Goal: Task Accomplishment & Management: Use online tool/utility

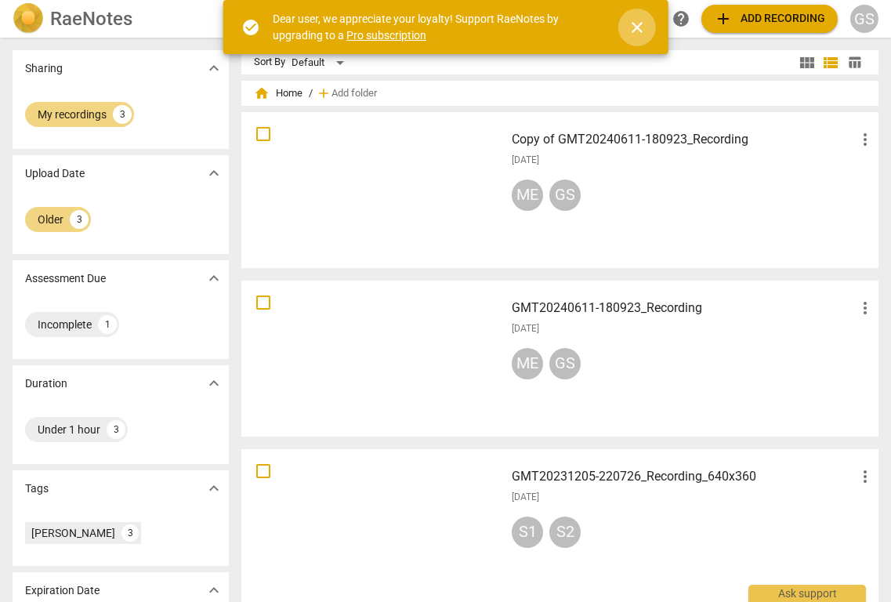
click at [641, 34] on span "close" at bounding box center [637, 27] width 19 height 19
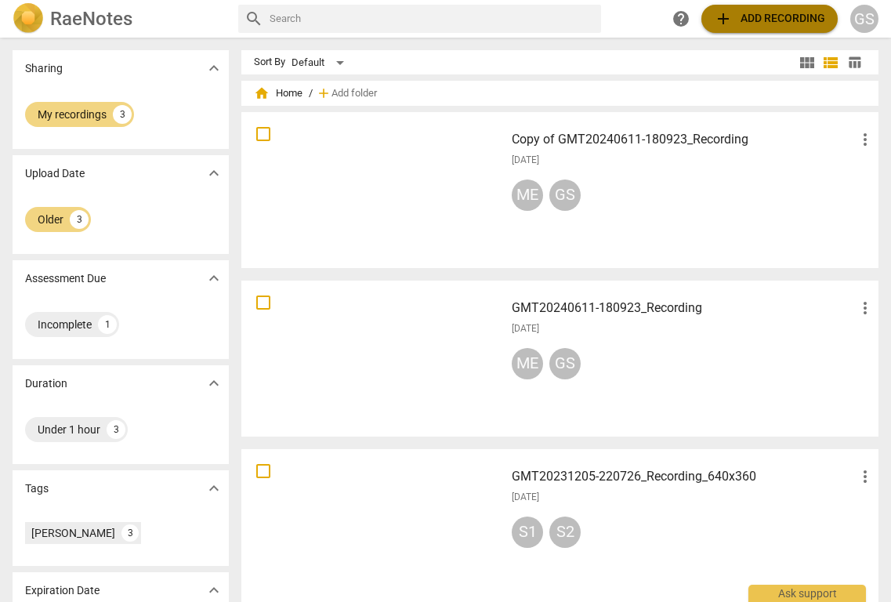
click at [758, 19] on span "add Add recording" at bounding box center [769, 18] width 111 height 19
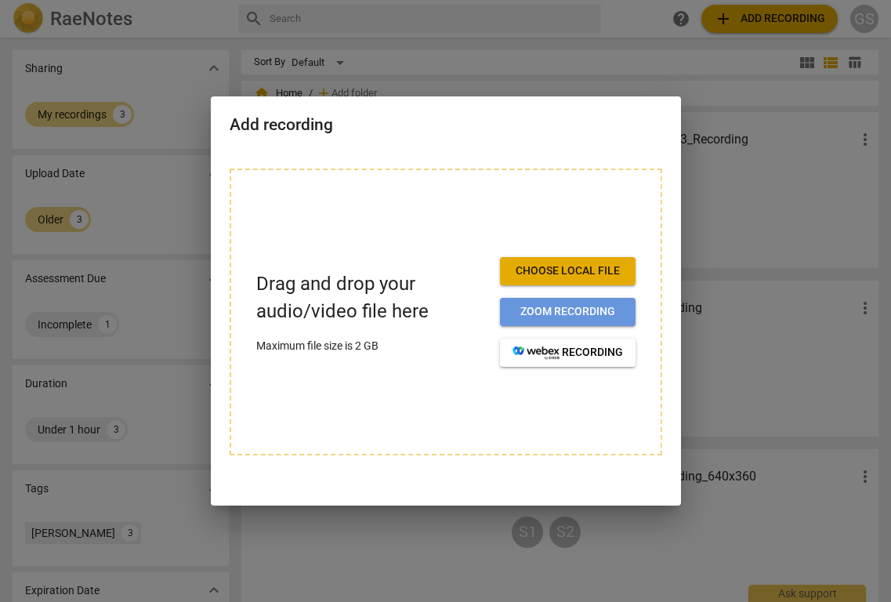
click at [534, 311] on span "Zoom recording" at bounding box center [567, 312] width 110 height 16
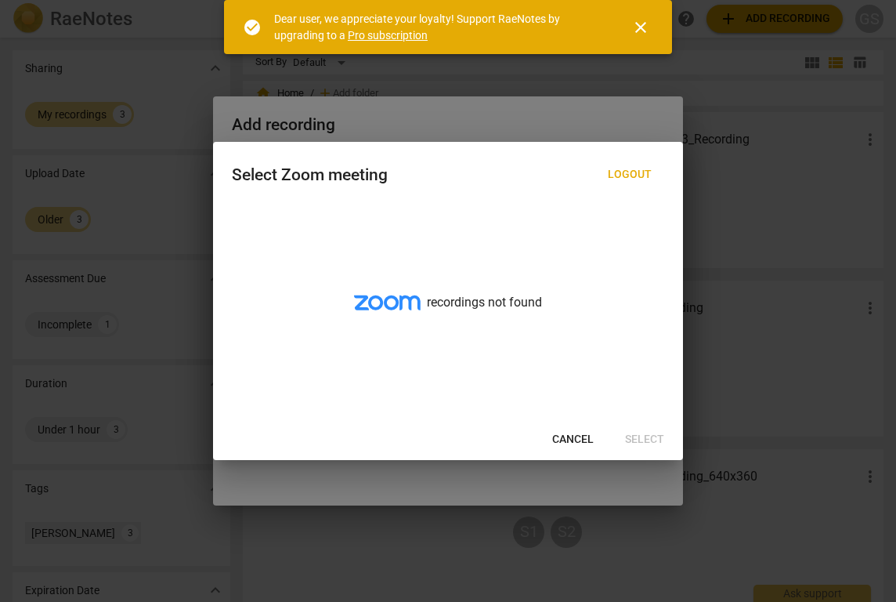
click at [567, 436] on span "Cancel" at bounding box center [573, 440] width 42 height 16
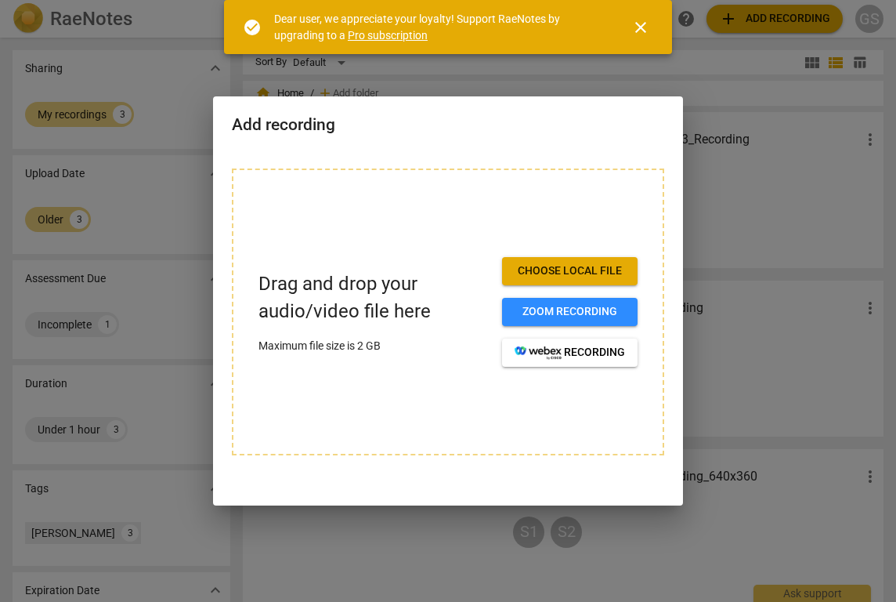
click at [600, 274] on span "Choose local file" at bounding box center [570, 271] width 110 height 16
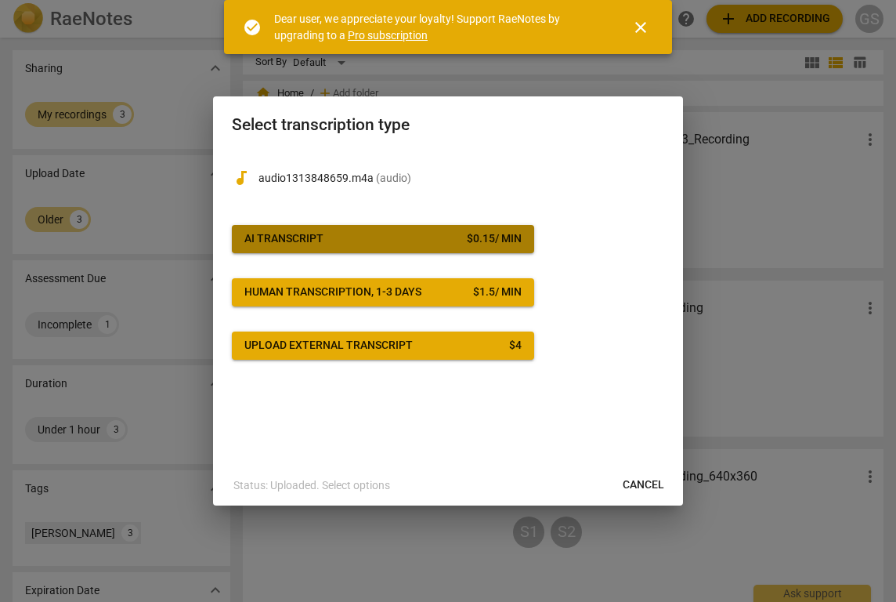
click at [447, 244] on span "AI Transcript $ 0.15 / min" at bounding box center [382, 239] width 277 height 16
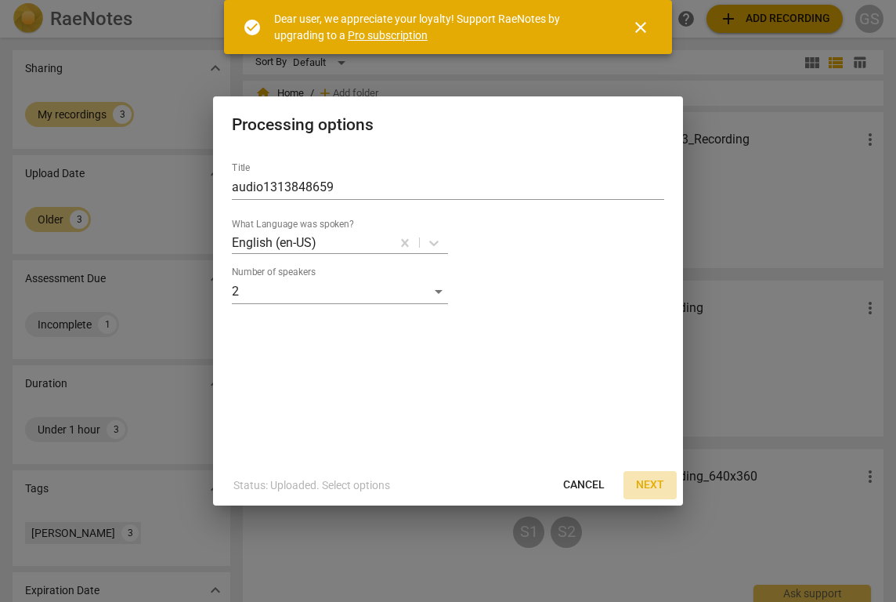
click at [646, 482] on span "Next" at bounding box center [650, 485] width 28 height 16
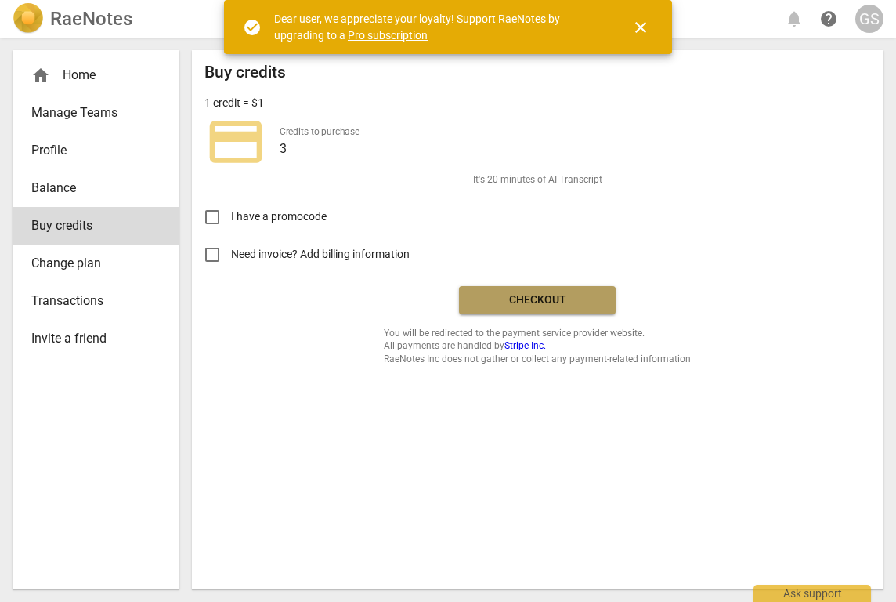
click at [563, 312] on button "Checkout" at bounding box center [537, 300] width 157 height 28
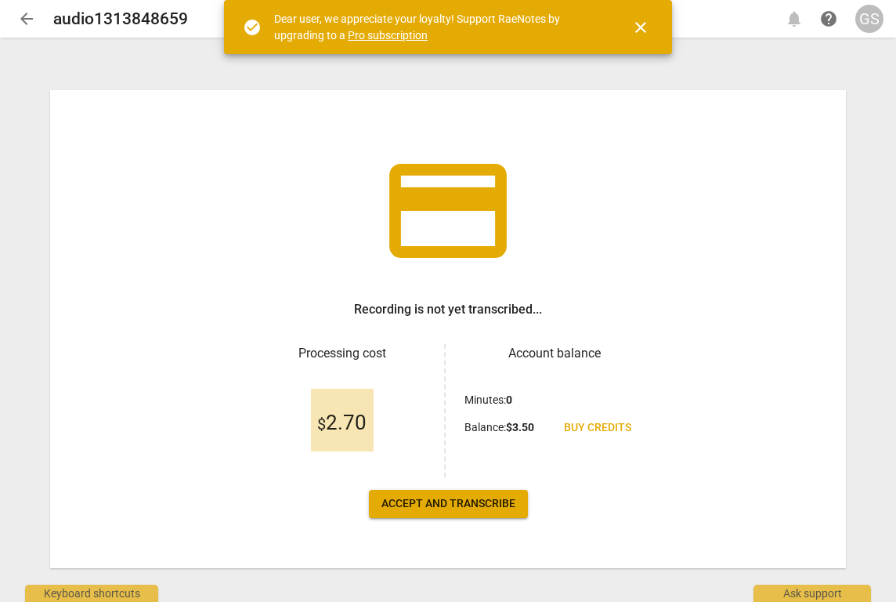
click at [503, 514] on button "Accept and transcribe" at bounding box center [448, 504] width 159 height 28
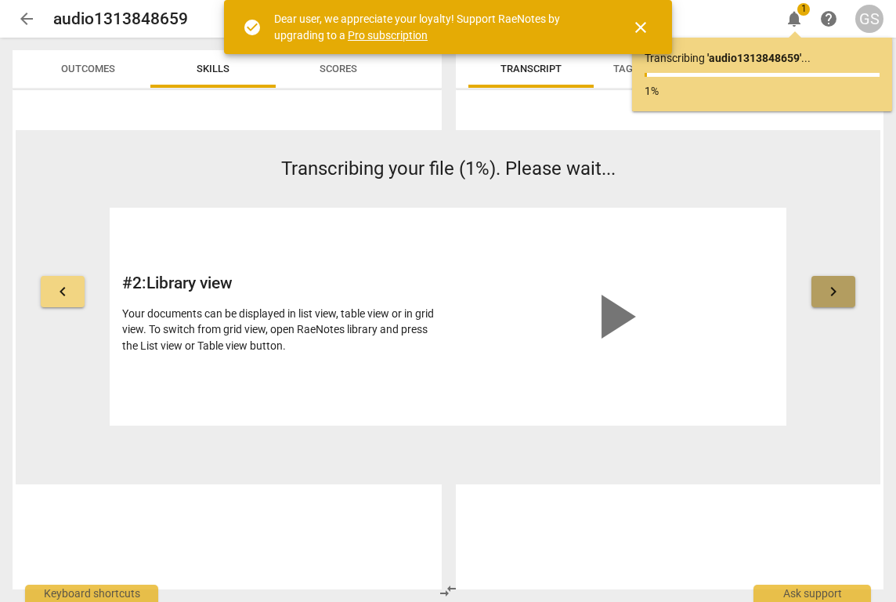
click at [830, 299] on span "keyboard_arrow_right" at bounding box center [833, 291] width 19 height 19
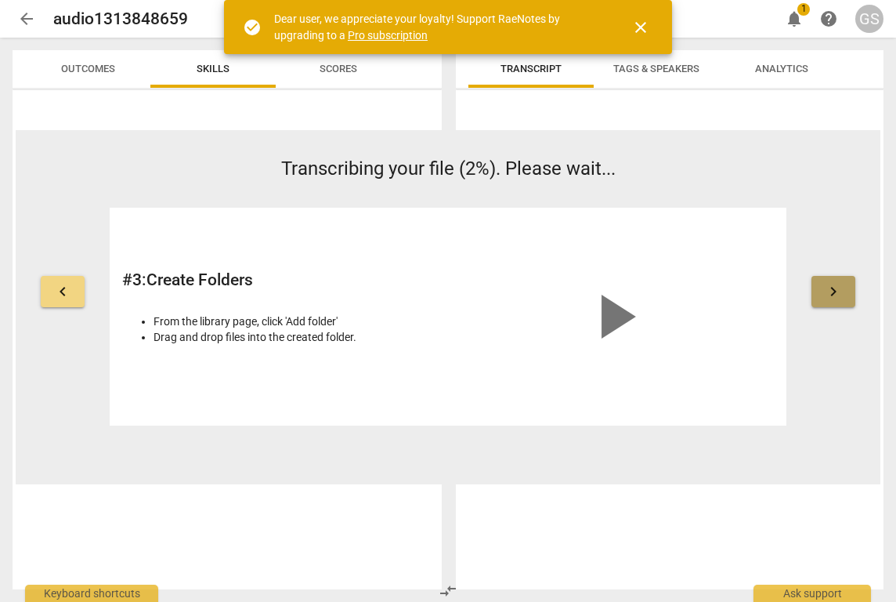
click at [830, 301] on span "keyboard_arrow_right" at bounding box center [833, 291] width 19 height 19
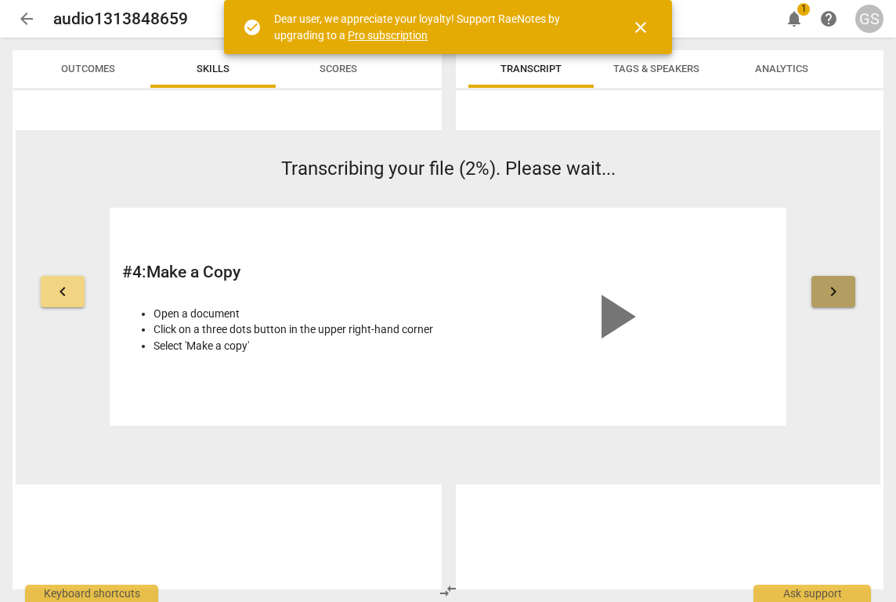
click at [830, 301] on span "keyboard_arrow_right" at bounding box center [833, 291] width 19 height 19
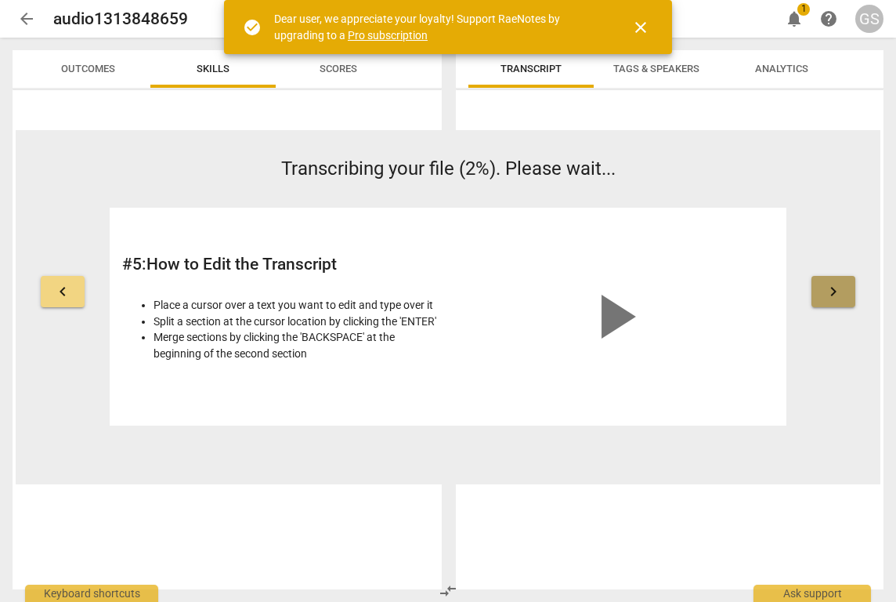
click at [830, 302] on button "keyboard_arrow_right" at bounding box center [834, 291] width 44 height 31
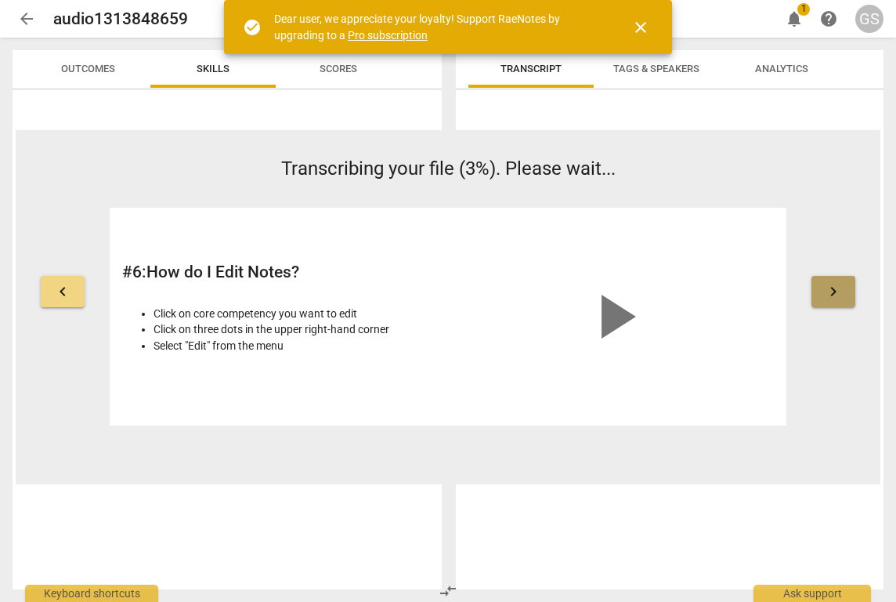
click at [828, 305] on button "keyboard_arrow_right" at bounding box center [834, 291] width 44 height 31
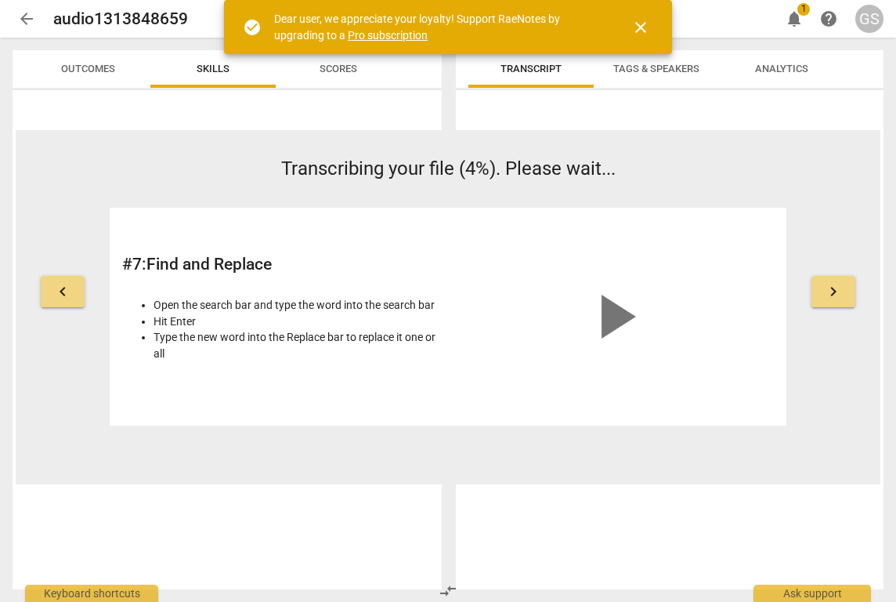
click at [828, 306] on button "keyboard_arrow_right" at bounding box center [834, 291] width 44 height 31
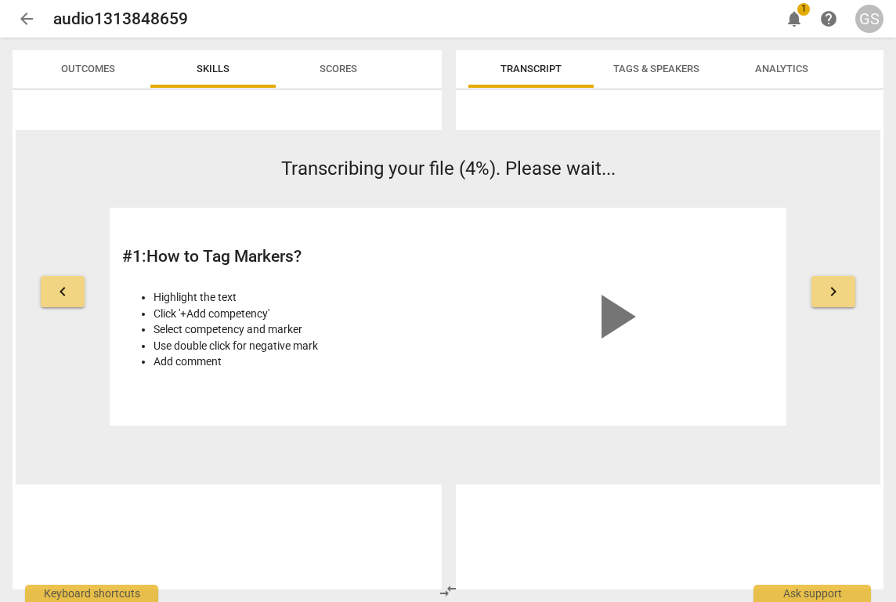
click at [828, 306] on button "keyboard_arrow_right" at bounding box center [834, 291] width 44 height 31
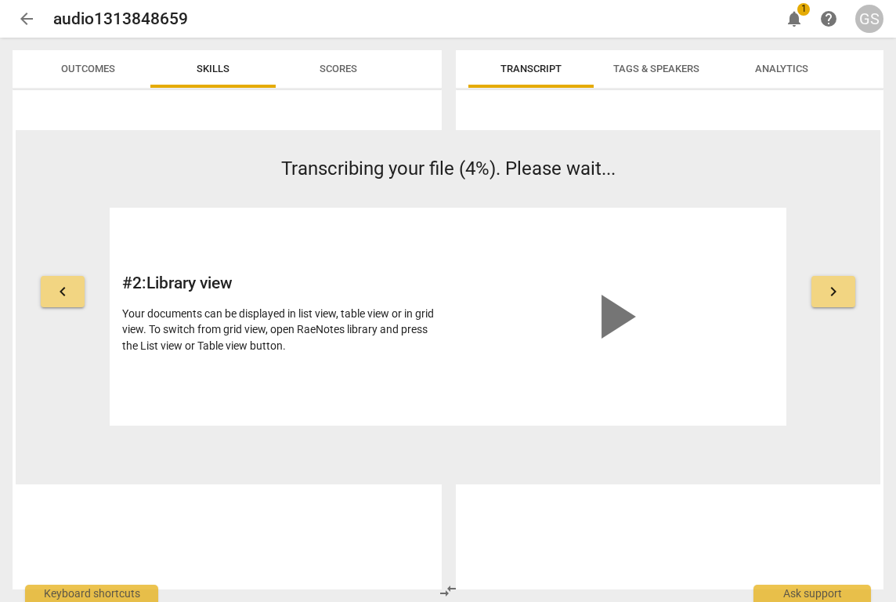
click at [828, 306] on button "keyboard_arrow_right" at bounding box center [834, 291] width 44 height 31
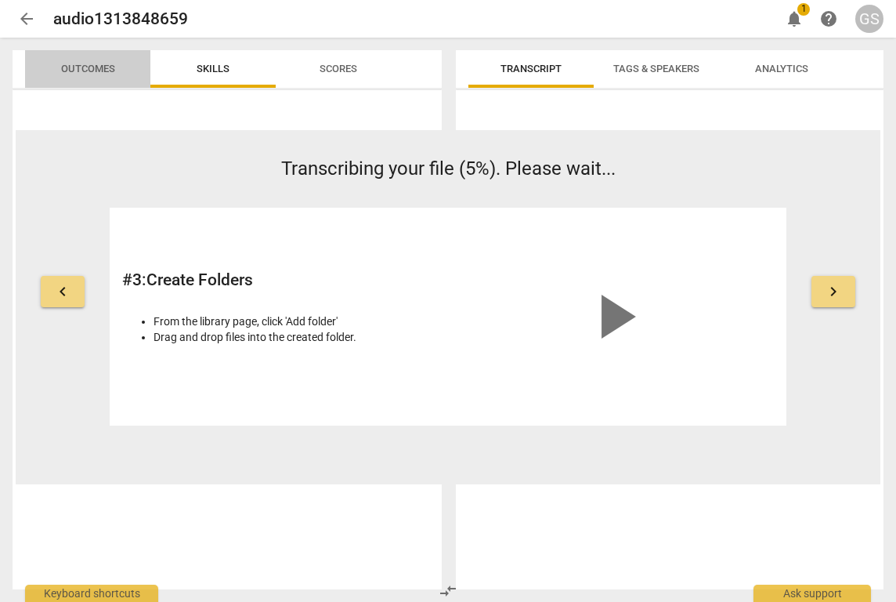
click at [109, 72] on span "Outcomes" at bounding box center [88, 69] width 54 height 12
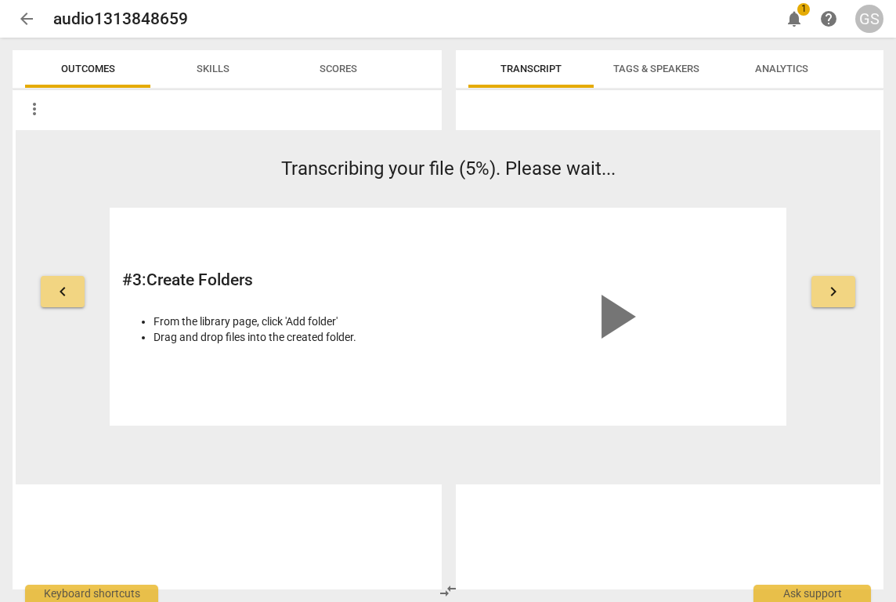
click at [35, 104] on span "more_vert" at bounding box center [34, 109] width 19 height 19
click at [190, 105] on div at bounding box center [448, 301] width 896 height 602
click at [31, 22] on span "arrow_back" at bounding box center [26, 18] width 19 height 19
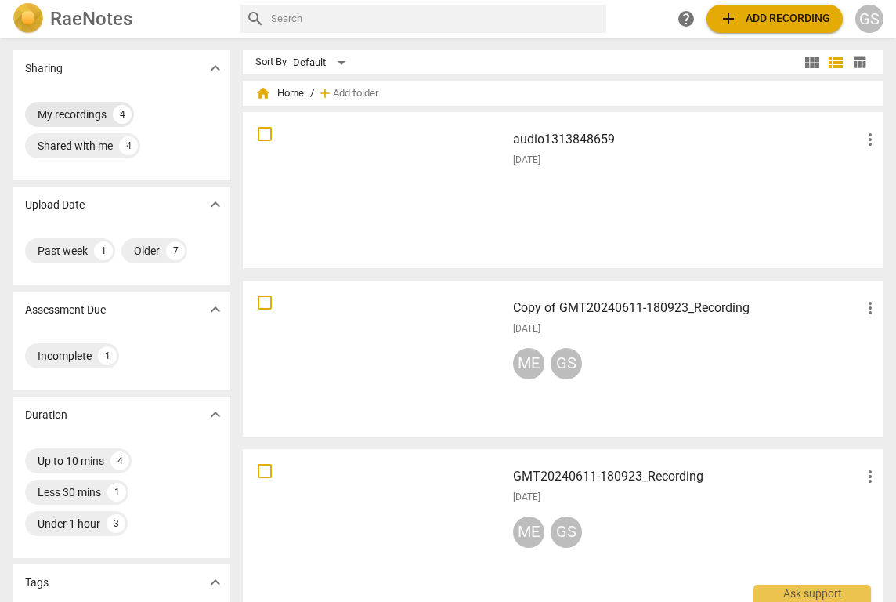
click at [94, 113] on div "My recordings" at bounding box center [72, 115] width 69 height 16
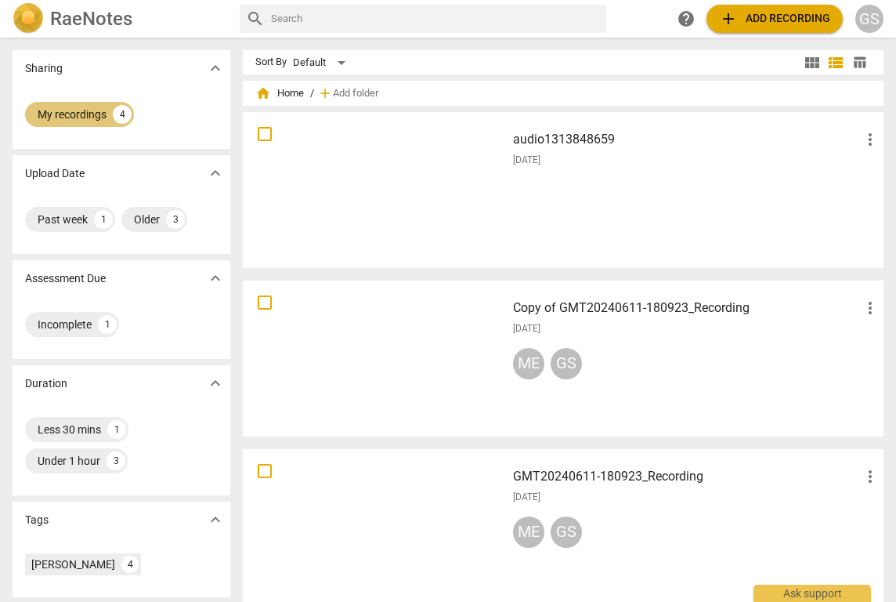
click at [125, 116] on div "4" at bounding box center [122, 114] width 19 height 19
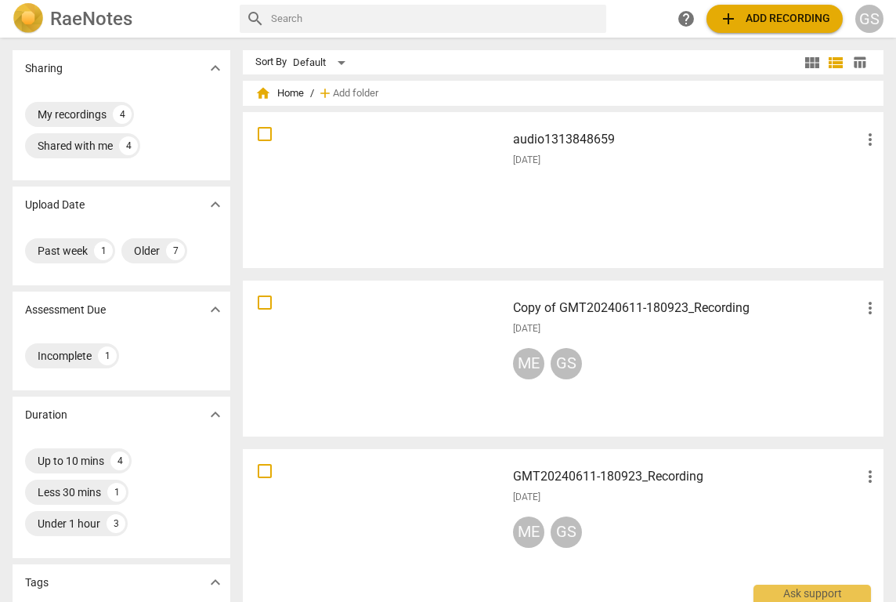
click at [449, 175] on div at bounding box center [374, 190] width 252 height 145
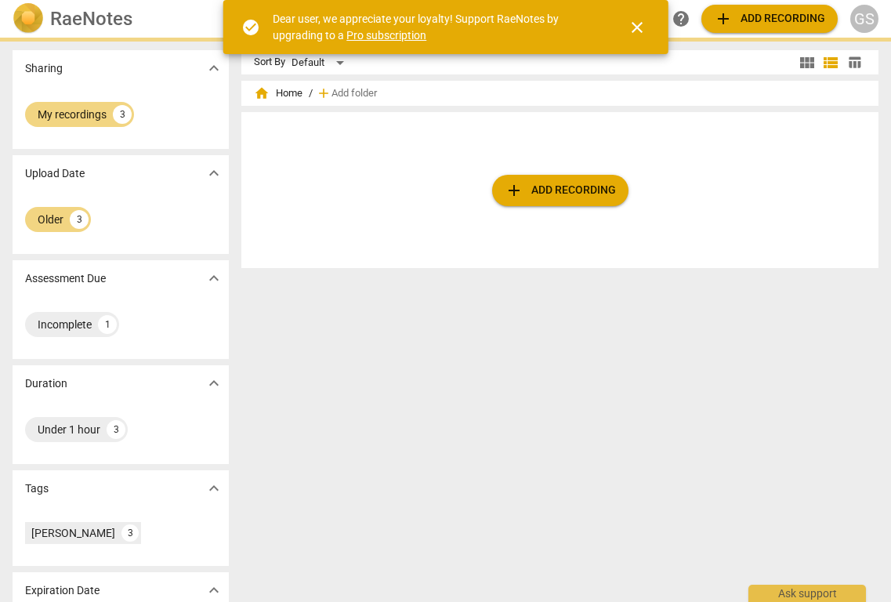
scroll to position [45, 0]
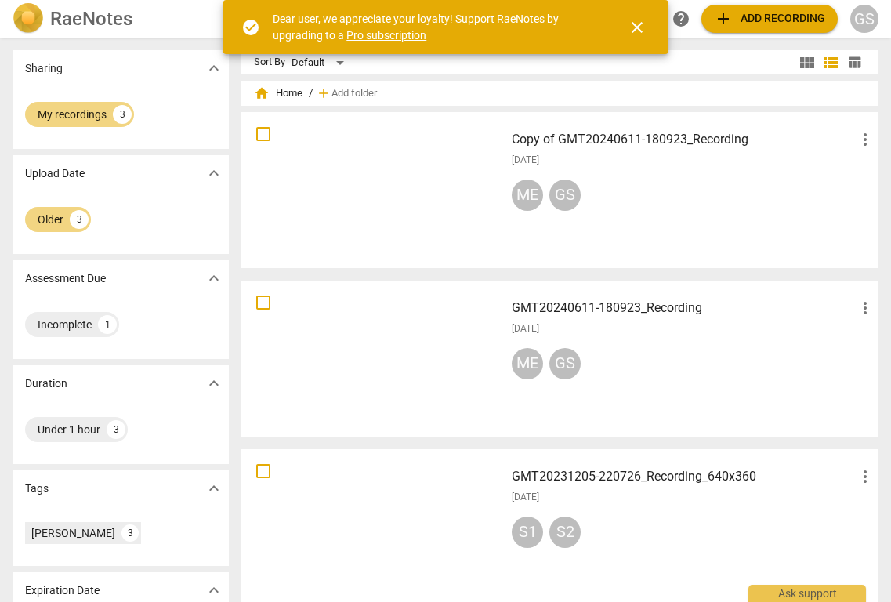
click at [639, 27] on span "close" at bounding box center [637, 27] width 19 height 19
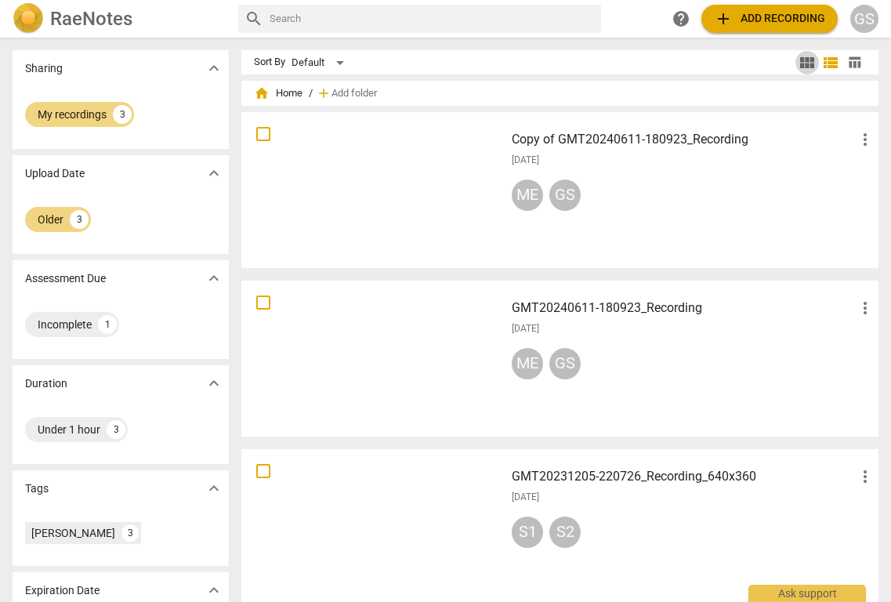
click at [802, 69] on span "view_module" at bounding box center [807, 62] width 19 height 19
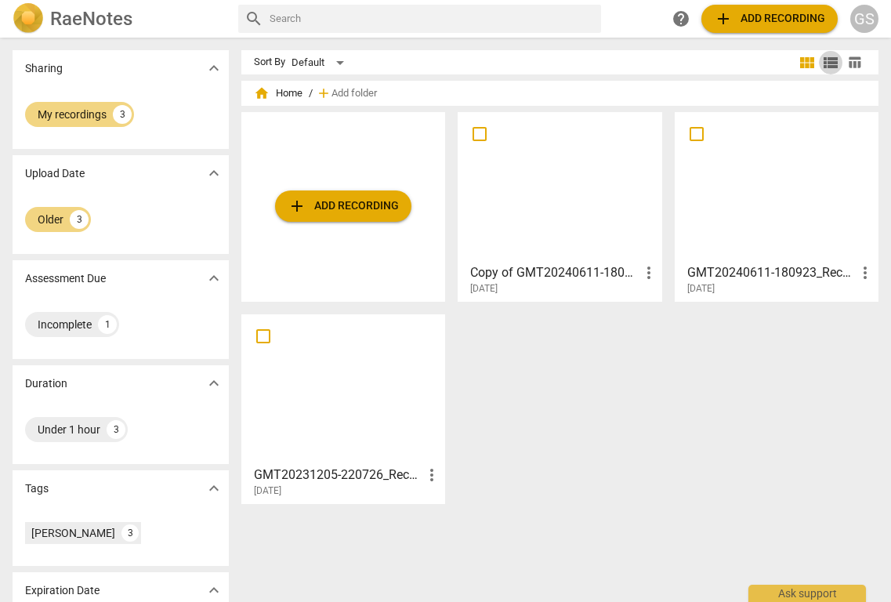
click at [827, 67] on span "view_list" at bounding box center [830, 62] width 19 height 19
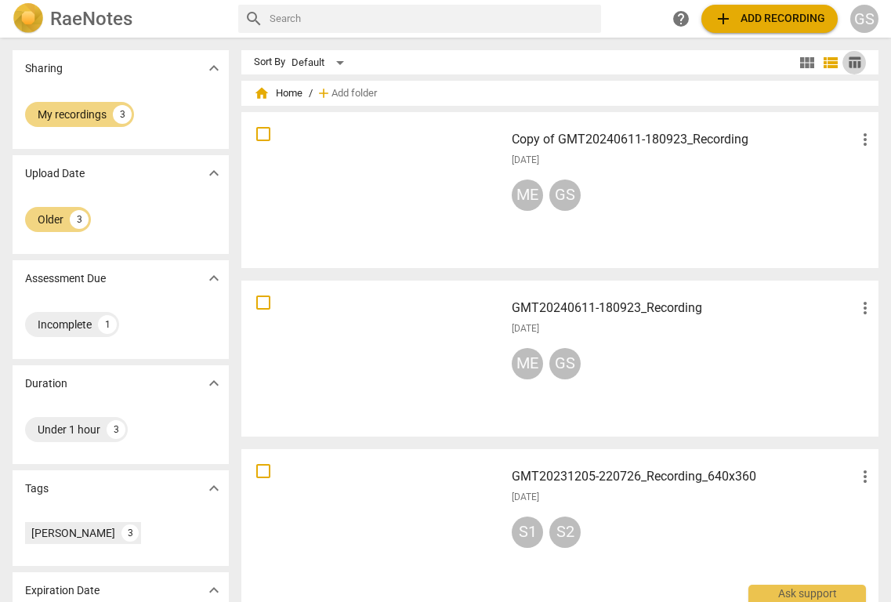
click at [849, 65] on span "table_chart" at bounding box center [854, 62] width 15 height 15
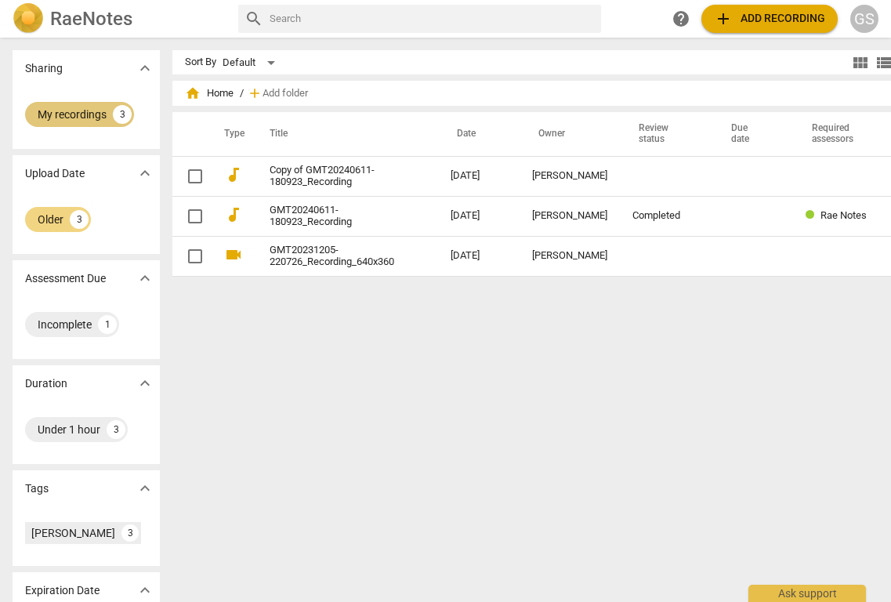
click at [78, 116] on div "My recordings" at bounding box center [72, 115] width 69 height 16
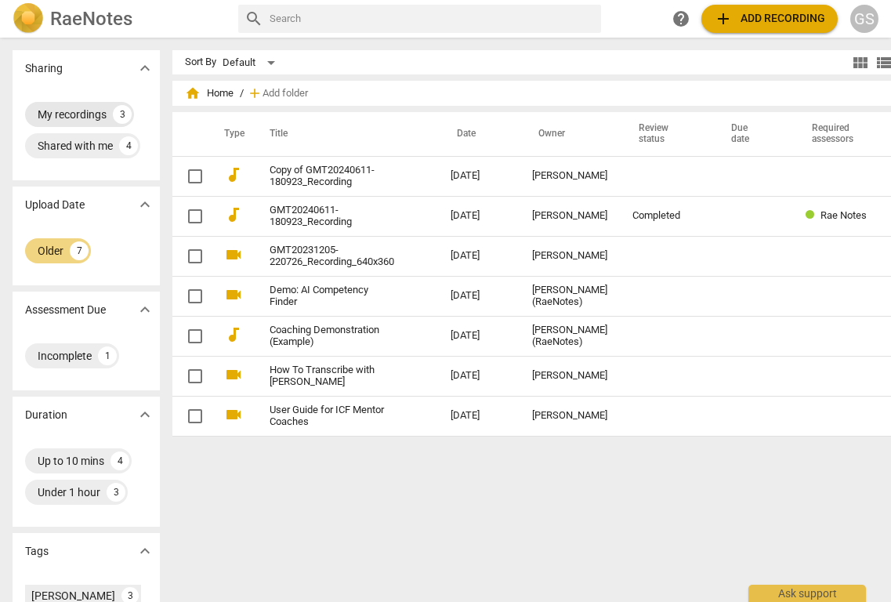
click at [70, 109] on div "My recordings" at bounding box center [72, 115] width 69 height 16
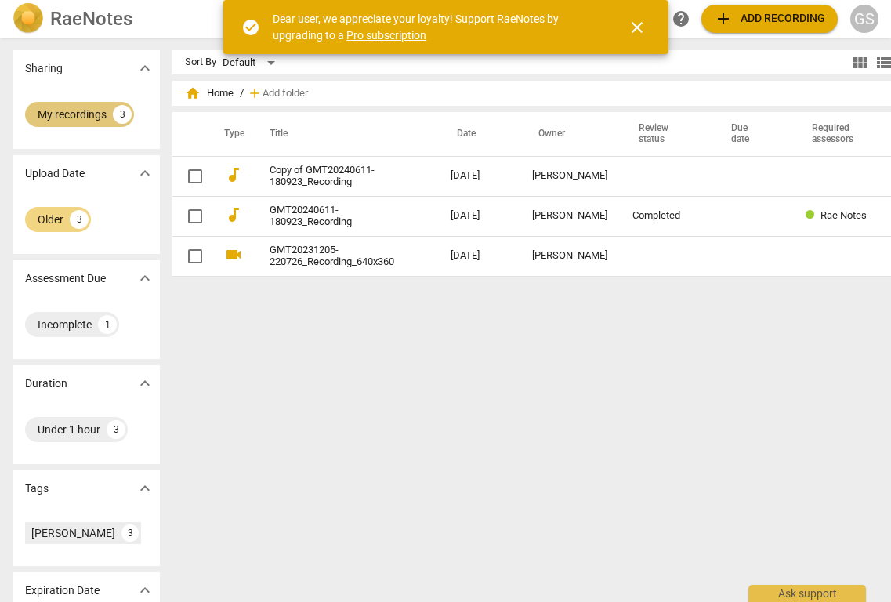
click at [41, 117] on div "My recordings" at bounding box center [72, 115] width 69 height 16
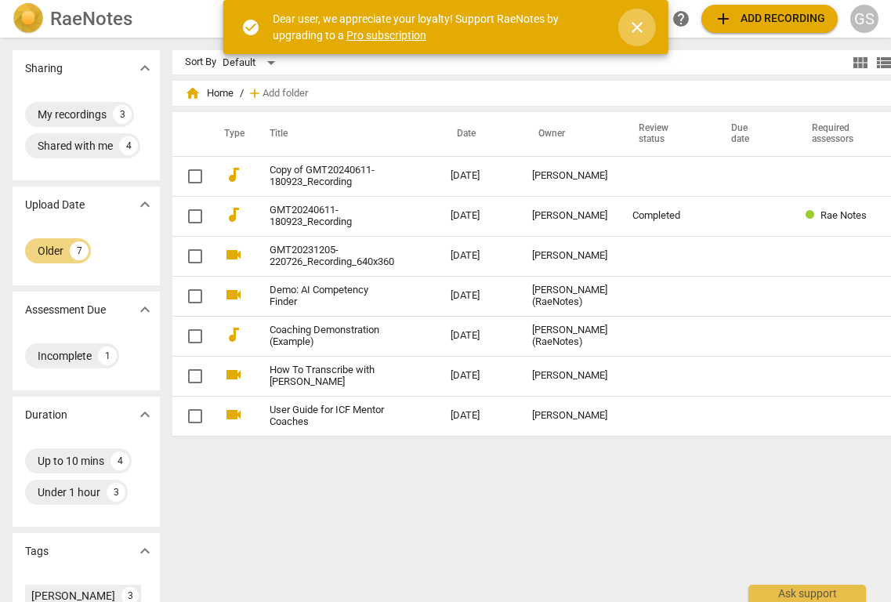
click at [637, 34] on span "close" at bounding box center [637, 27] width 19 height 19
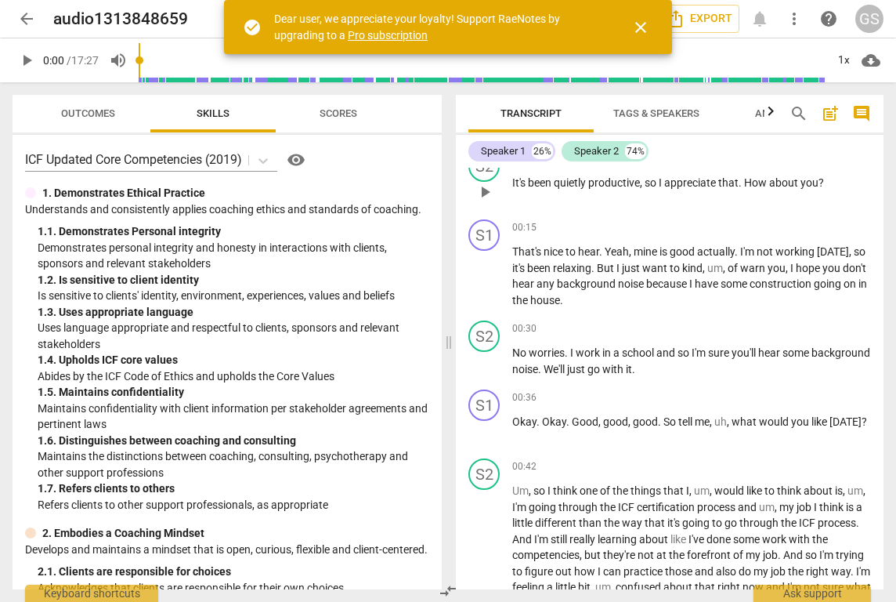
scroll to position [246, 0]
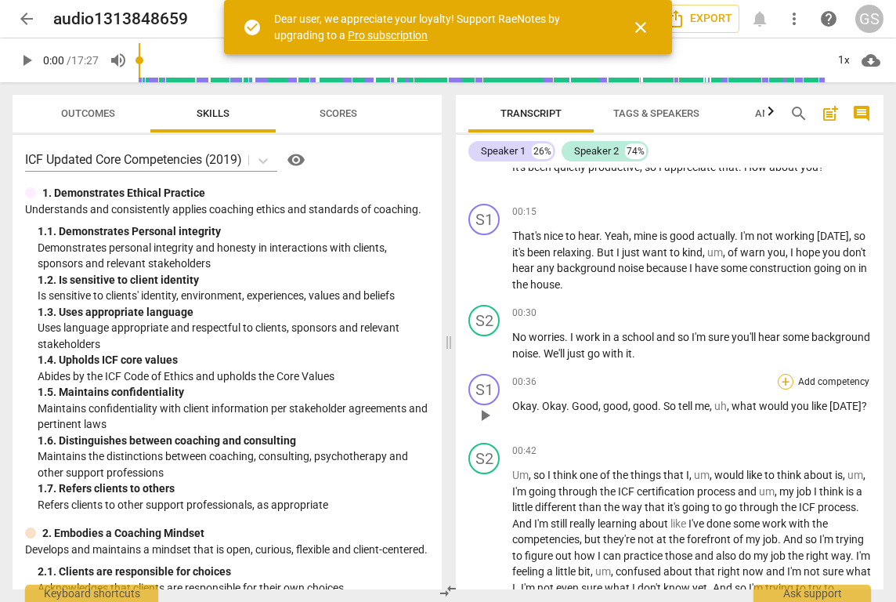
click at [784, 378] on div "+" at bounding box center [786, 382] width 16 height 16
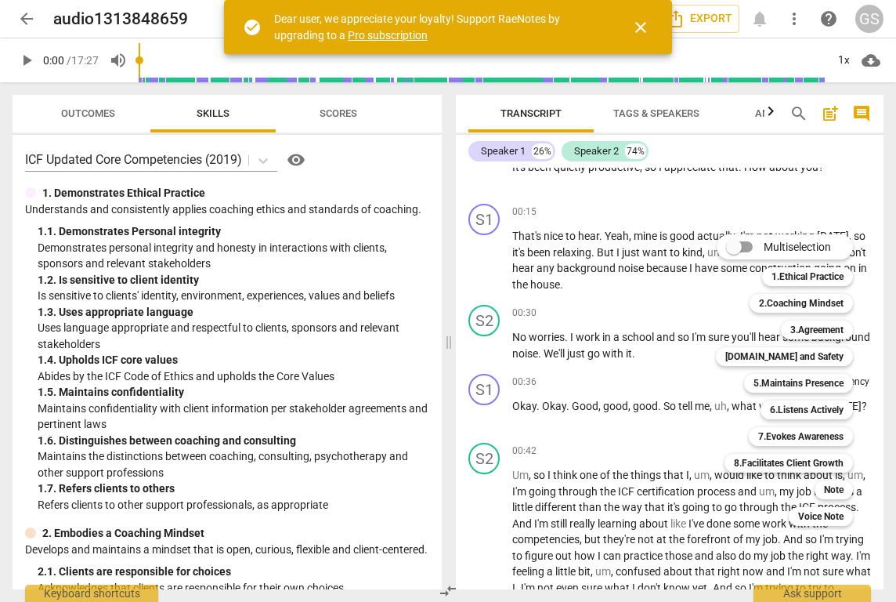
click at [716, 441] on div "Multiselection m 1.Ethical Practice 1 2.Coaching Mindset 2 3.Agreement 3 [DOMAI…" at bounding box center [796, 379] width 173 height 299
click at [703, 423] on div at bounding box center [448, 301] width 896 height 602
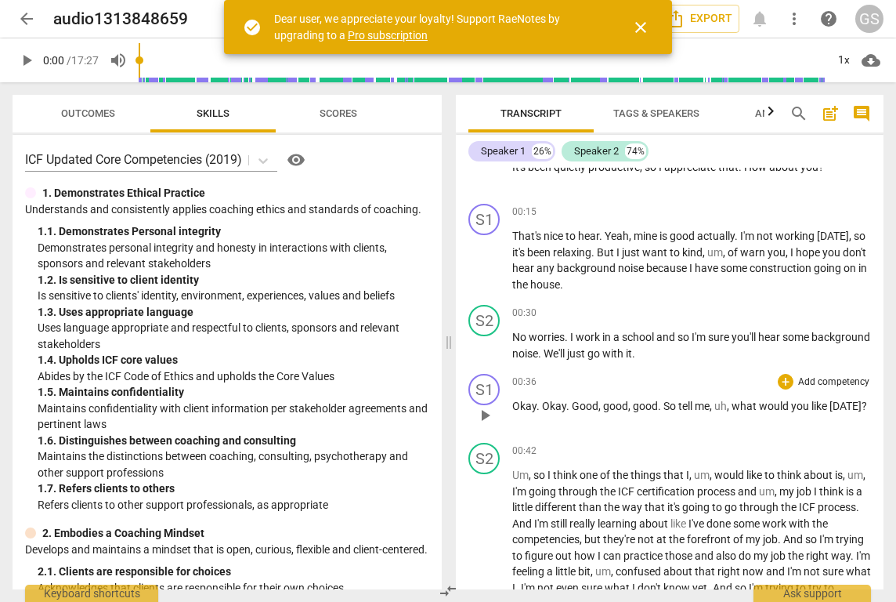
click at [830, 402] on span "like" at bounding box center [821, 406] width 18 height 13
click at [808, 381] on p "Add competency" at bounding box center [834, 382] width 74 height 14
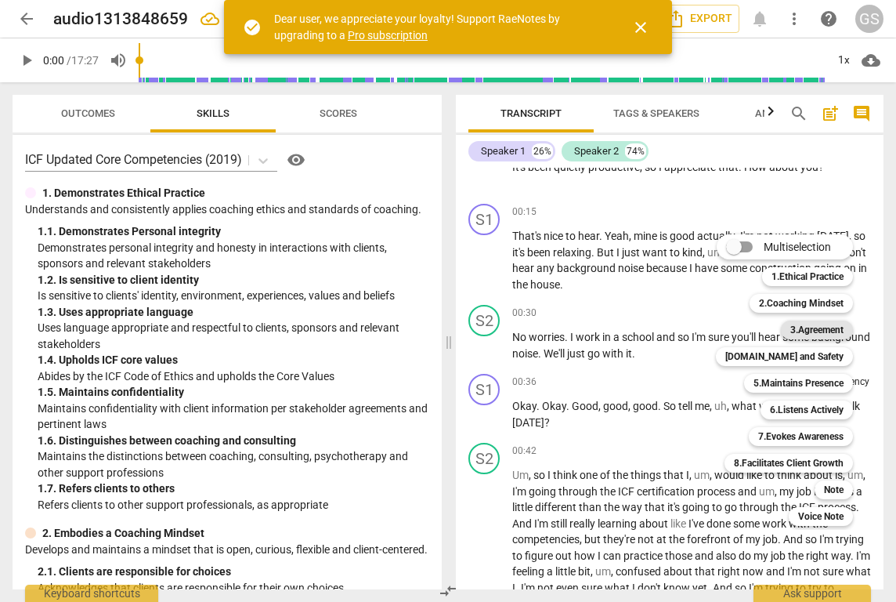
click at [826, 331] on b "3.Agreement" at bounding box center [817, 329] width 53 height 19
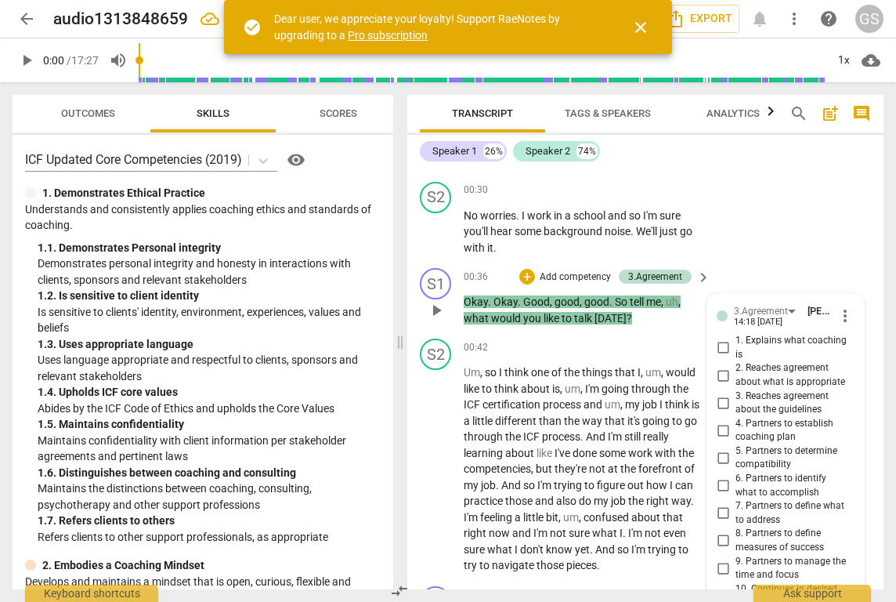
scroll to position [392, 0]
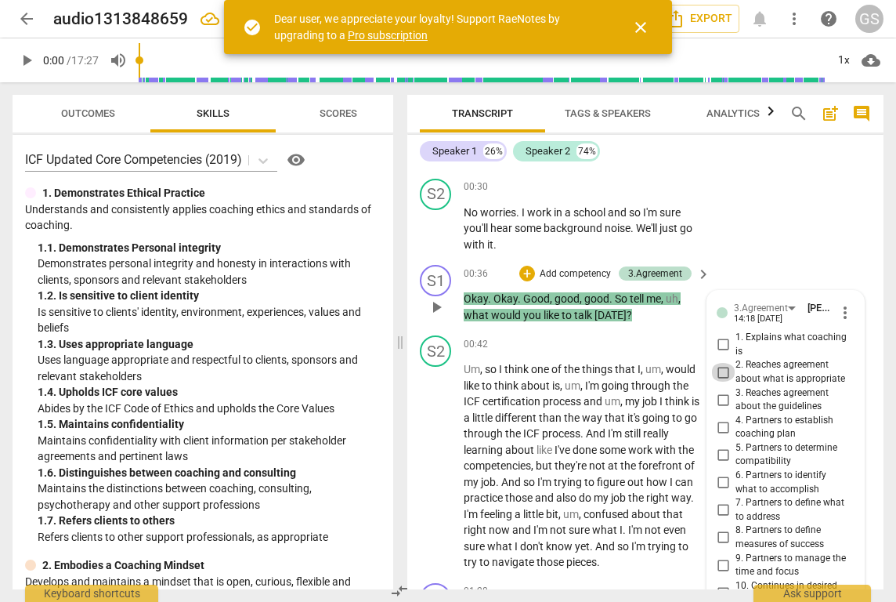
click at [724, 367] on input "2. Reaches agreement about what is appropriate" at bounding box center [723, 372] width 25 height 19
checkbox input "true"
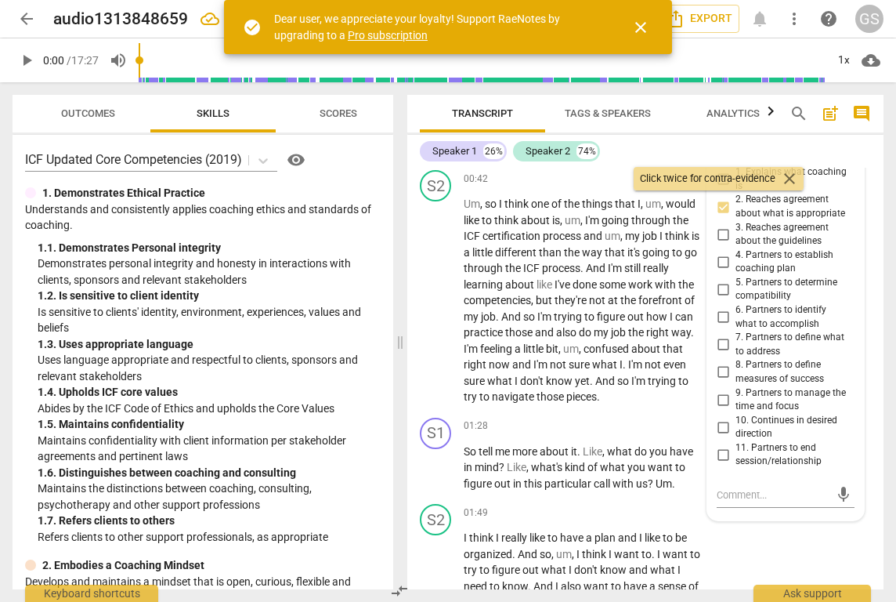
scroll to position [558, 0]
click at [722, 336] on input "7. Partners to define what to address" at bounding box center [723, 344] width 25 height 19
checkbox input "true"
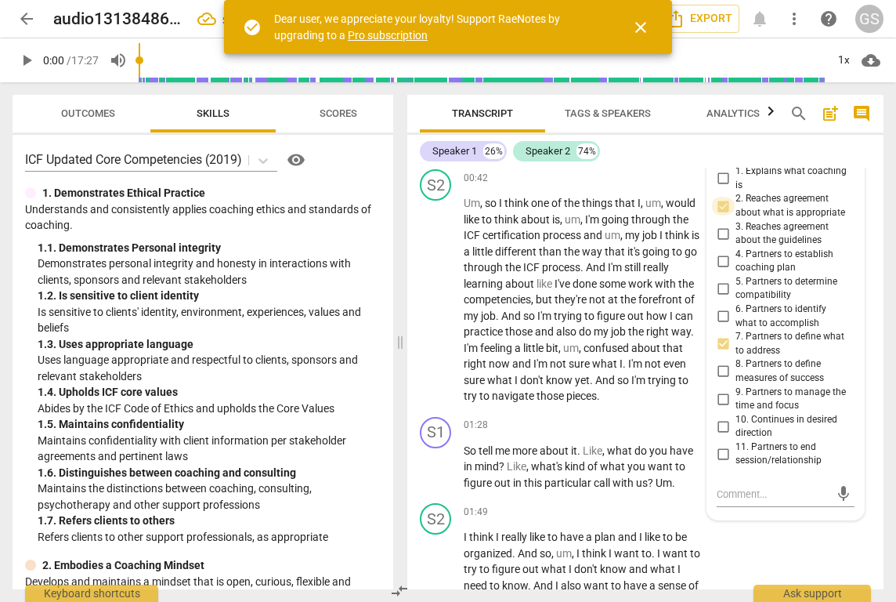
click at [722, 200] on input "2. Reaches agreement about what is appropriate" at bounding box center [723, 206] width 25 height 19
checkbox input "true"
click at [639, 380] on p "Um , so I think one of the things that I , um , would like to think about is , …" at bounding box center [583, 299] width 239 height 209
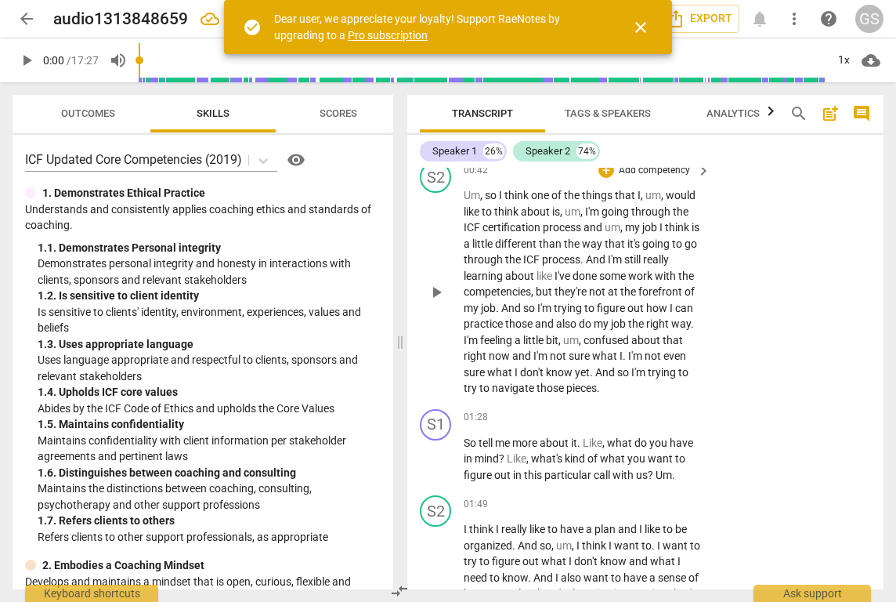
scroll to position [570, 0]
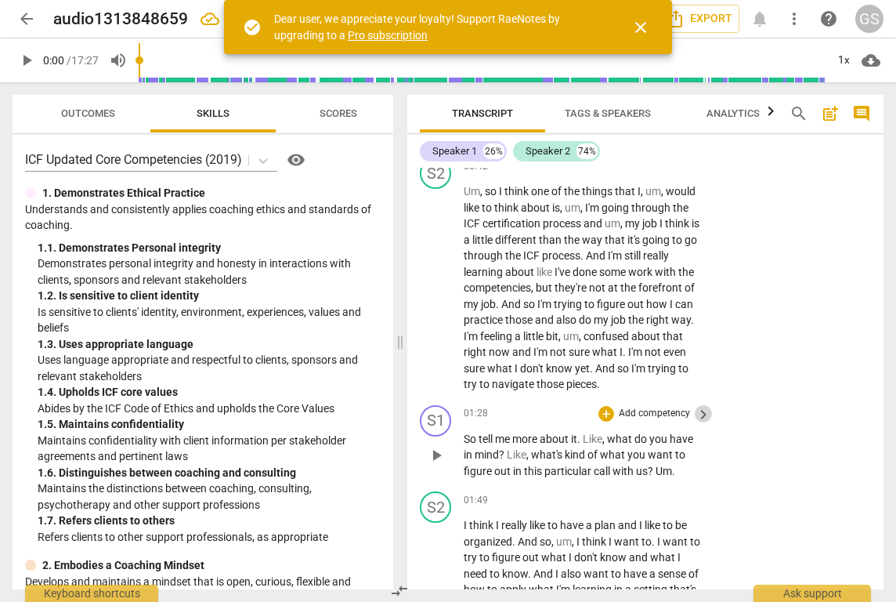
click at [697, 405] on span "keyboard_arrow_right" at bounding box center [703, 414] width 19 height 19
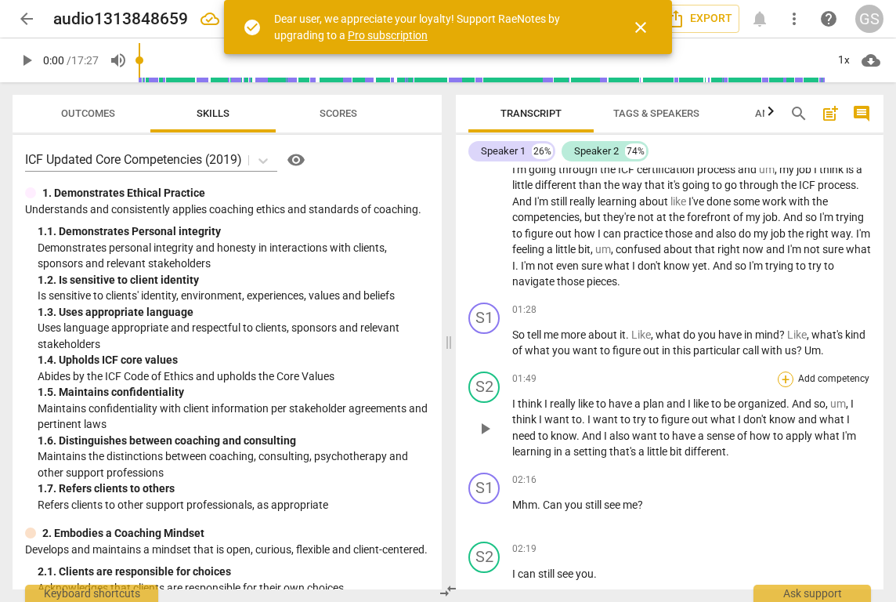
click at [787, 371] on div "+" at bounding box center [786, 379] width 16 height 16
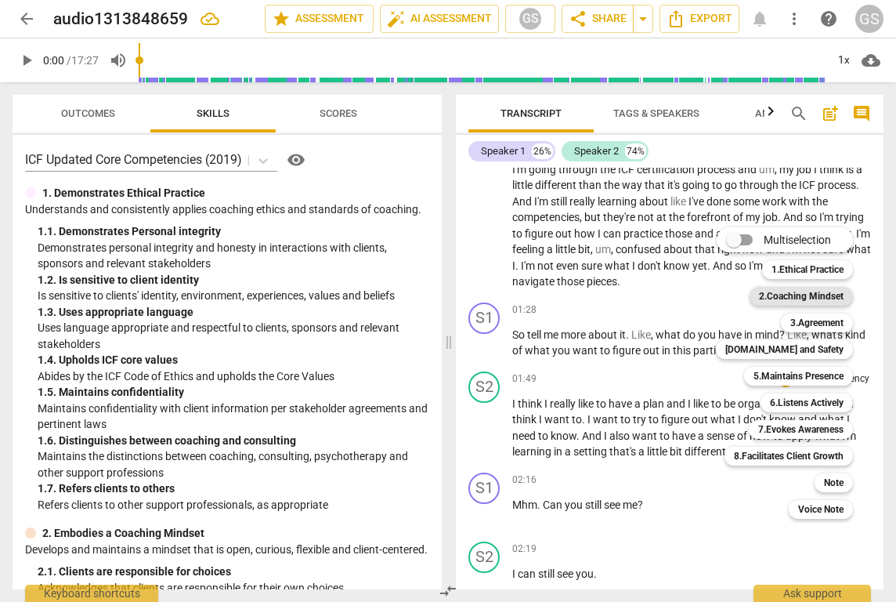
click at [829, 293] on b "2.Coaching Mindset" at bounding box center [801, 296] width 85 height 19
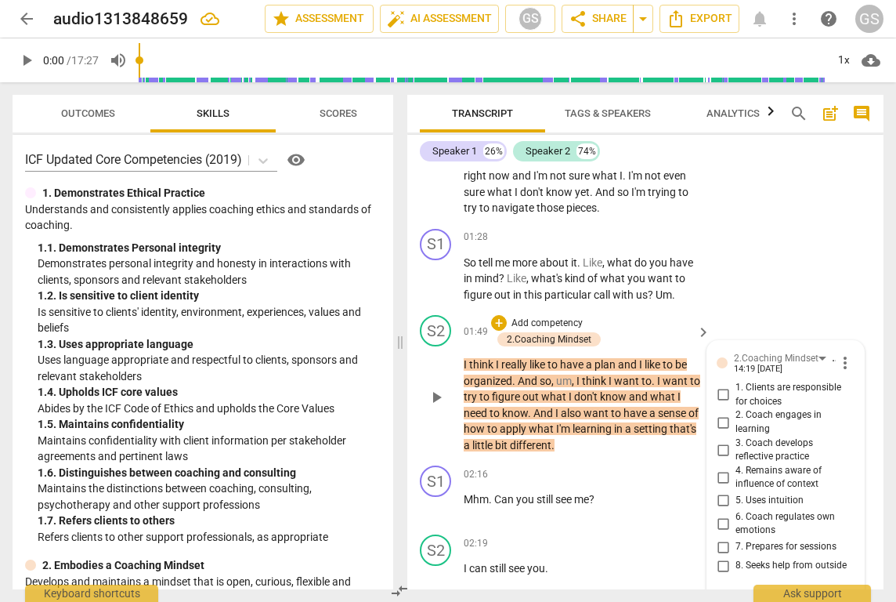
scroll to position [736, 0]
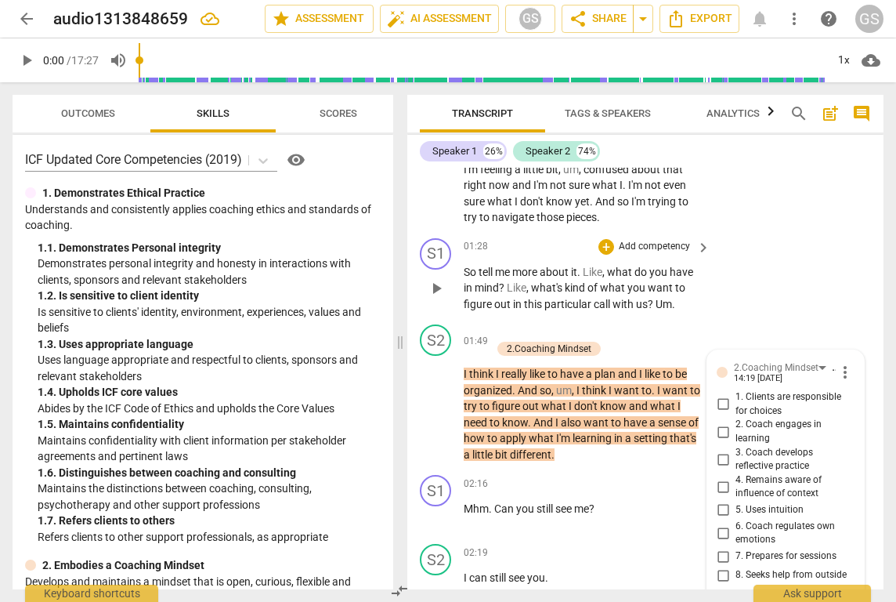
click at [675, 240] on p "Add competency" at bounding box center [654, 247] width 74 height 14
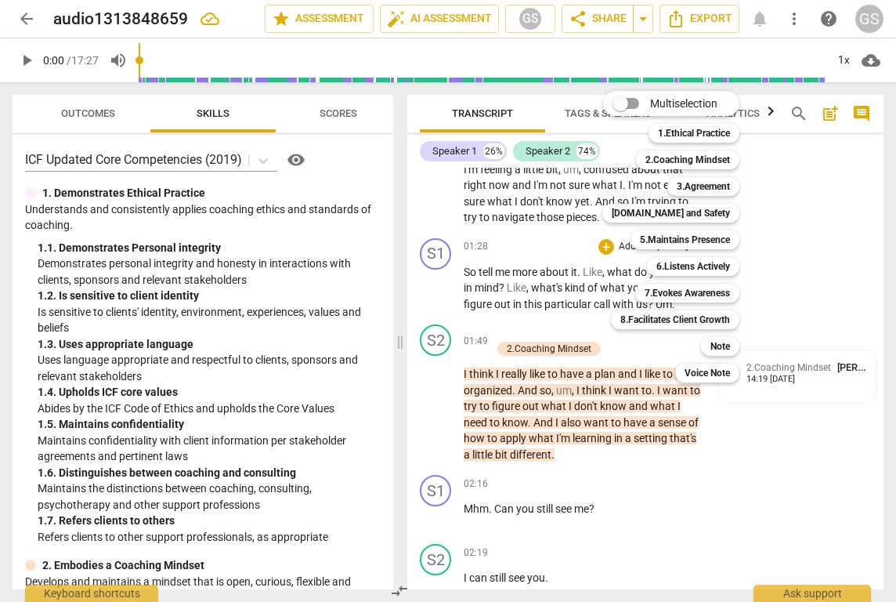
click at [584, 301] on div at bounding box center [448, 301] width 896 height 602
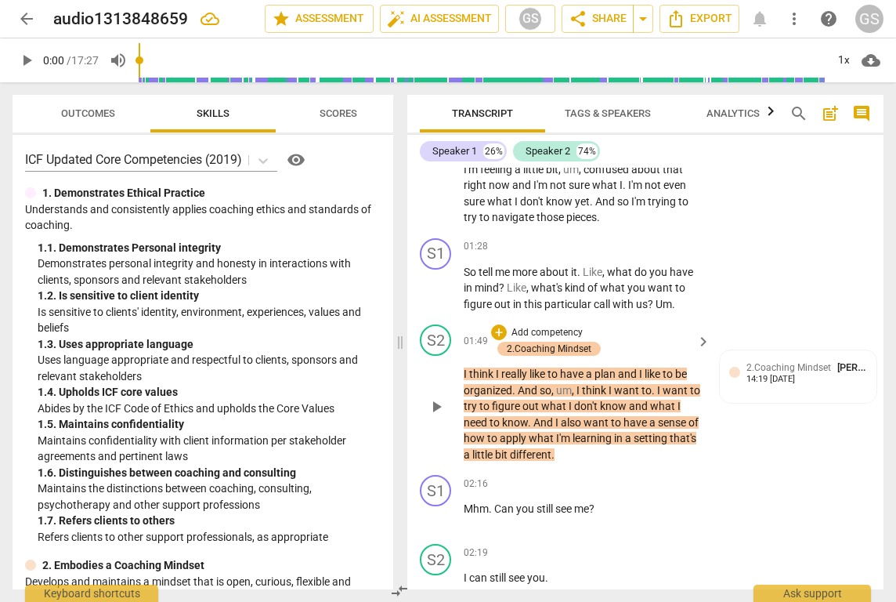
click at [521, 342] on div "2.Coaching Mindset" at bounding box center [549, 349] width 85 height 14
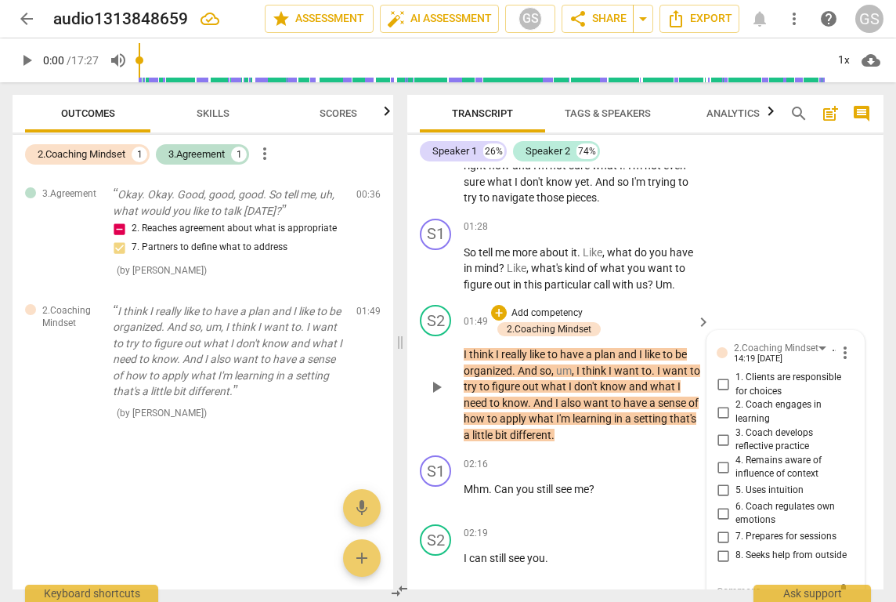
scroll to position [737, 0]
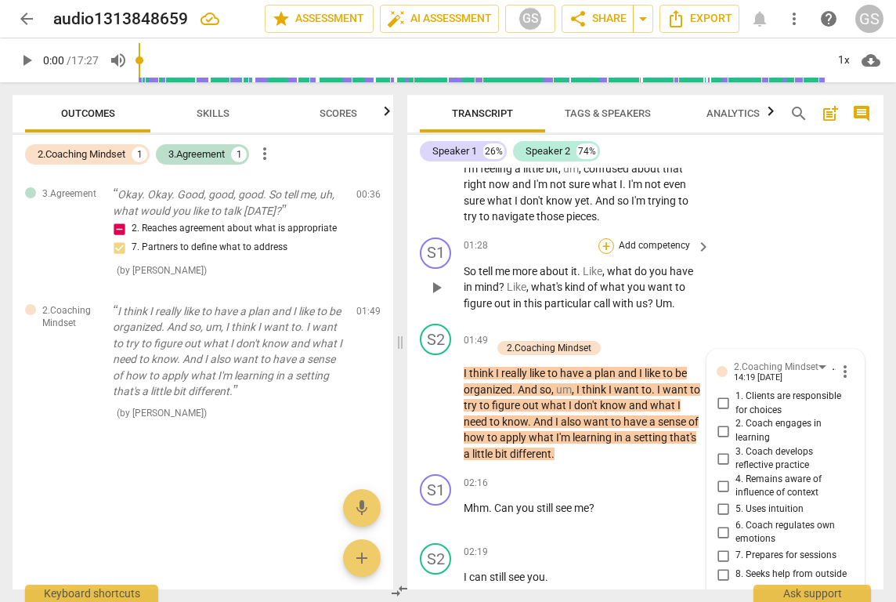
click at [607, 238] on div "+" at bounding box center [607, 246] width 16 height 16
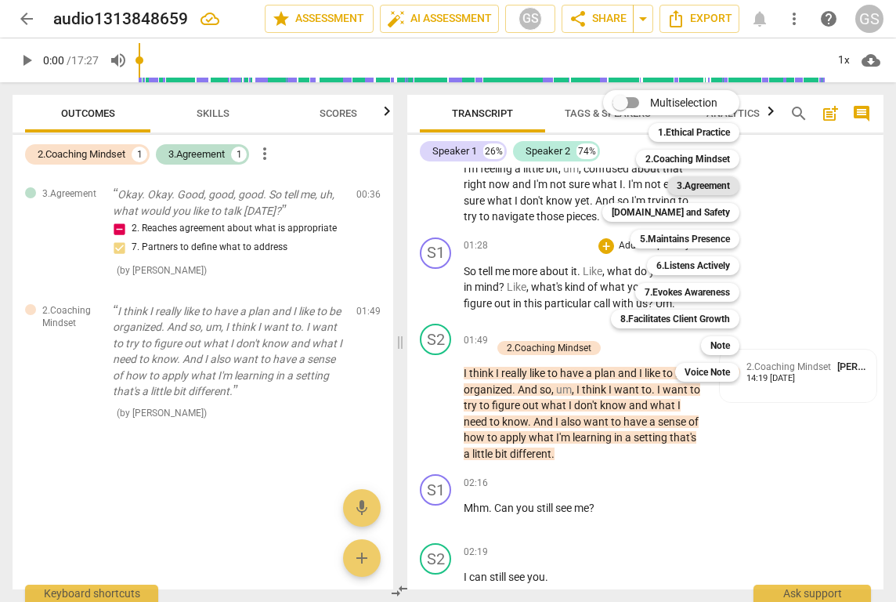
click at [689, 185] on b "3.Agreement" at bounding box center [703, 185] width 53 height 19
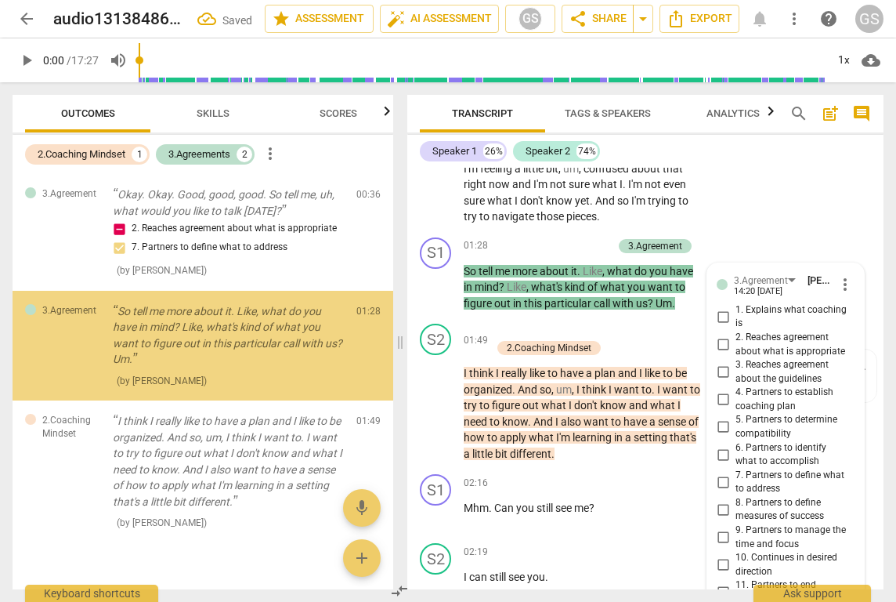
scroll to position [971, 0]
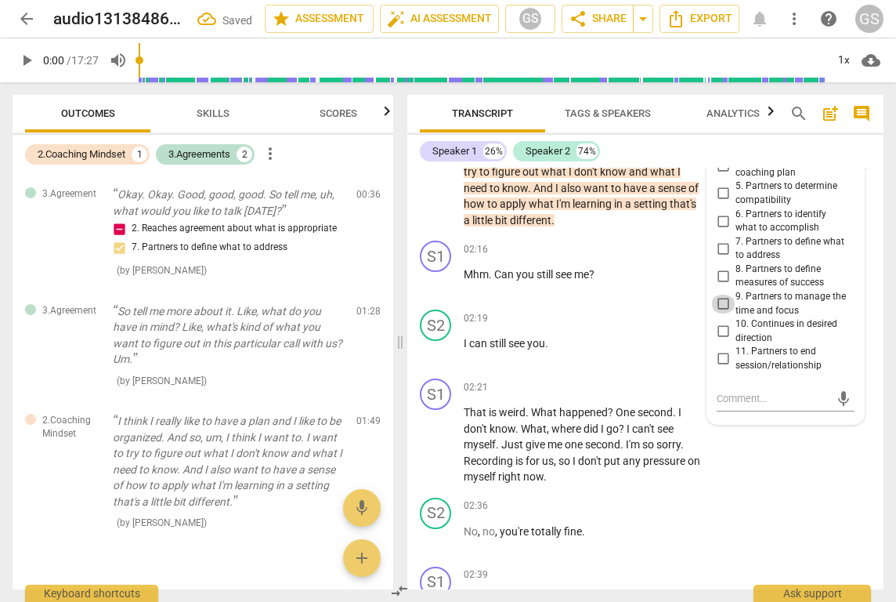
click at [723, 295] on input "9. Partners to manage the time and focus" at bounding box center [723, 304] width 25 height 19
checkbox input "true"
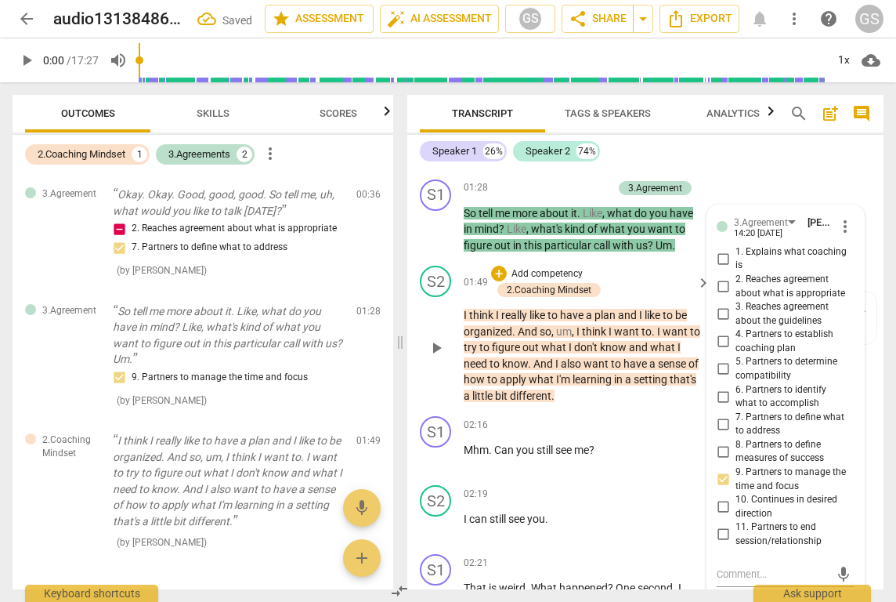
scroll to position [793, 0]
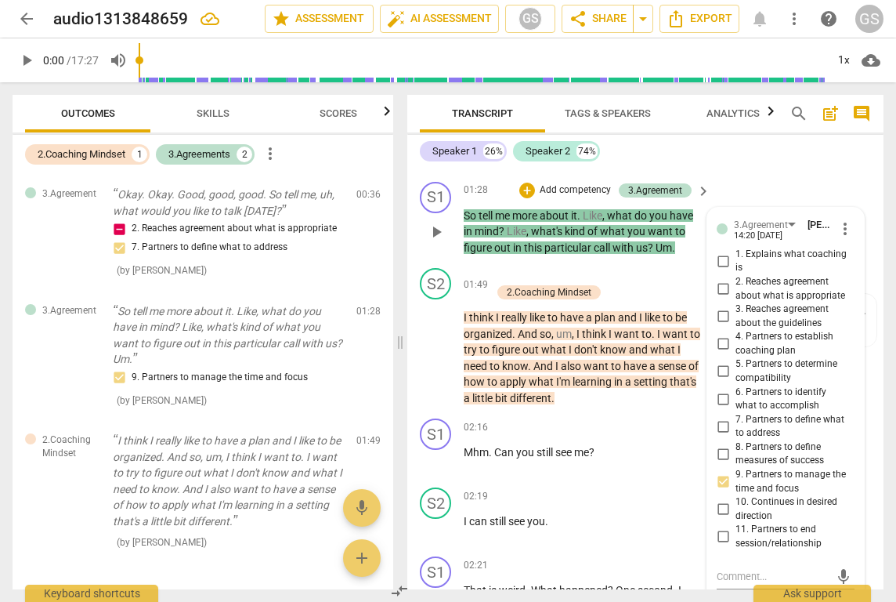
click at [717, 389] on input "6. Partners to identify what to accomplish" at bounding box center [723, 398] width 25 height 19
checkbox input "true"
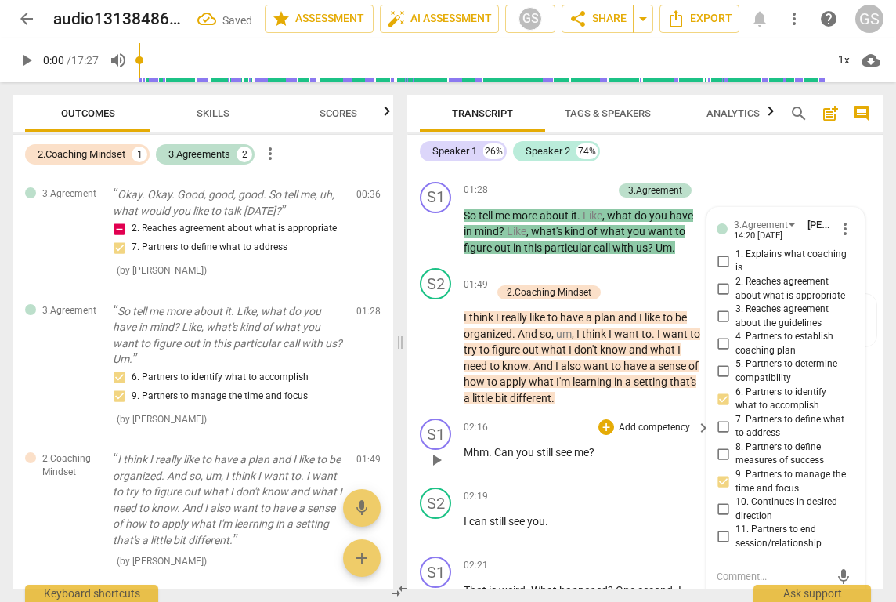
click at [678, 452] on div "02:16 + Add competency keyboard_arrow_right Mhm . Can you still see me ?" at bounding box center [588, 446] width 248 height 56
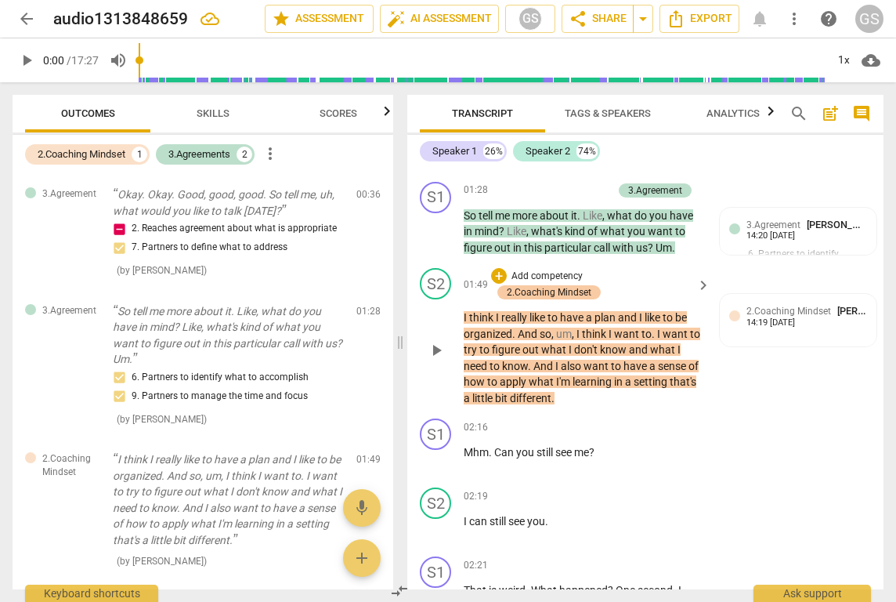
click at [557, 285] on div "2.Coaching Mindset" at bounding box center [549, 292] width 85 height 14
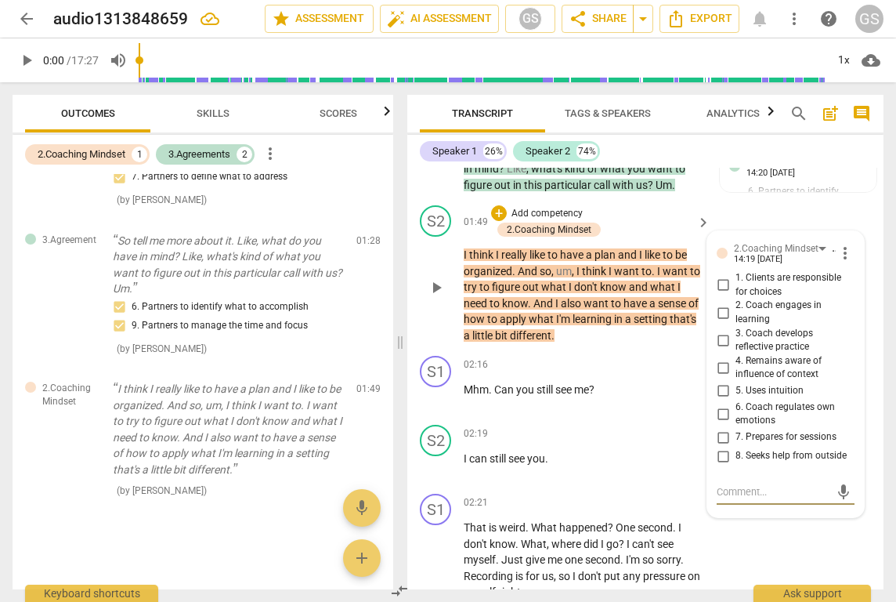
scroll to position [859, 0]
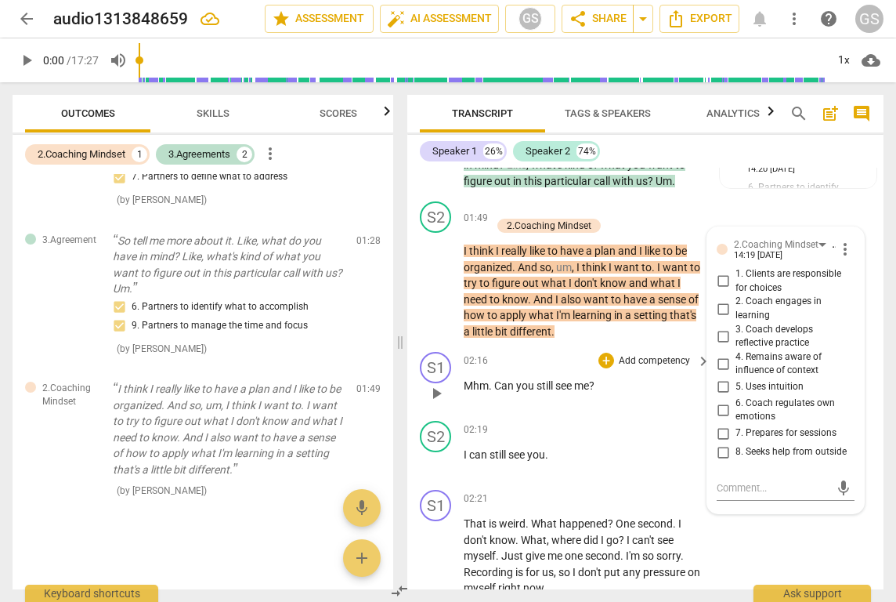
click at [610, 384] on div "02:16 + Add competency keyboard_arrow_right Mhm . Can you still see me ?" at bounding box center [588, 380] width 248 height 56
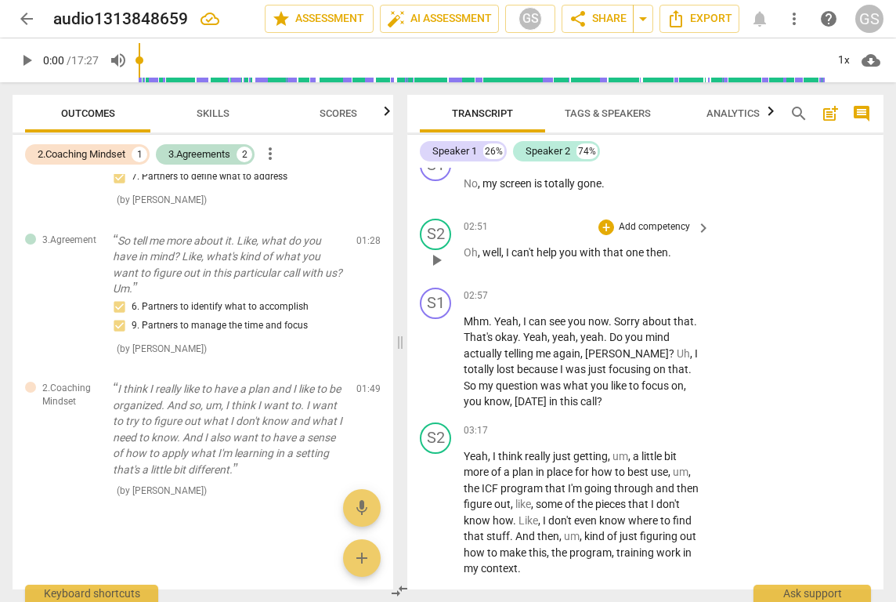
scroll to position [1532, 0]
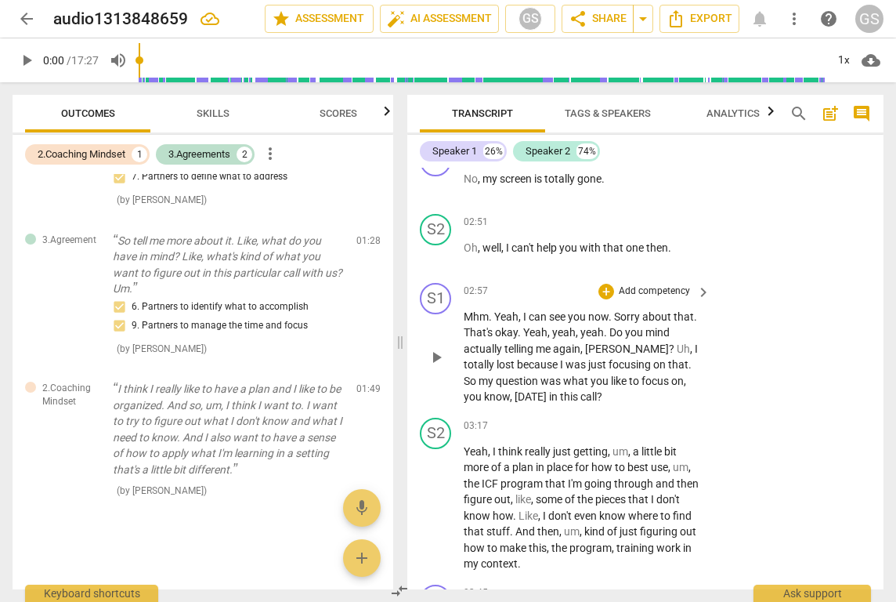
click at [667, 284] on p "Add competency" at bounding box center [654, 291] width 74 height 14
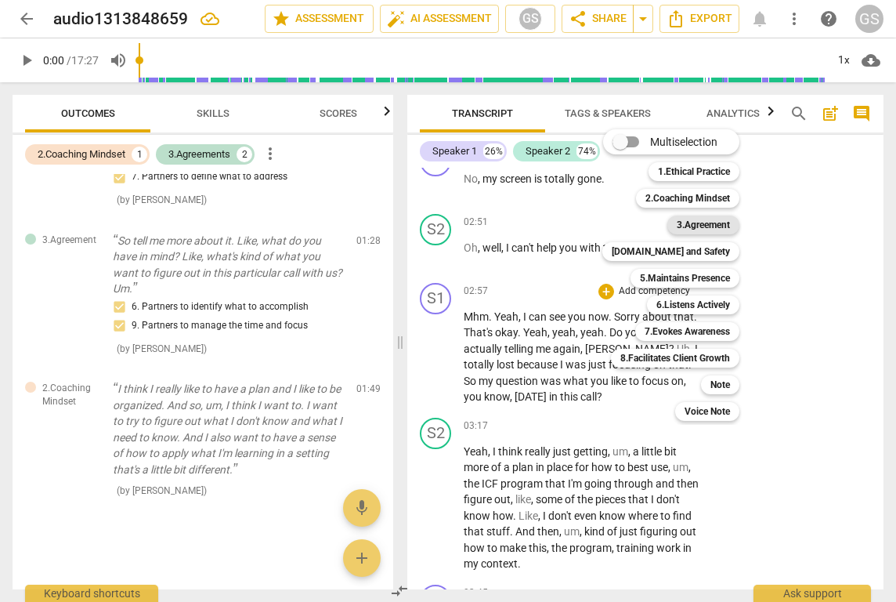
click at [696, 223] on b "3.Agreement" at bounding box center [703, 224] width 53 height 19
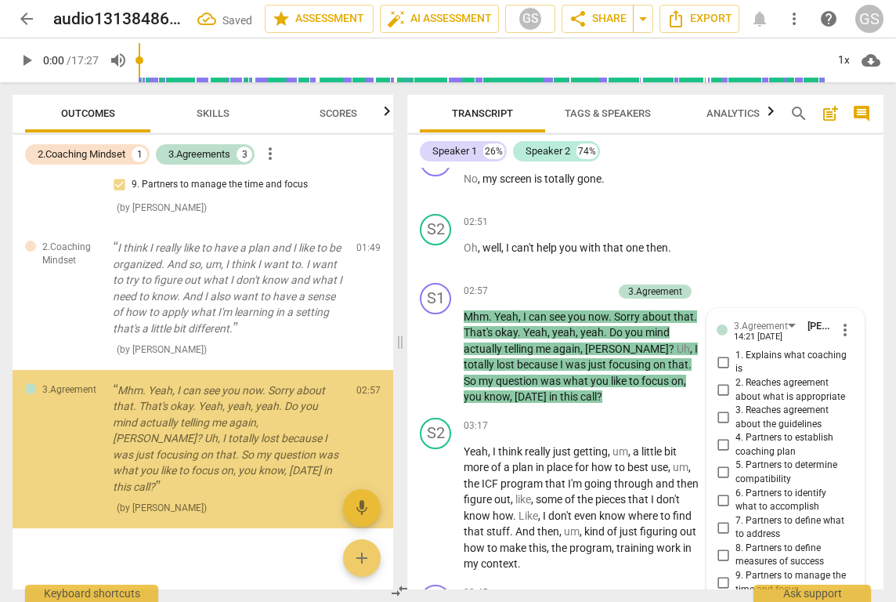
scroll to position [1804, 0]
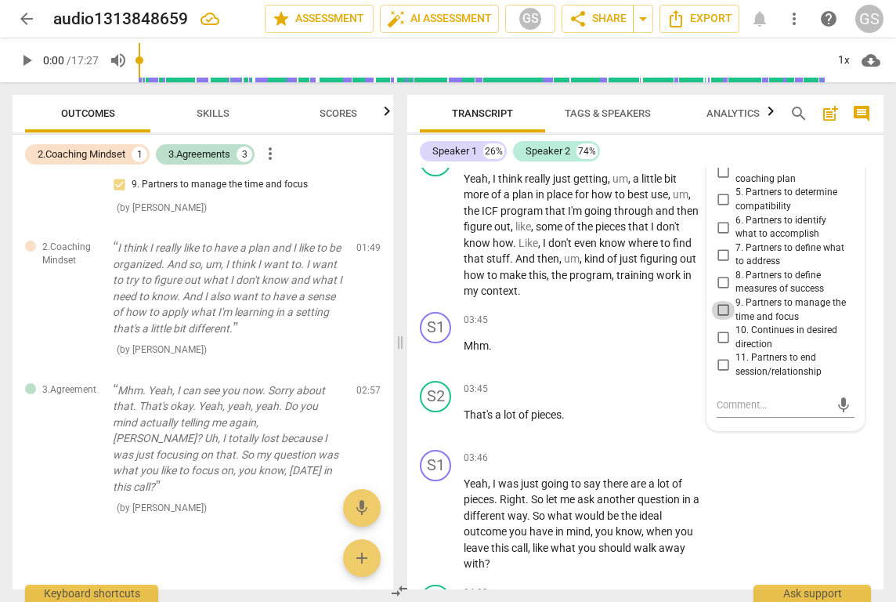
click at [724, 301] on input "9. Partners to manage the time and focus" at bounding box center [723, 310] width 25 height 19
checkbox input "true"
click at [724, 245] on input "7. Partners to define what to address" at bounding box center [723, 254] width 25 height 19
checkbox input "true"
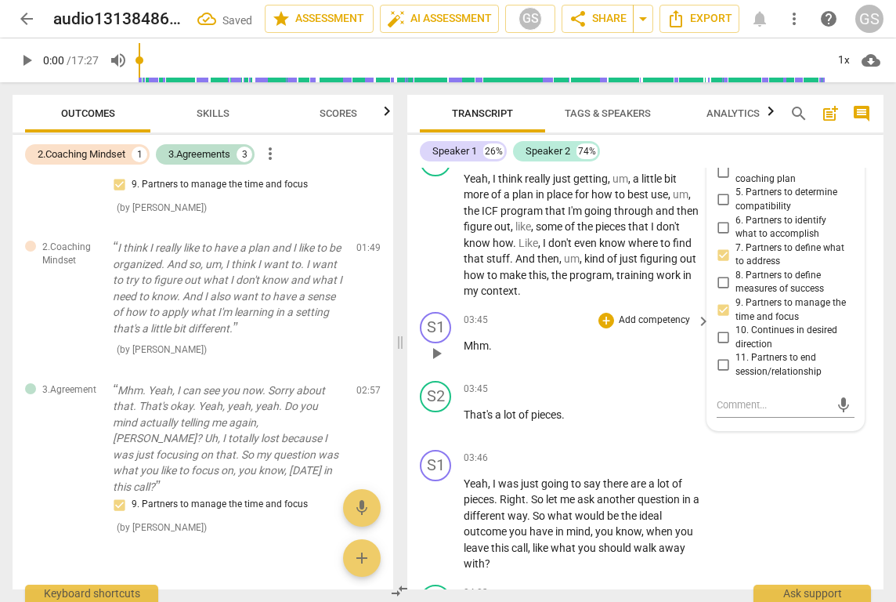
click at [669, 338] on p "Mhm ." at bounding box center [583, 346] width 239 height 16
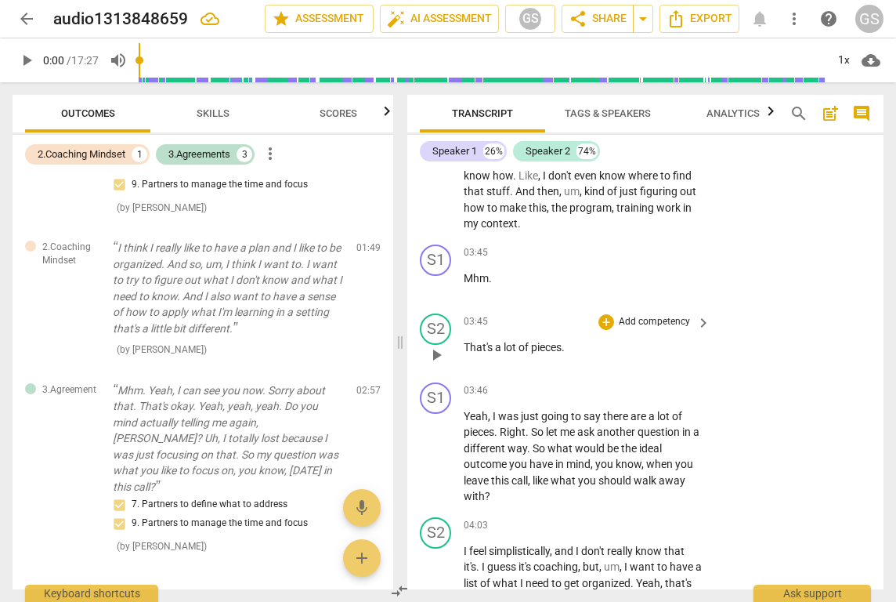
scroll to position [1876, 0]
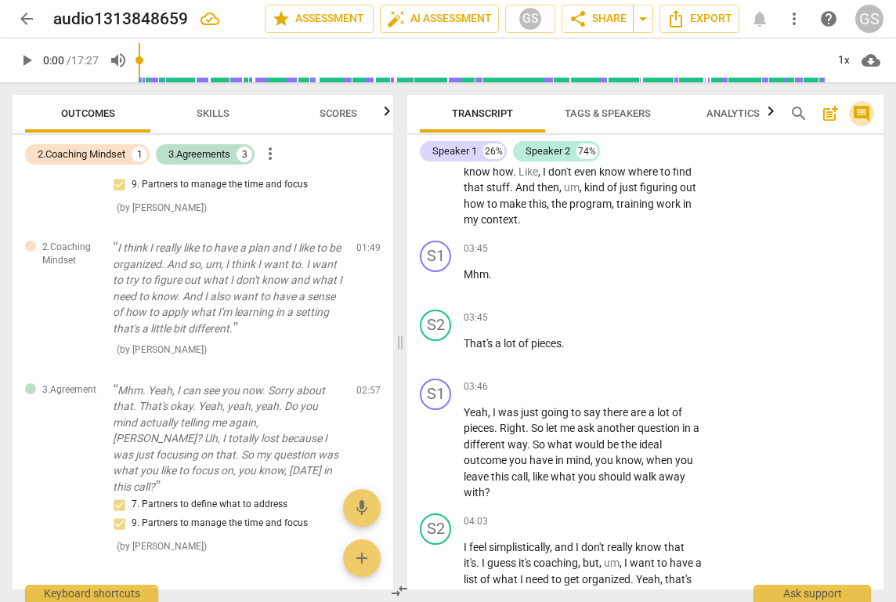
click at [866, 103] on button "comment" at bounding box center [861, 113] width 25 height 25
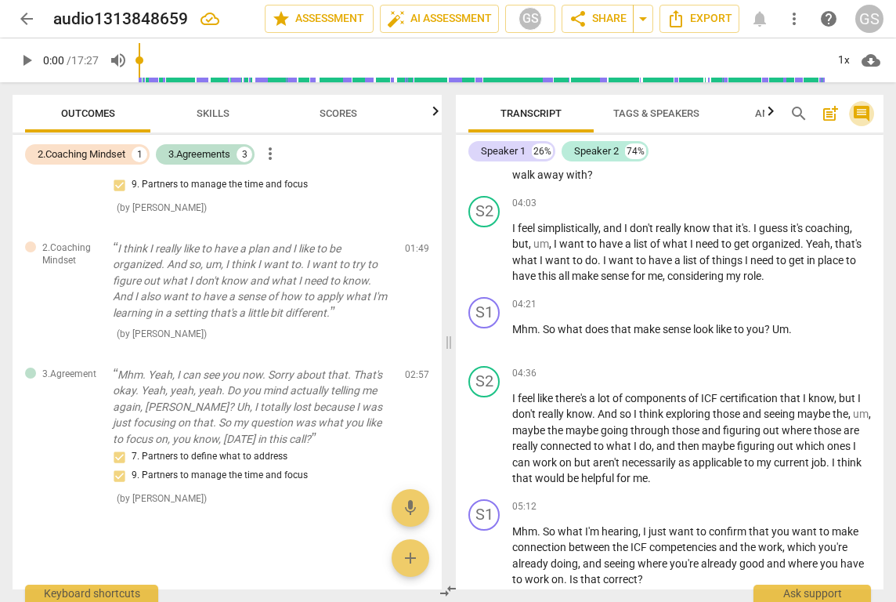
click at [864, 108] on span "comment" at bounding box center [861, 113] width 19 height 19
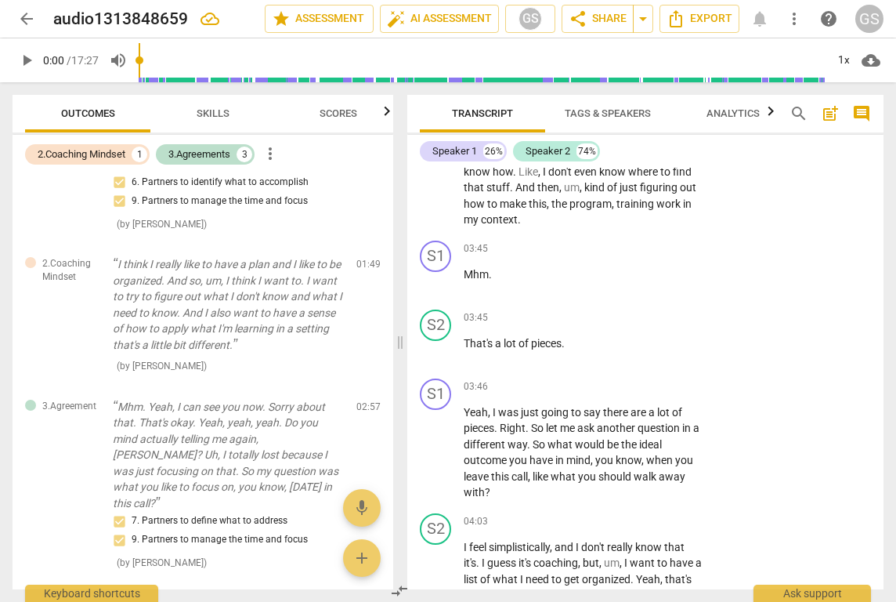
click at [836, 114] on span "post_add" at bounding box center [830, 113] width 19 height 19
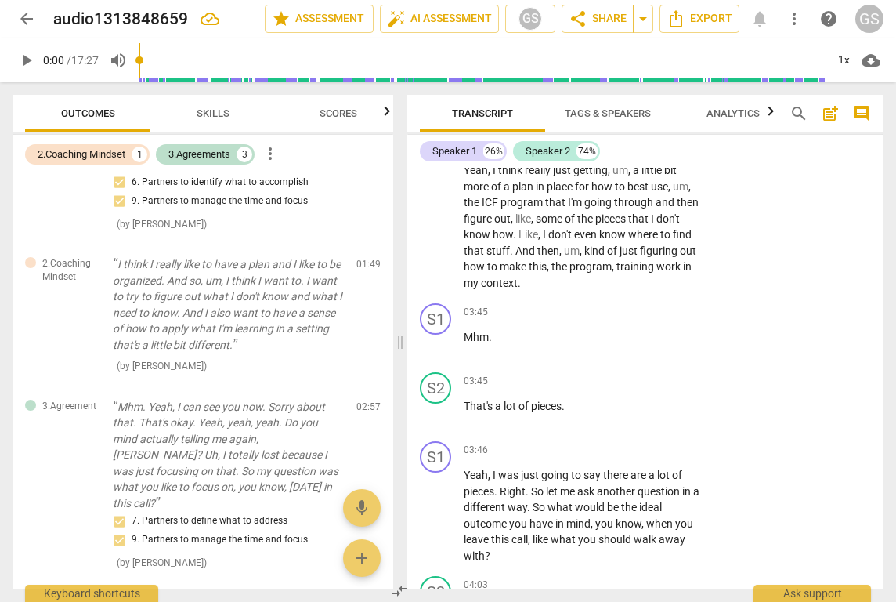
scroll to position [35, 0]
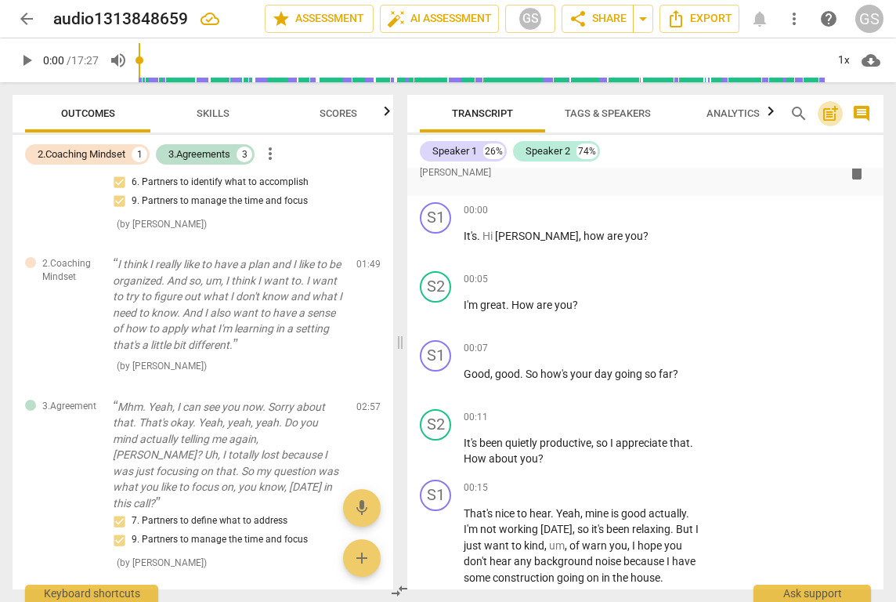
click at [835, 115] on span "post_add" at bounding box center [830, 113] width 19 height 19
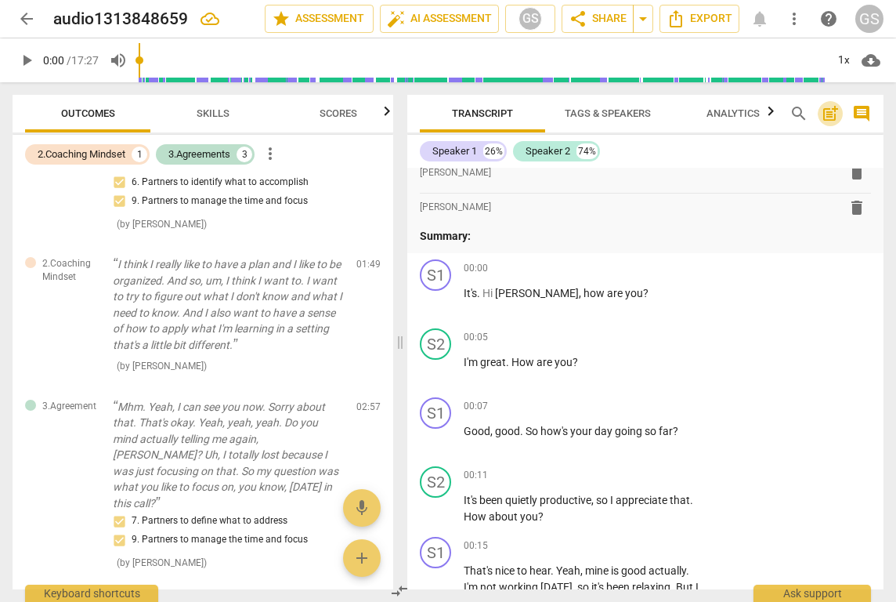
click at [835, 115] on span "post_add" at bounding box center [830, 113] width 19 height 19
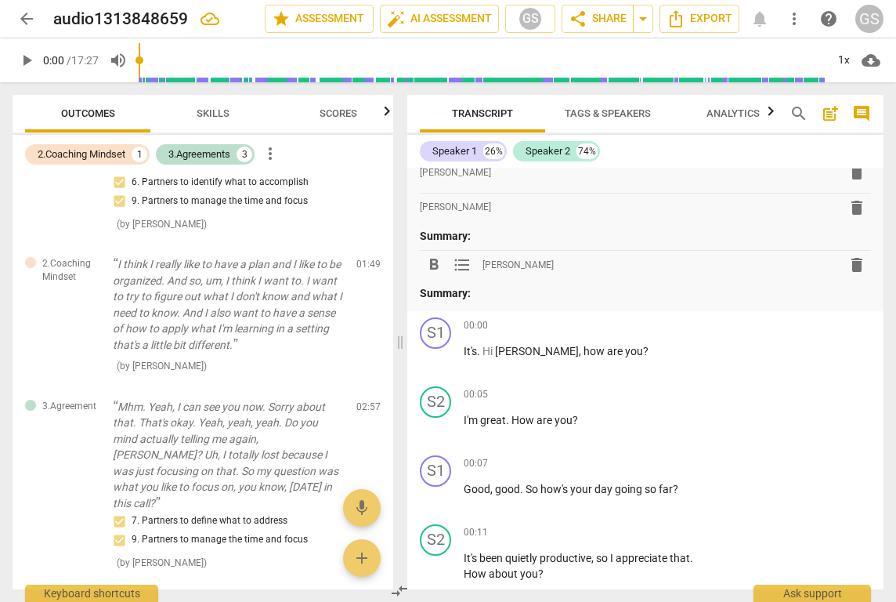
click at [603, 120] on span "Tags & Speakers" at bounding box center [608, 113] width 124 height 21
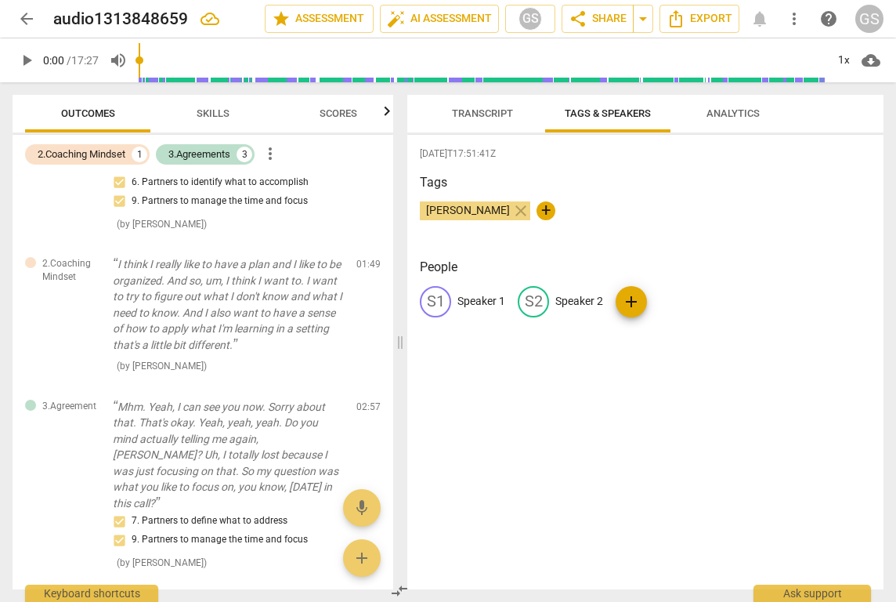
click at [443, 303] on div "S1" at bounding box center [435, 301] width 31 height 31
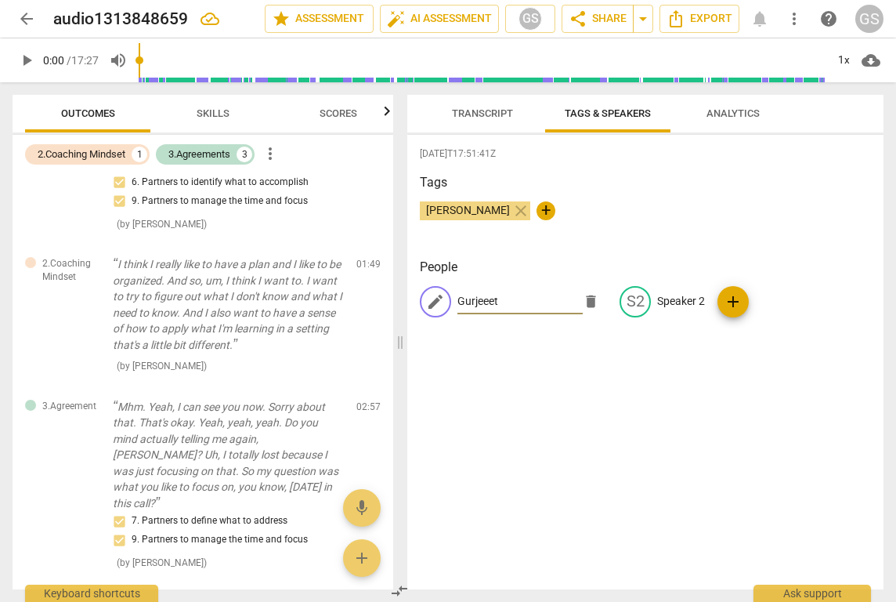
type input "Gurjeeet"
click at [724, 298] on span "add" at bounding box center [733, 301] width 19 height 19
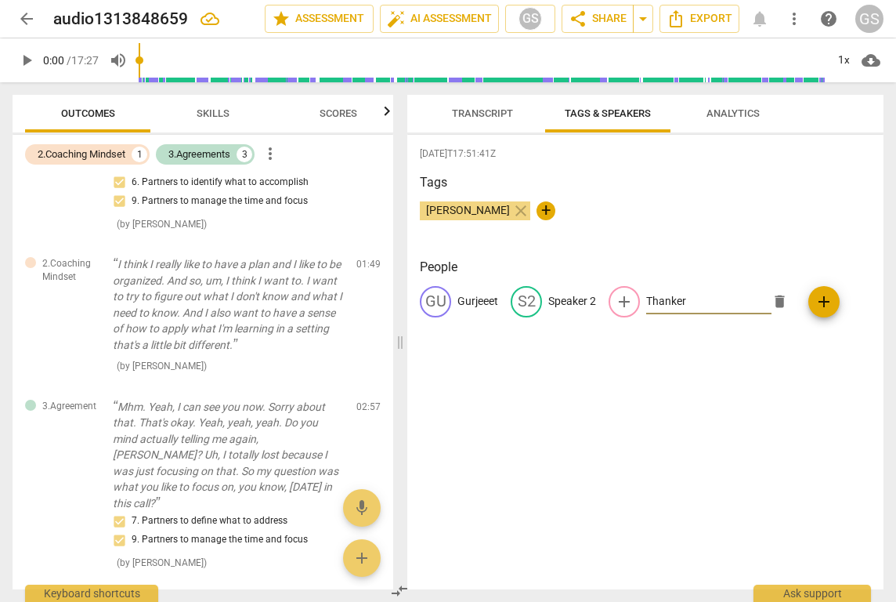
click at [664, 296] on input "Thanker" at bounding box center [708, 301] width 125 height 25
type input "Thinker"
click at [616, 353] on div "[DATE]T17:51:41Z Tags [PERSON_NAME] close + People [PERSON_NAME] S2 Speaker 2 a…" at bounding box center [645, 362] width 476 height 454
click at [498, 113] on span "Transcript" at bounding box center [482, 113] width 61 height 12
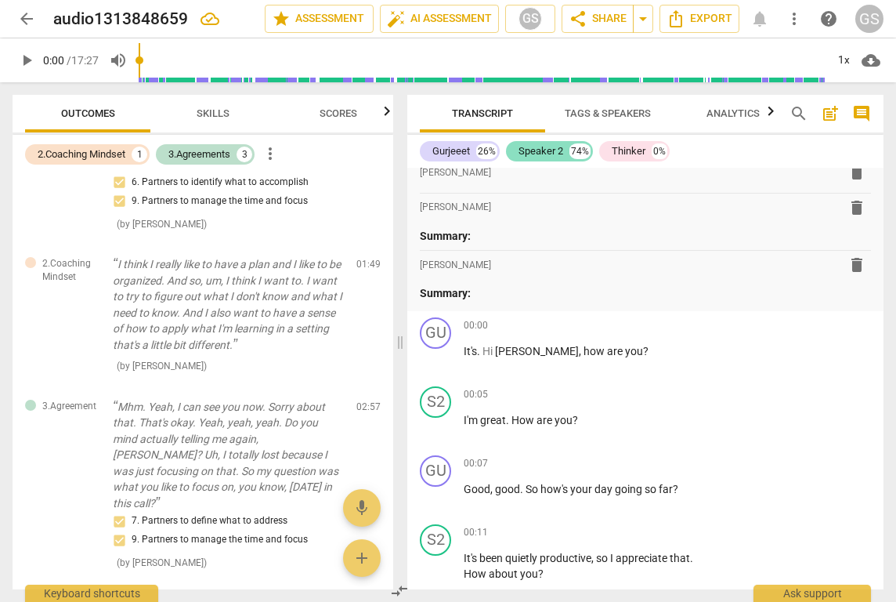
click at [559, 154] on div "Speaker 2" at bounding box center [541, 151] width 45 height 16
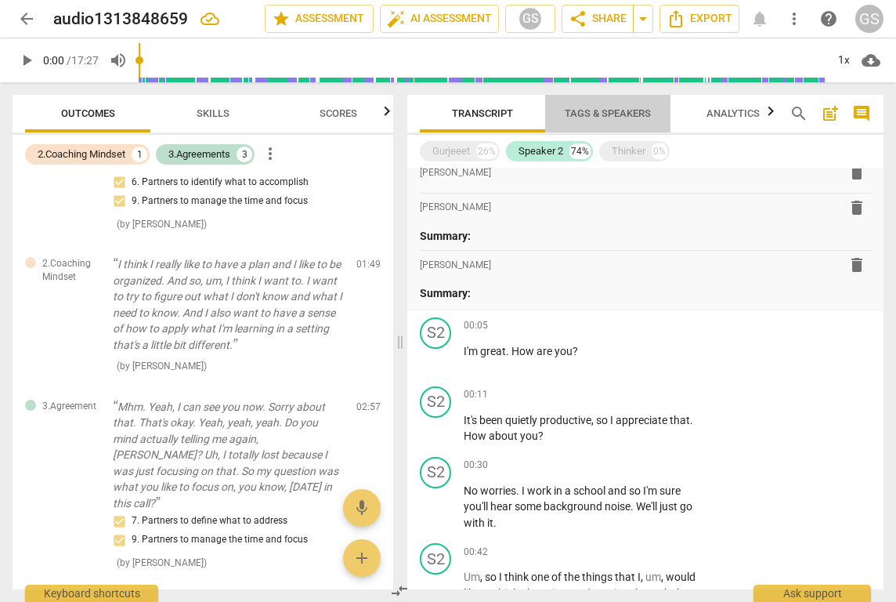
click at [629, 116] on span "Tags & Speakers" at bounding box center [608, 113] width 86 height 12
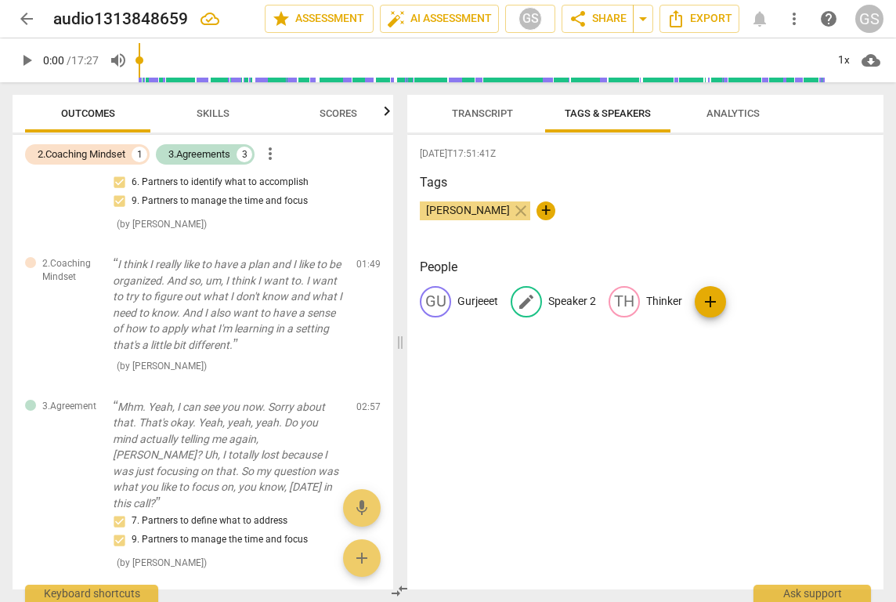
click at [531, 309] on span "edit" at bounding box center [526, 301] width 19 height 19
type input "Thanker"
click at [675, 364] on div "[DATE]T17:51:41Z Tags [PERSON_NAME] close + People [PERSON_NAME] edit Thanker d…" at bounding box center [645, 362] width 476 height 454
click at [652, 306] on p "Thinker" at bounding box center [657, 301] width 36 height 16
click at [767, 305] on span "delete" at bounding box center [772, 301] width 16 height 16
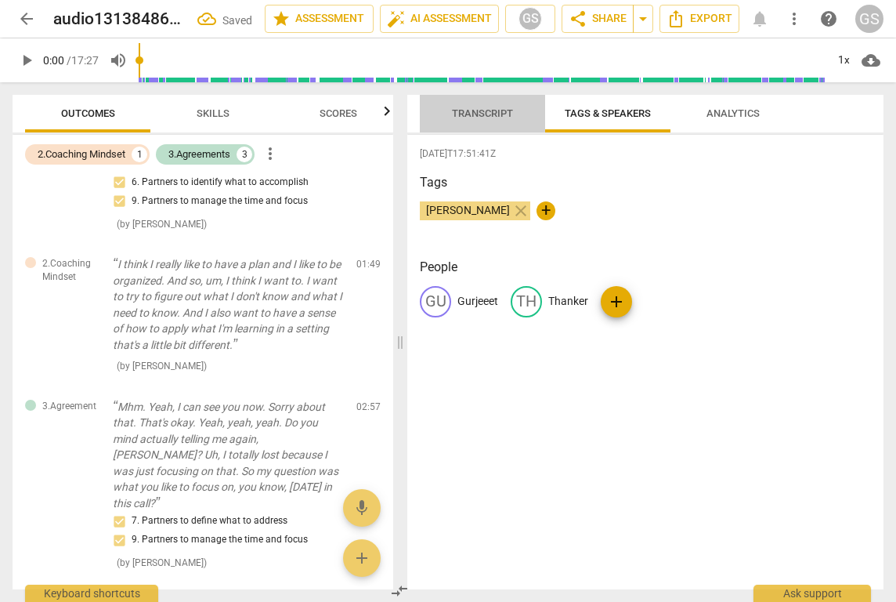
click at [478, 107] on span "Transcript" at bounding box center [482, 113] width 99 height 21
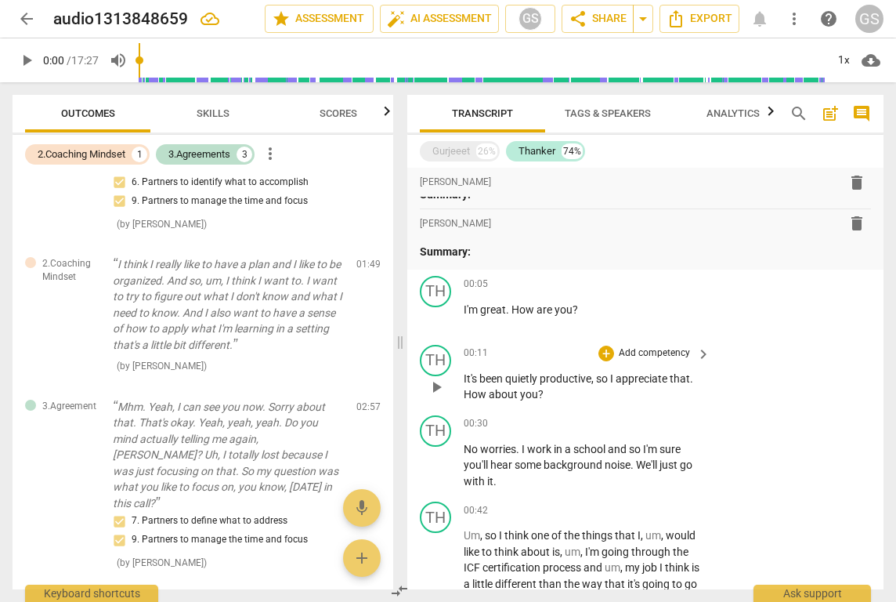
scroll to position [76, 0]
click at [465, 155] on div "Gurjeeet" at bounding box center [451, 151] width 38 height 16
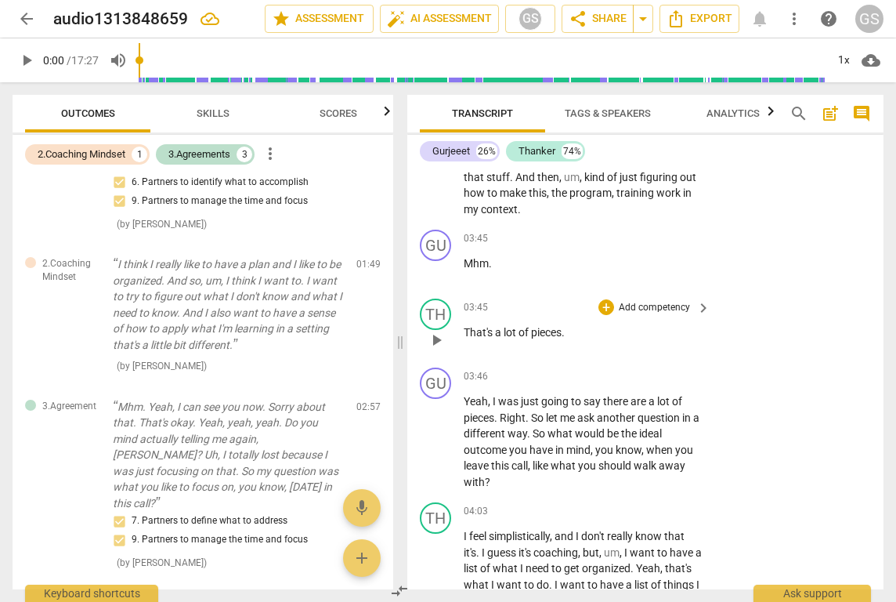
scroll to position [2071, 0]
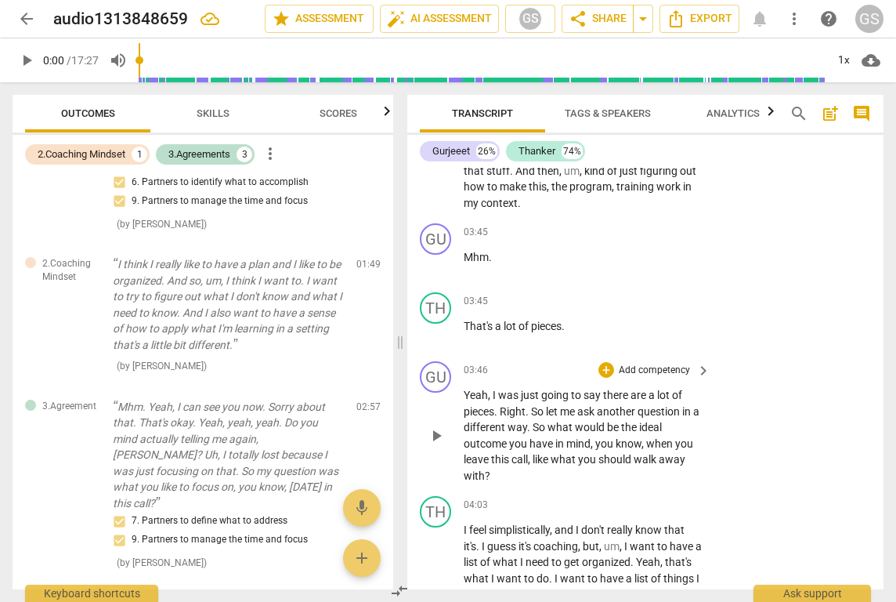
click at [668, 364] on p "Add competency" at bounding box center [654, 371] width 74 height 14
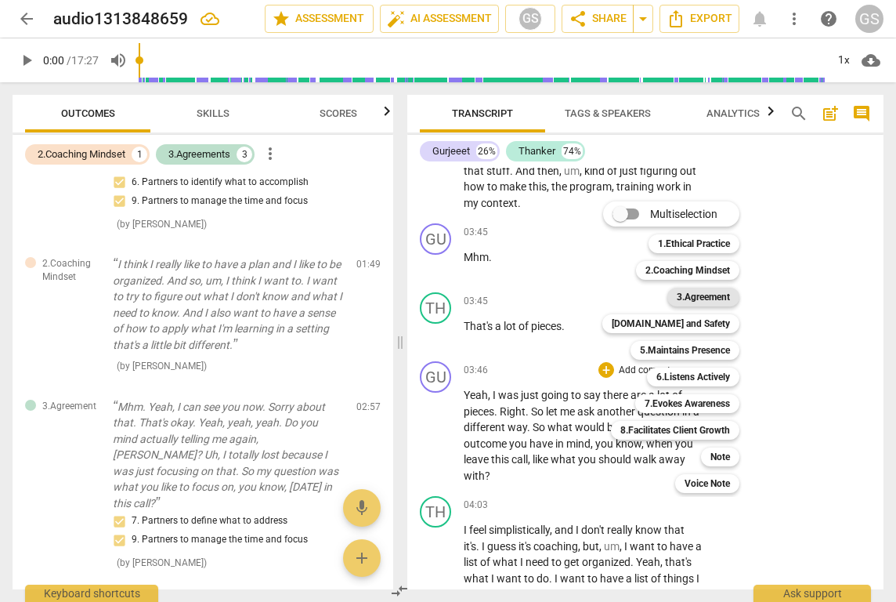
click at [691, 297] on b "3.Agreement" at bounding box center [703, 297] width 53 height 19
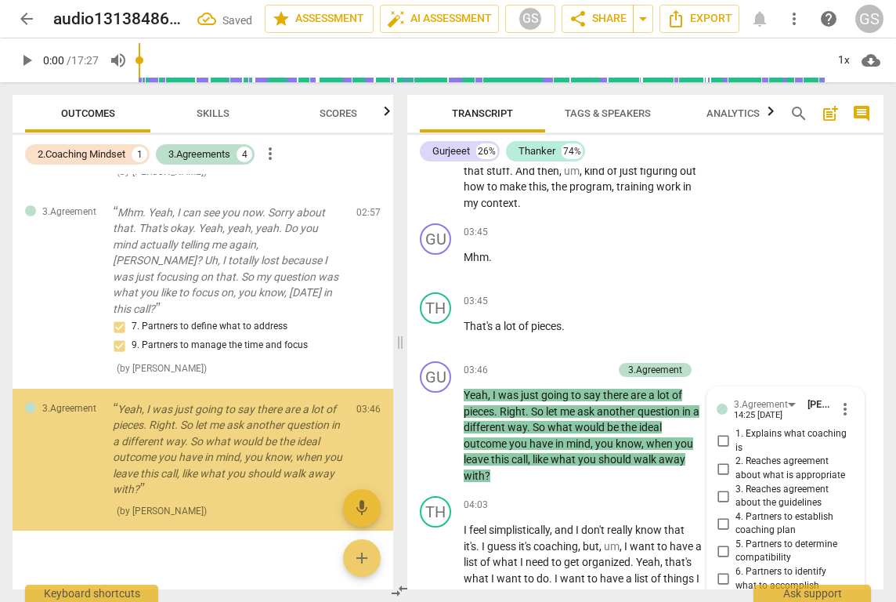
scroll to position [2415, 0]
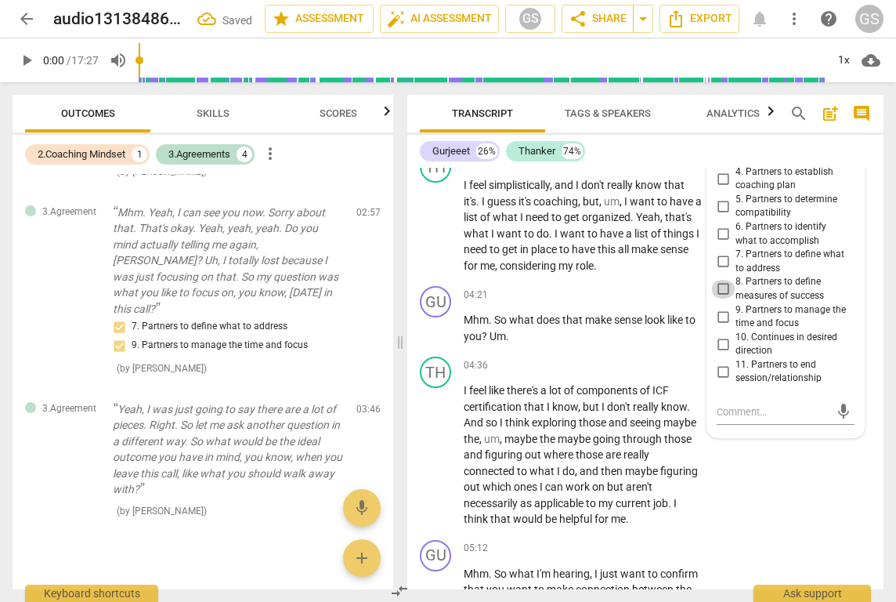
click at [723, 280] on input "8. Partners to define measures of success" at bounding box center [723, 289] width 25 height 19
checkbox input "true"
click at [721, 307] on input "9. Partners to manage the time and focus" at bounding box center [723, 316] width 25 height 19
checkbox input "true"
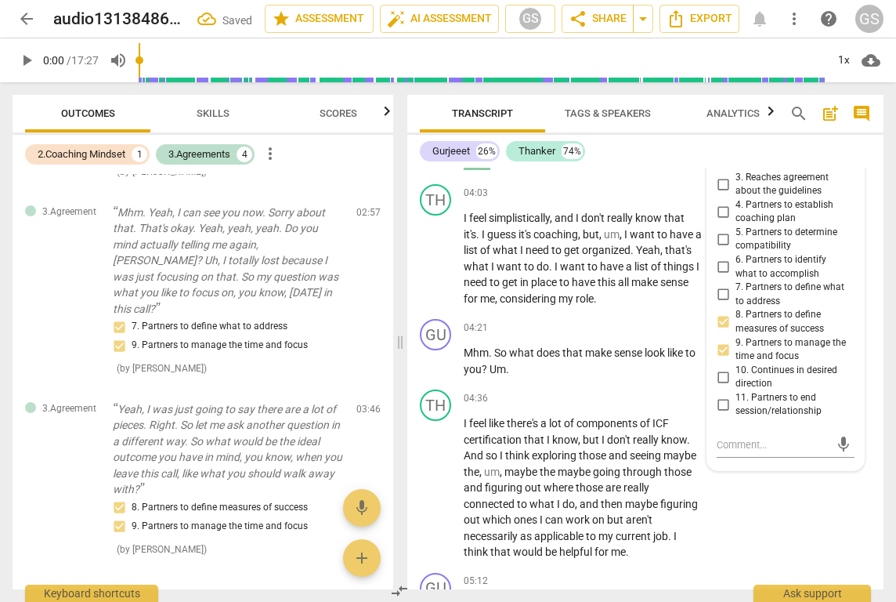
scroll to position [2379, 0]
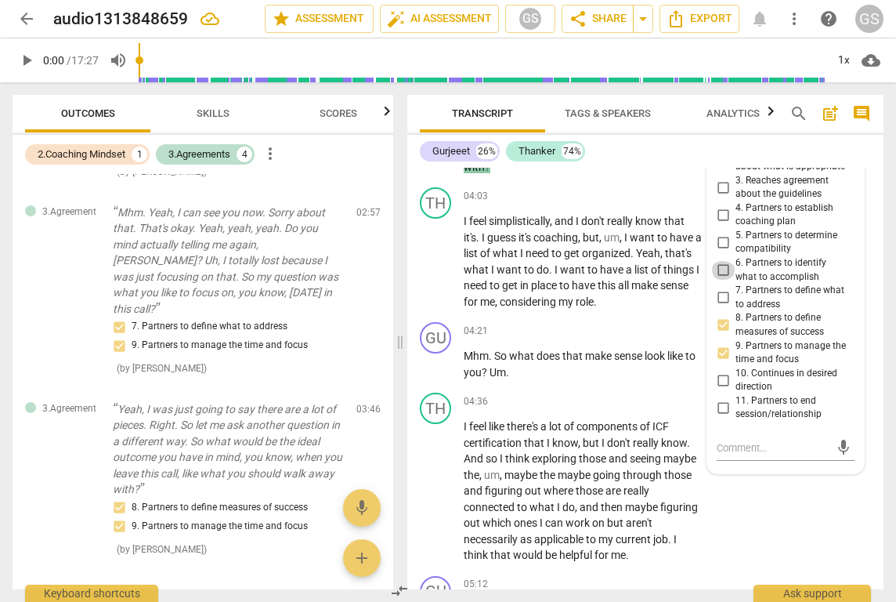
click at [726, 261] on input "6. Partners to identify what to accomplish" at bounding box center [723, 270] width 25 height 19
checkbox input "true"
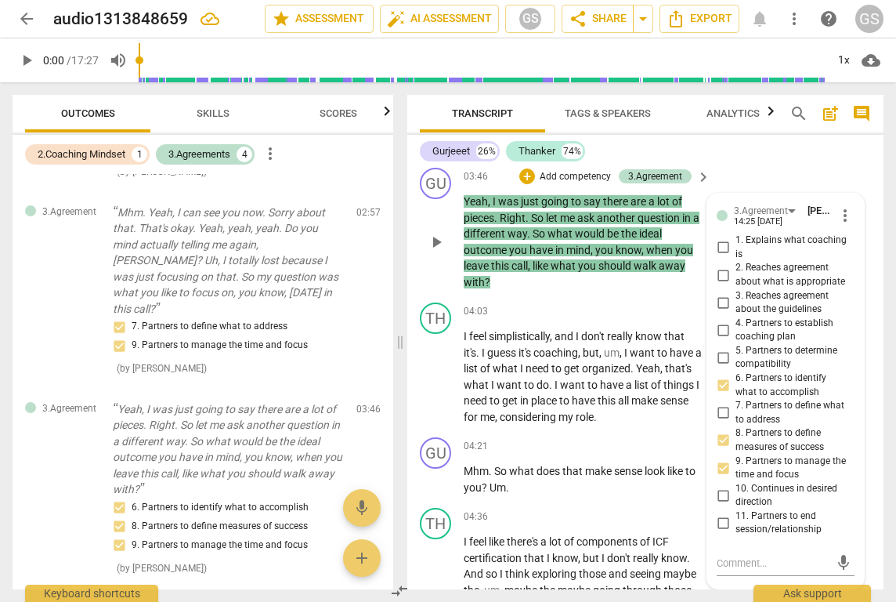
scroll to position [2261, 0]
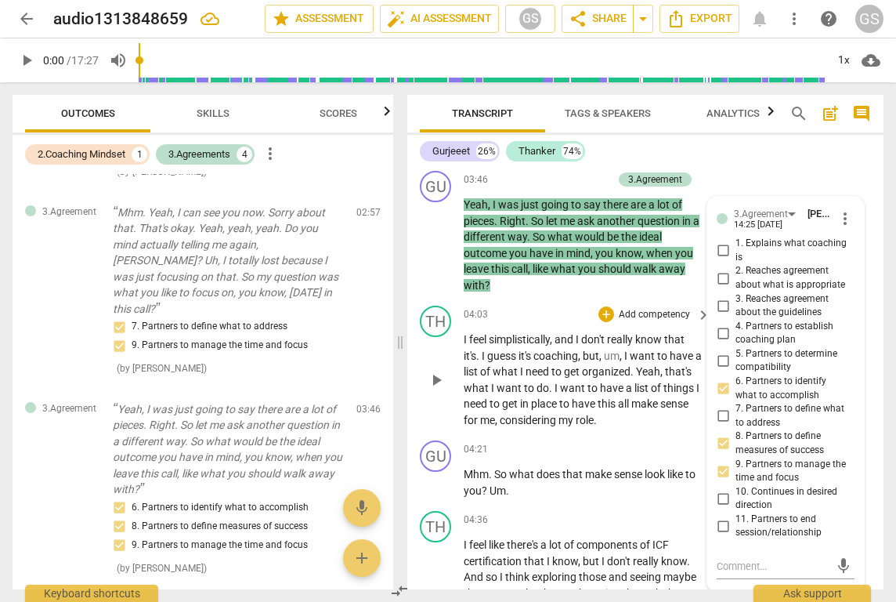
click at [657, 299] on div "TH play_arrow pause 04:03 + Add competency keyboard_arrow_right I feel simplist…" at bounding box center [645, 366] width 476 height 135
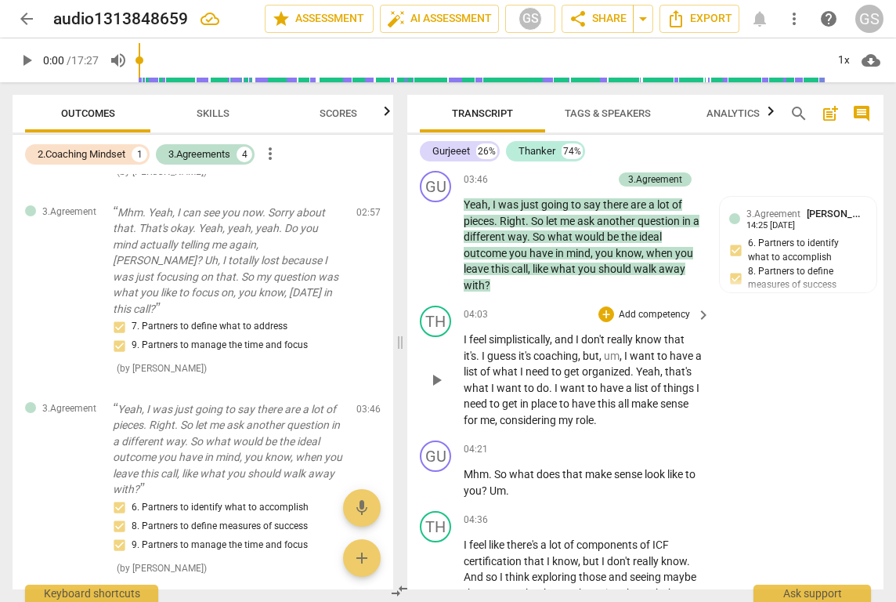
scroll to position [2225, 0]
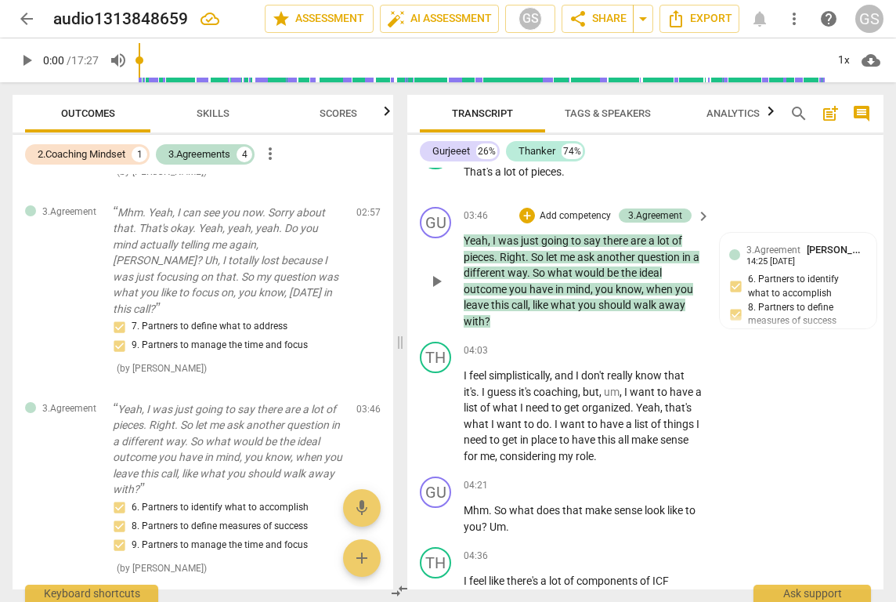
click at [559, 209] on p "Add competency" at bounding box center [575, 216] width 74 height 14
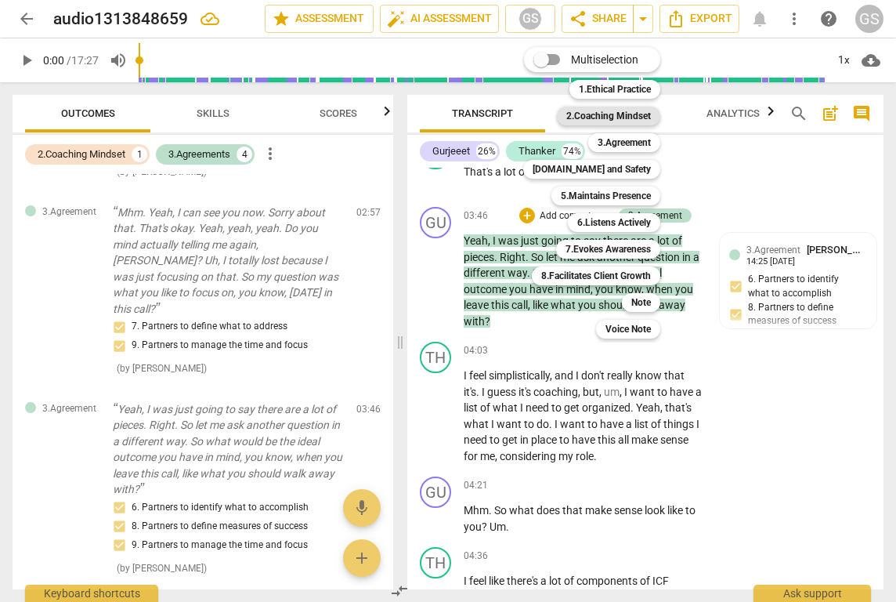
click at [599, 114] on b "2.Coaching Mindset" at bounding box center [608, 116] width 85 height 19
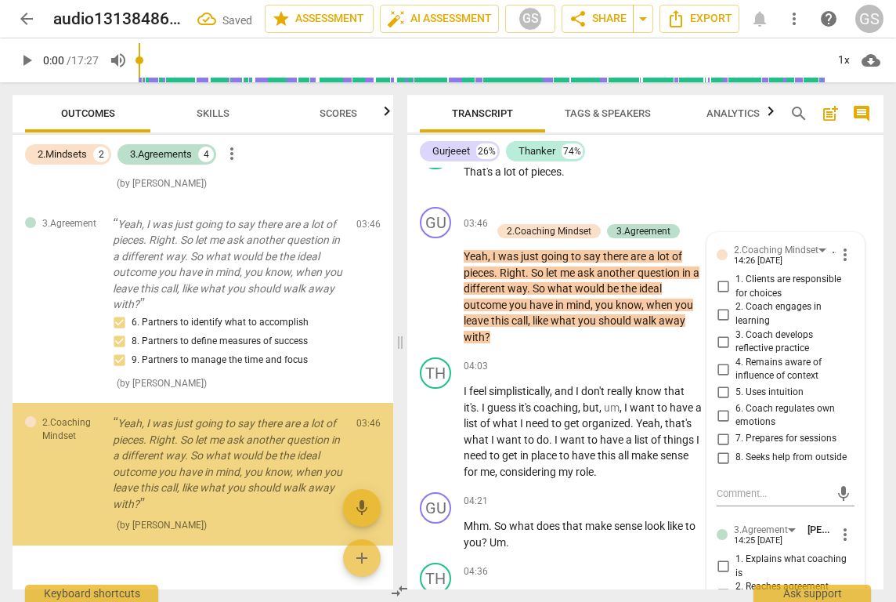
scroll to position [586, 0]
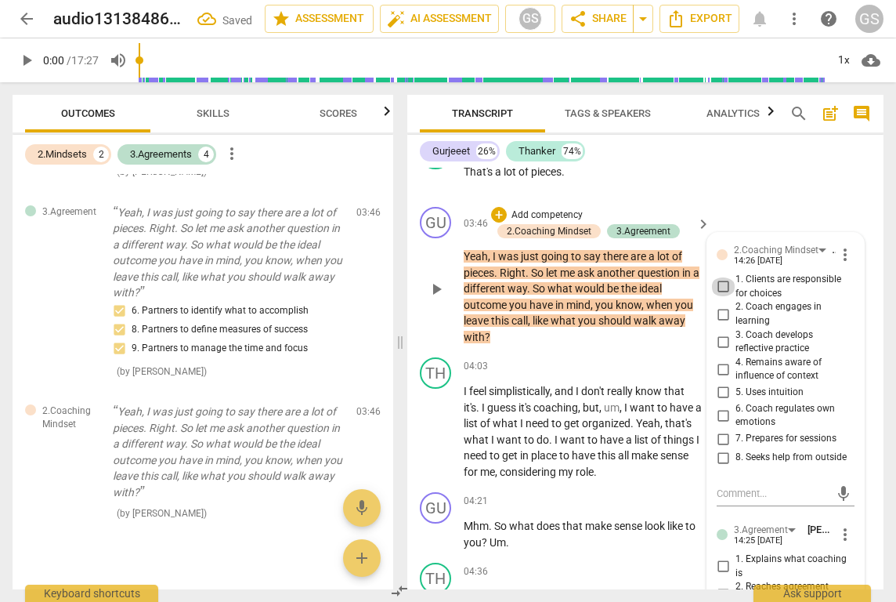
click at [726, 277] on input "1. Clients are responsible for choices" at bounding box center [723, 286] width 25 height 19
checkbox input "true"
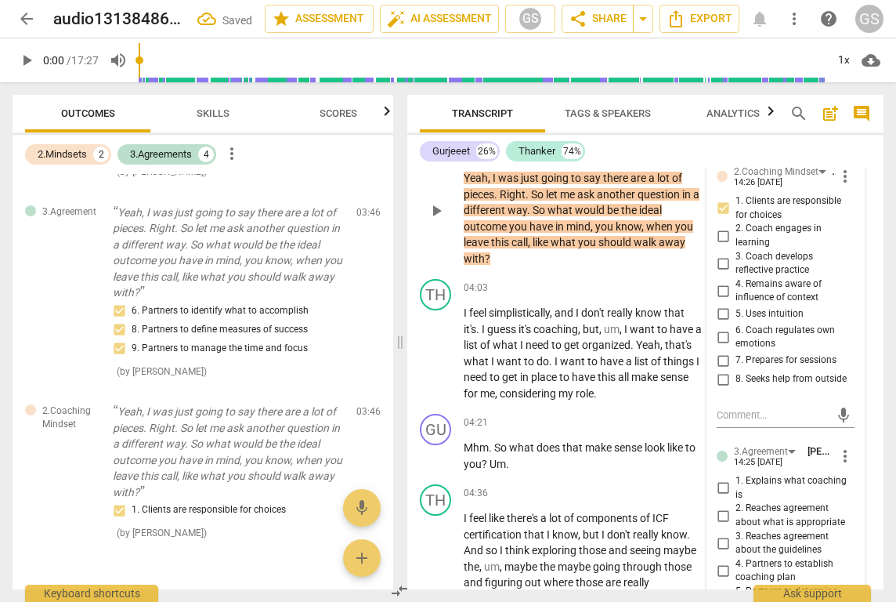
scroll to position [2306, 0]
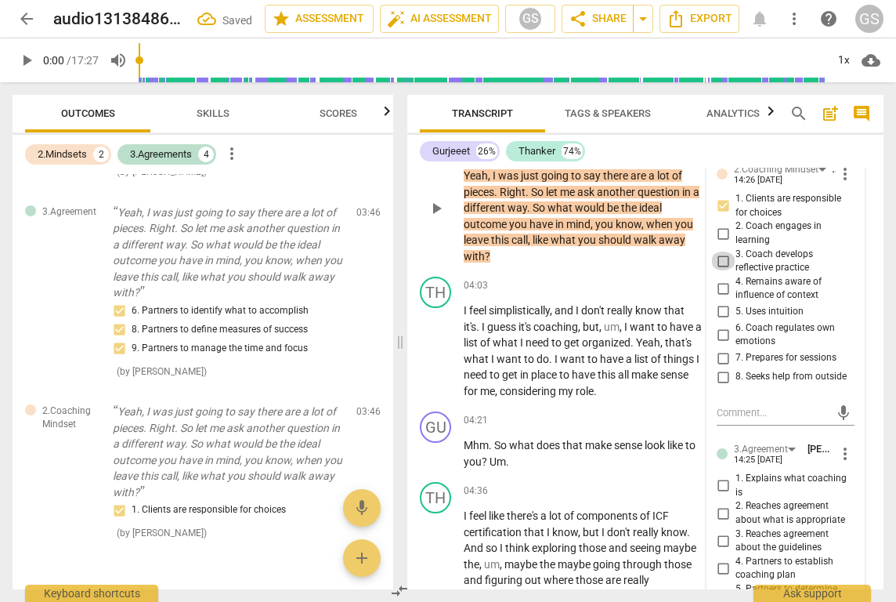
click at [718, 251] on input "3. Coach develops reflective practice" at bounding box center [723, 260] width 25 height 19
checkbox input "true"
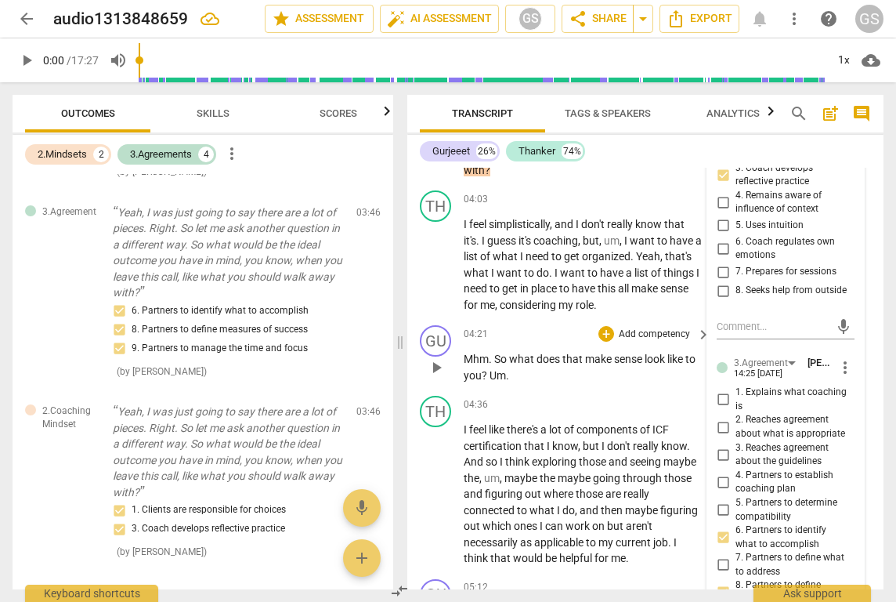
scroll to position [2391, 0]
click at [618, 194] on p "Add competency" at bounding box center [654, 201] width 74 height 14
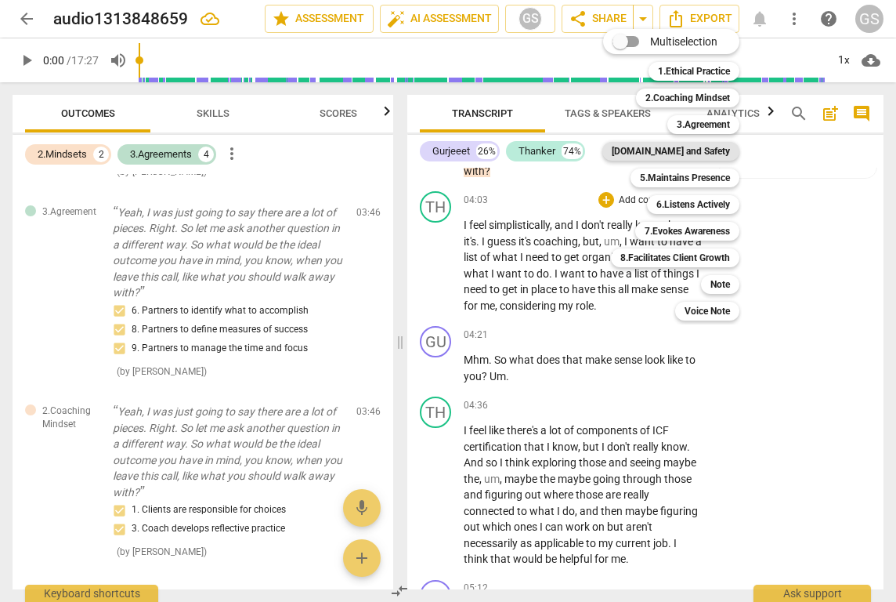
click at [657, 154] on b "[DOMAIN_NAME] and Safety" at bounding box center [671, 151] width 118 height 19
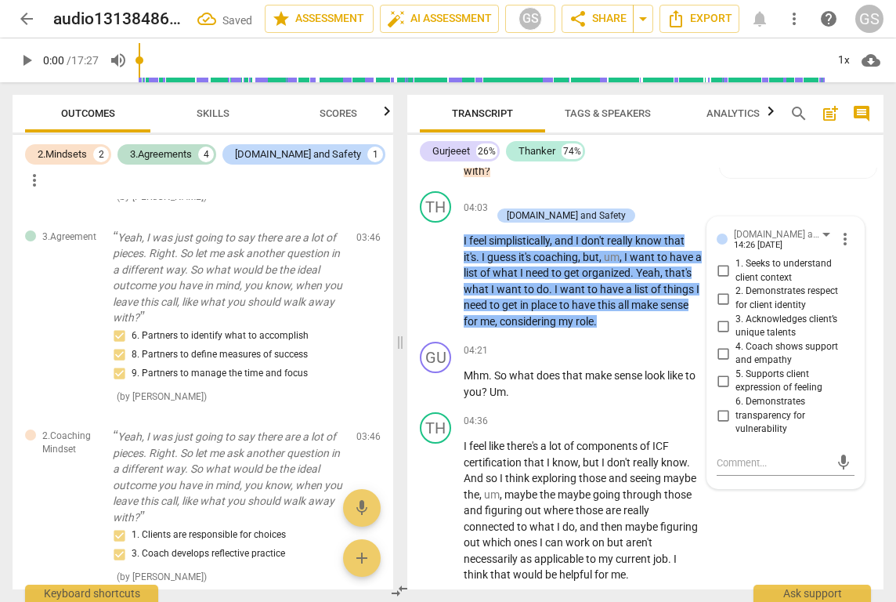
scroll to position [764, 0]
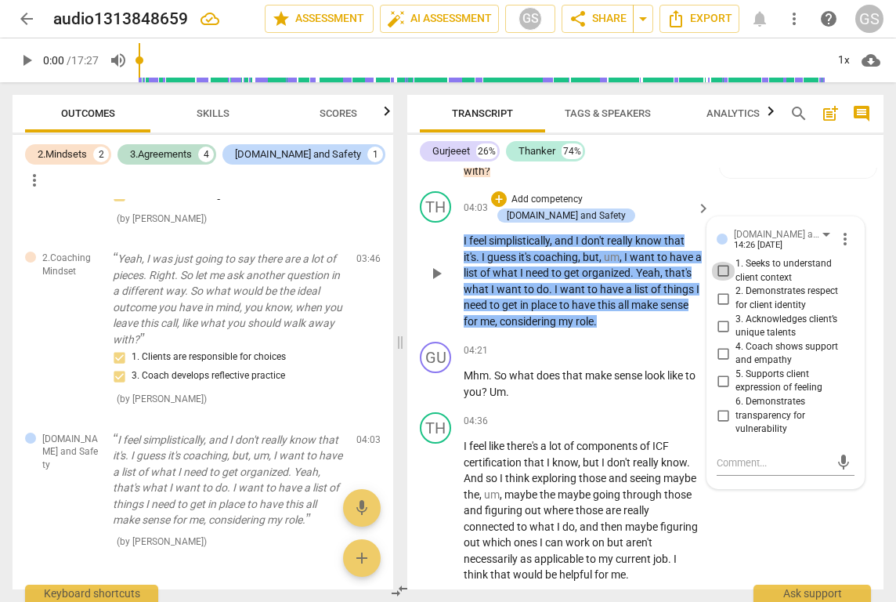
click at [723, 262] on input "1. Seeks to understand client context" at bounding box center [723, 271] width 25 height 19
checkbox input "true"
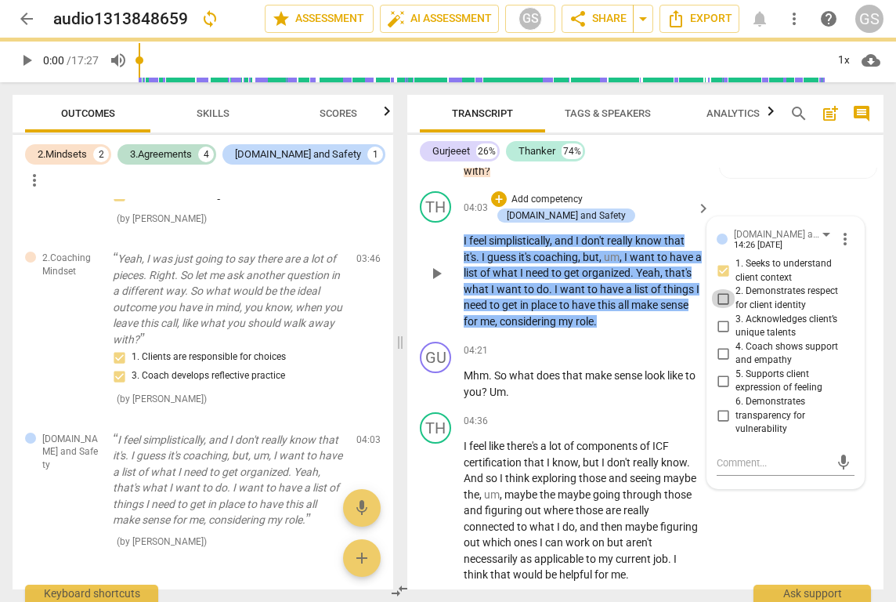
click at [727, 289] on input "2. Demonstrates respect for client identity" at bounding box center [723, 298] width 25 height 19
checkbox input "true"
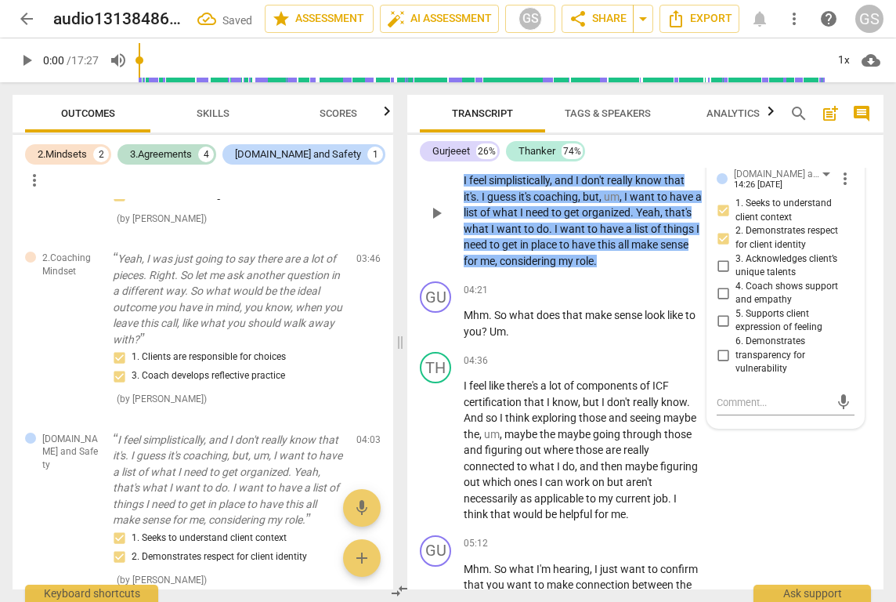
scroll to position [2453, 0]
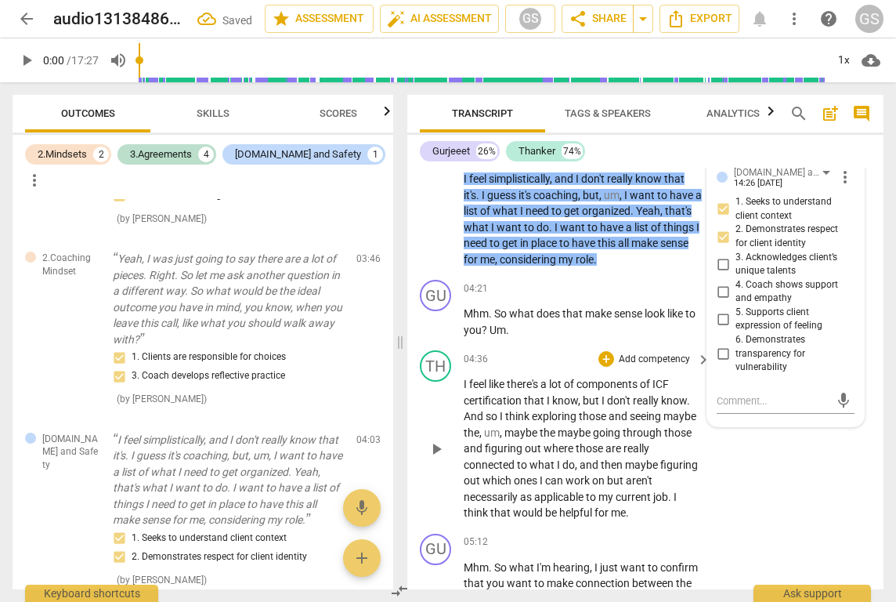
click at [580, 350] on div "04:36 + Add competency keyboard_arrow_right" at bounding box center [588, 358] width 248 height 17
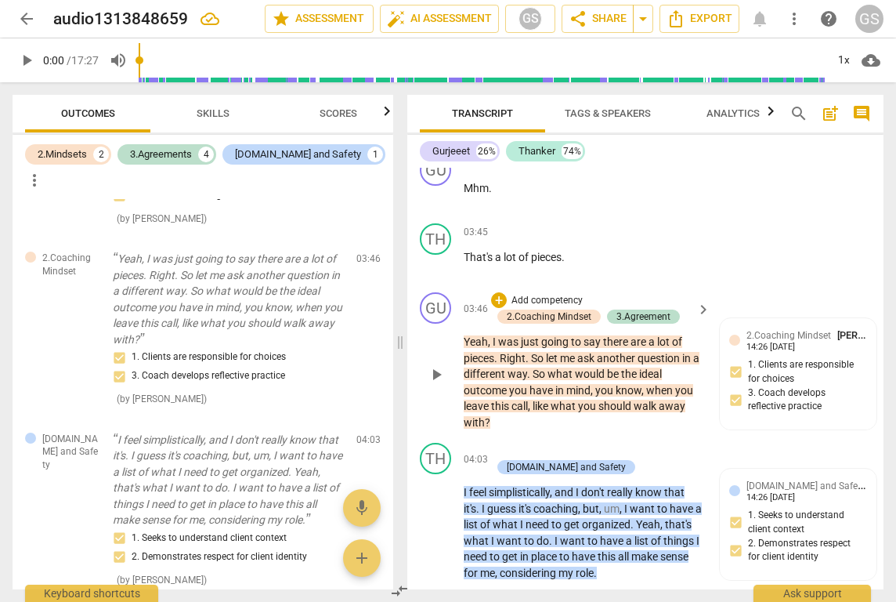
scroll to position [2140, 0]
click at [695, 450] on span "keyboard_arrow_right" at bounding box center [703, 459] width 19 height 19
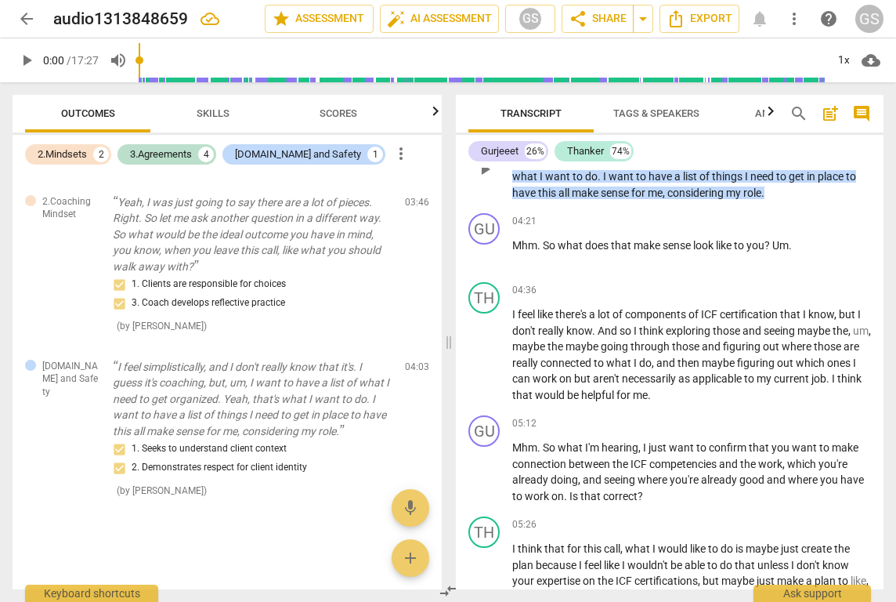
scroll to position [700, 0]
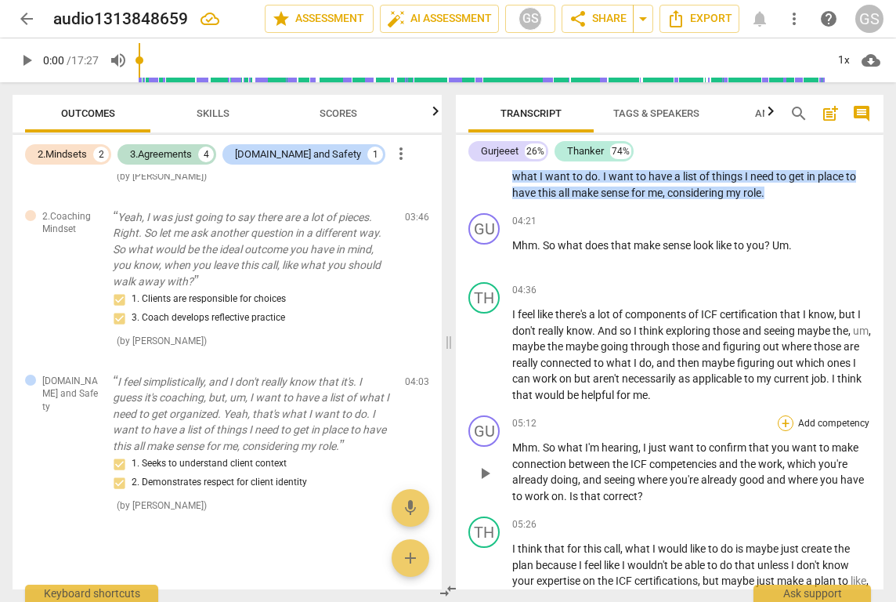
click at [784, 415] on div "+" at bounding box center [786, 423] width 16 height 16
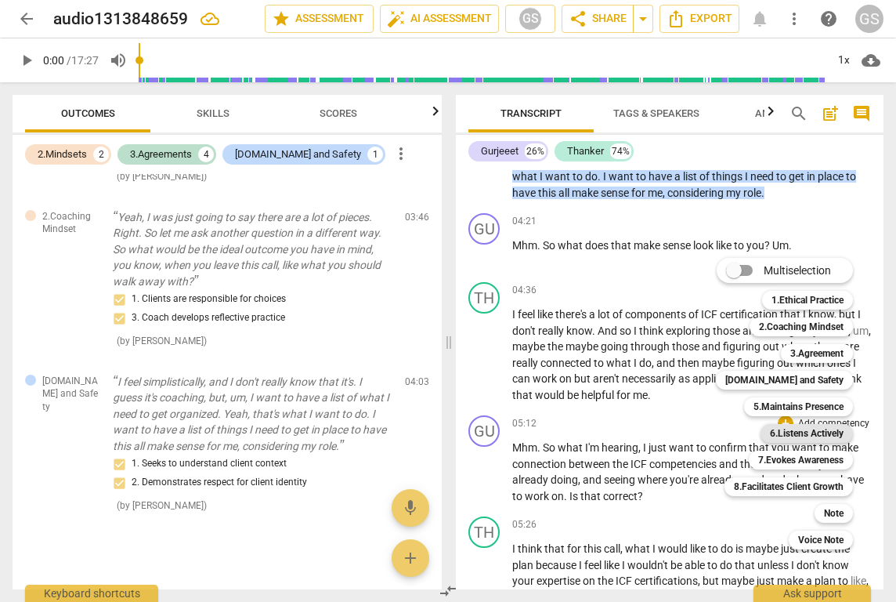
click at [794, 432] on b "6.Listens Actively" at bounding box center [807, 433] width 74 height 19
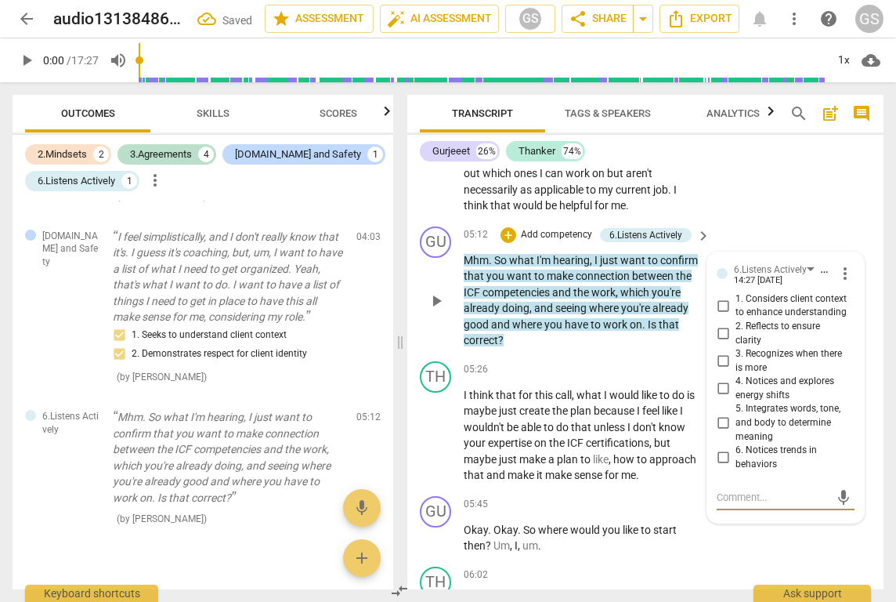
scroll to position [2755, 0]
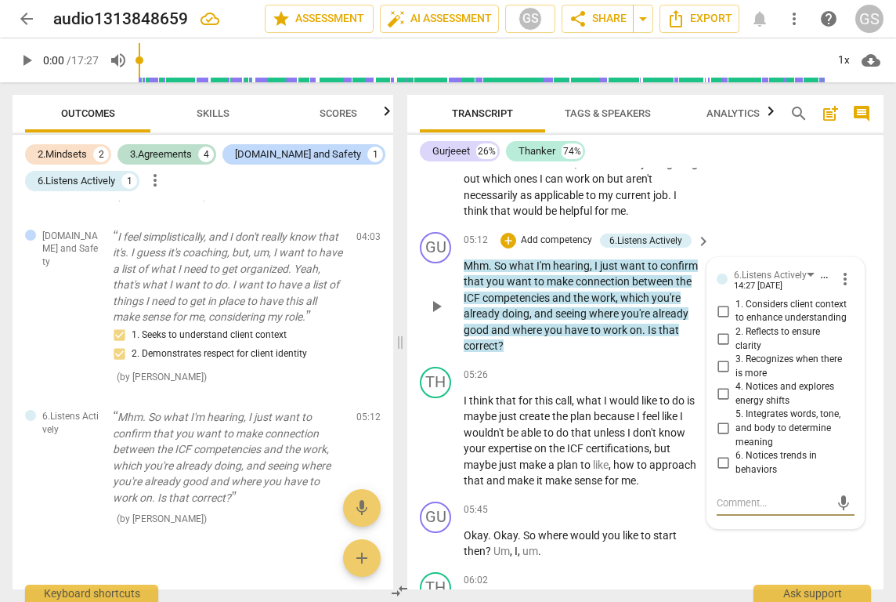
click at [548, 294] on p "Mhm . So what I'm hearing , I just want to confirm that you want to make connec…" at bounding box center [583, 306] width 239 height 96
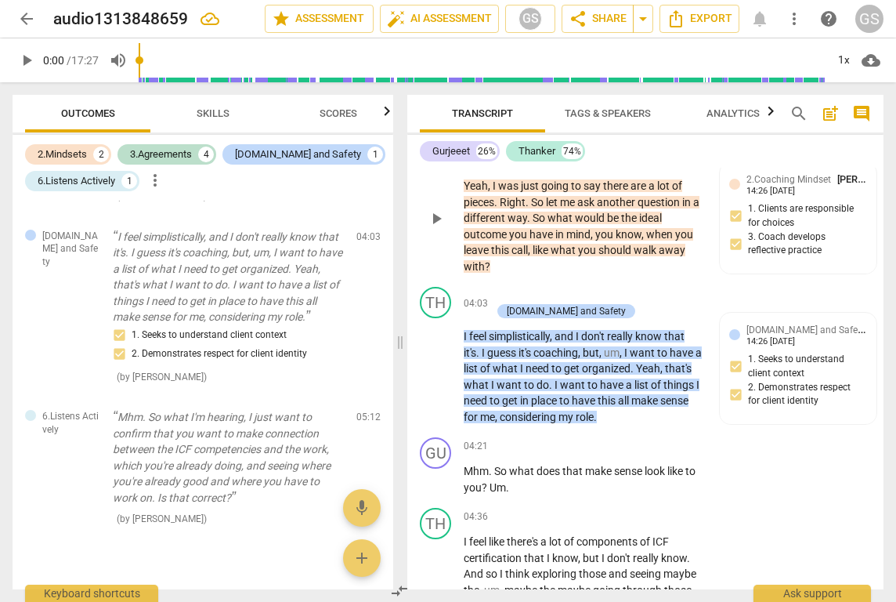
scroll to position [2296, 0]
click at [610, 437] on div "+" at bounding box center [607, 445] width 16 height 16
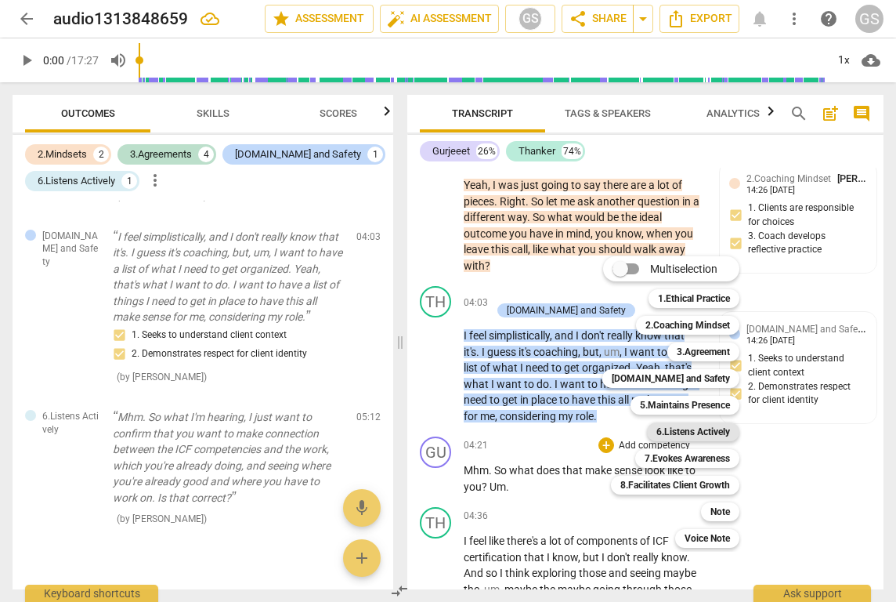
click at [668, 431] on b "6.Listens Actively" at bounding box center [694, 431] width 74 height 19
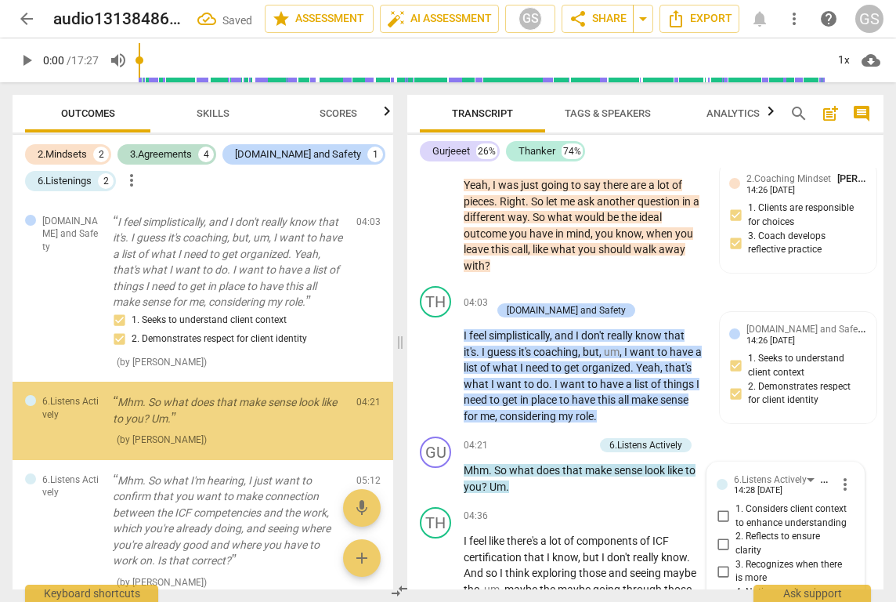
scroll to position [2589, 0]
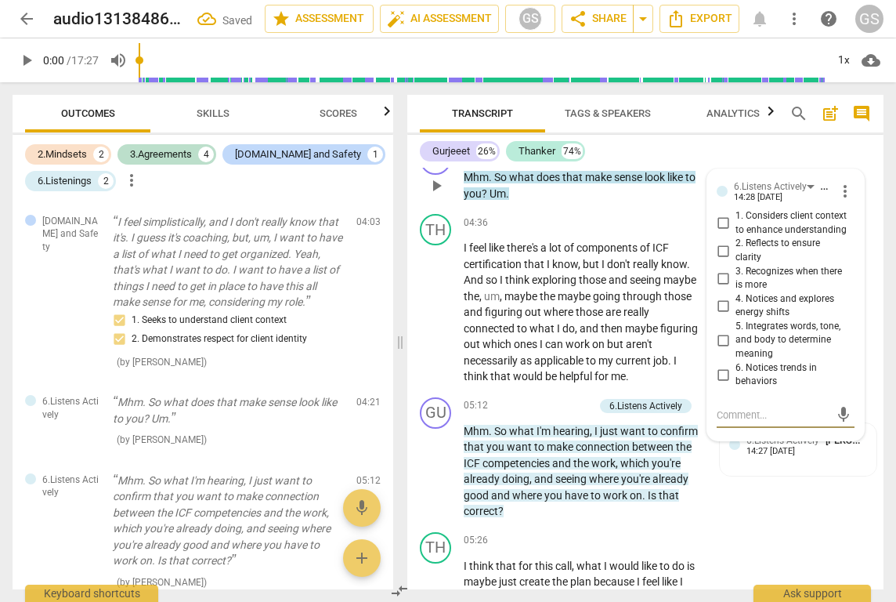
click at [720, 214] on input "1. Considers client context to enhance understanding" at bounding box center [723, 223] width 25 height 19
checkbox input "true"
click at [723, 241] on input "2. Reflects to ensure clarity" at bounding box center [723, 250] width 25 height 19
checkbox input "true"
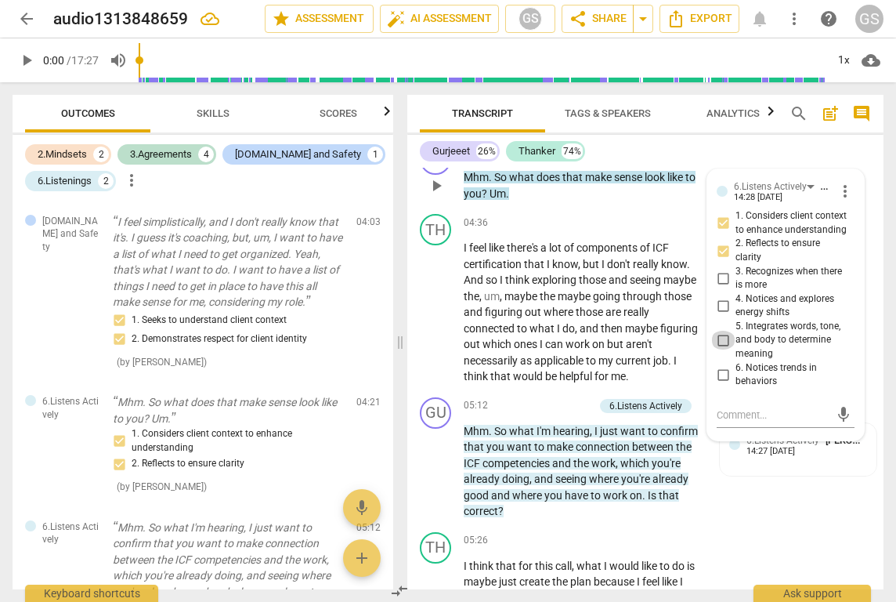
click at [724, 331] on input "5. Integrates words, tone, and body to determine meaning" at bounding box center [723, 340] width 25 height 19
checkbox input "true"
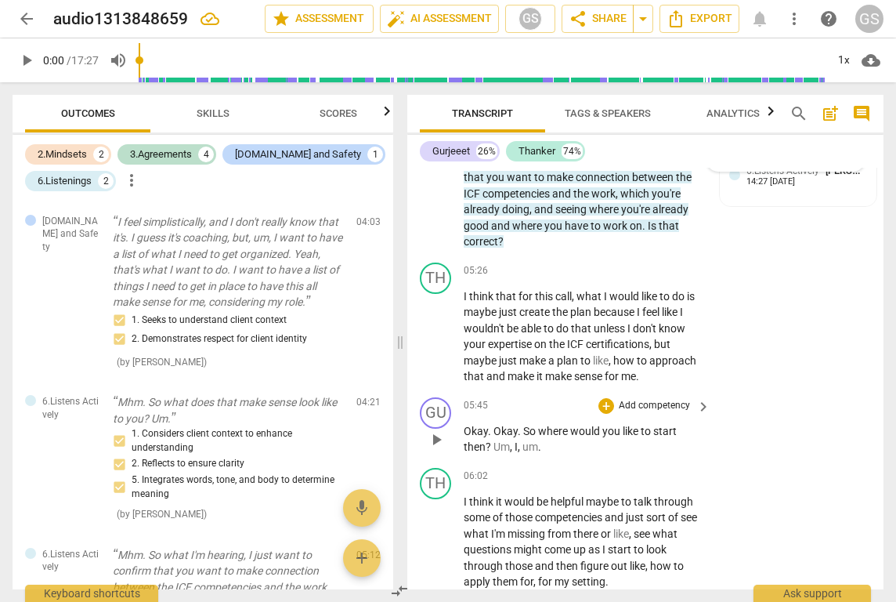
scroll to position [2860, 0]
click at [608, 396] on div "+" at bounding box center [607, 404] width 16 height 16
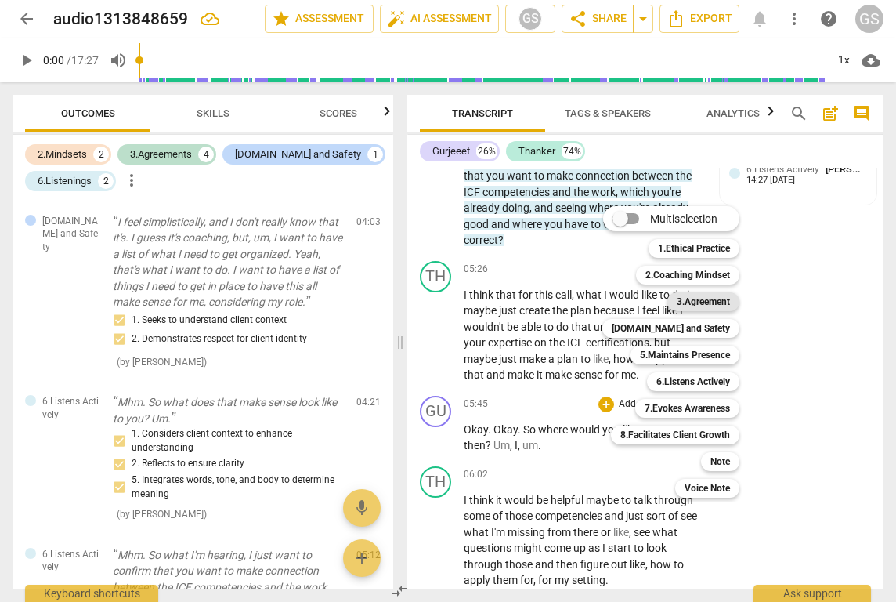
click at [715, 307] on b "3.Agreement" at bounding box center [703, 301] width 53 height 19
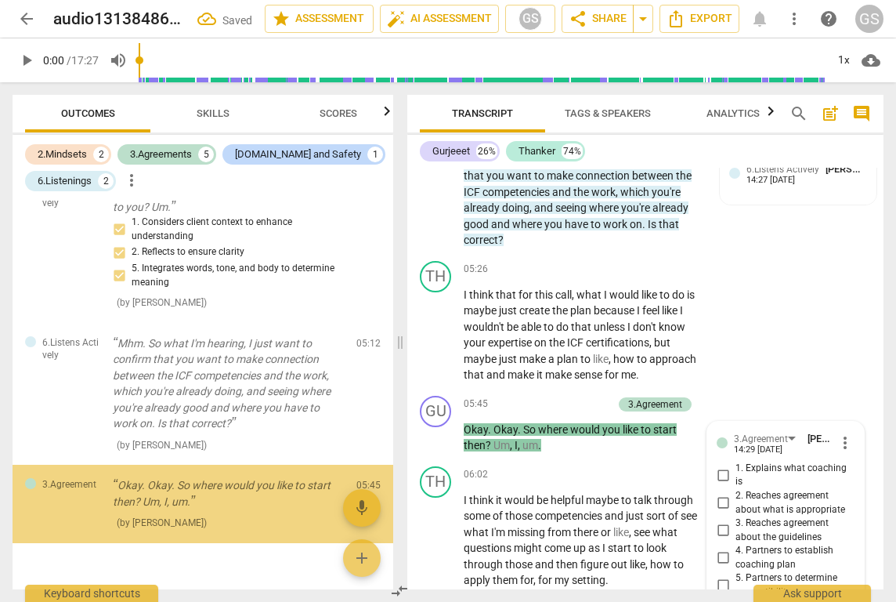
scroll to position [3210, 0]
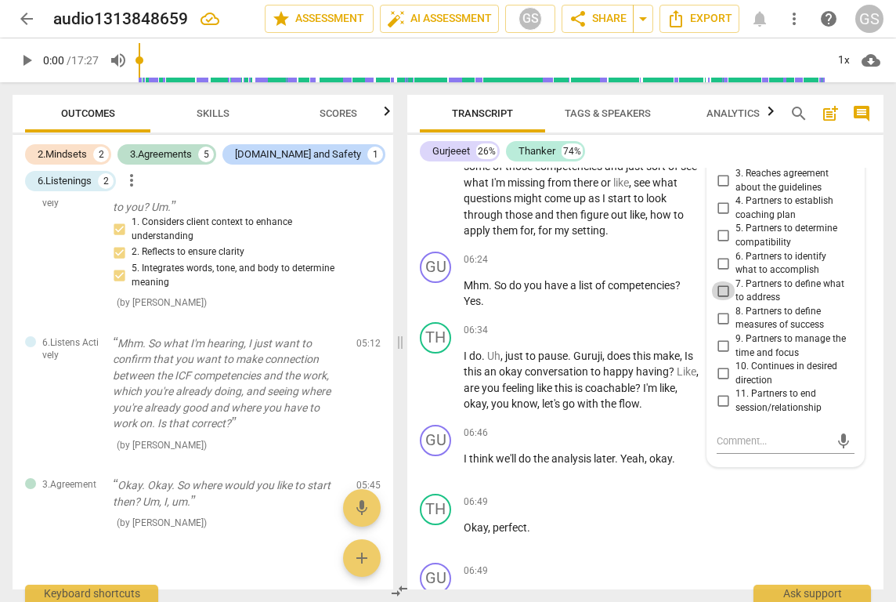
click at [718, 281] on input "7. Partners to define what to address" at bounding box center [723, 290] width 25 height 19
checkbox input "true"
click at [723, 254] on input "6. Partners to identify what to accomplish" at bounding box center [723, 263] width 25 height 19
checkbox input "true"
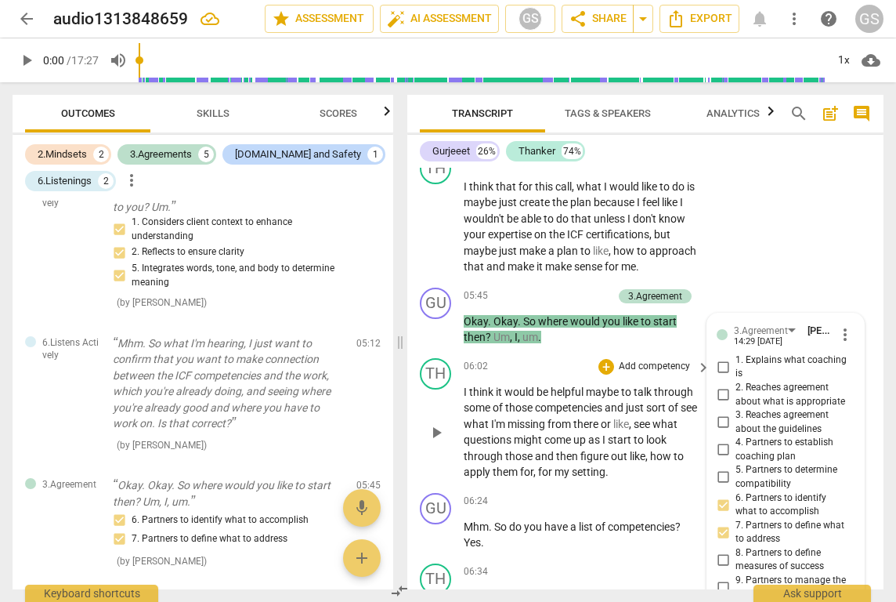
scroll to position [2968, 0]
click at [696, 208] on p "I think that for this call , what I would like to do is maybe just create the p…" at bounding box center [583, 227] width 239 height 96
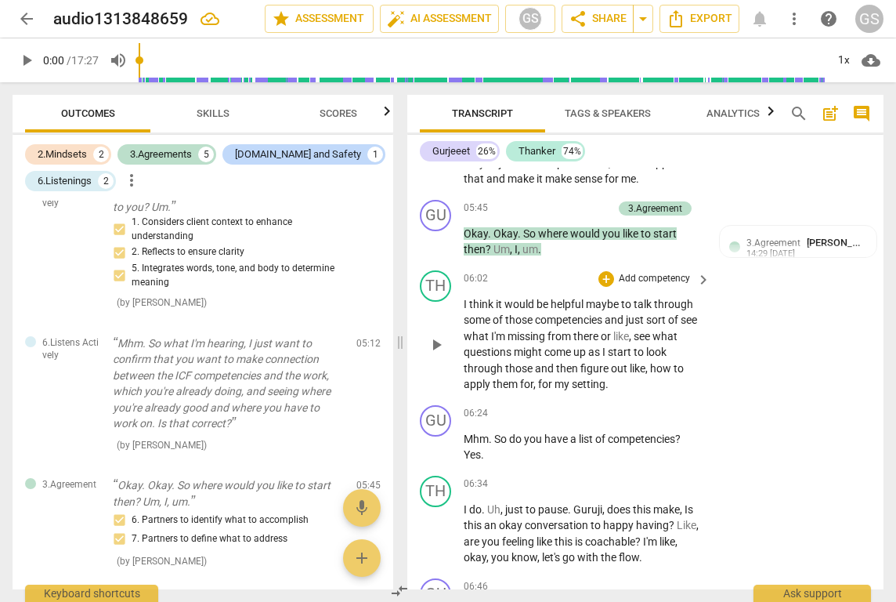
scroll to position [3067, 0]
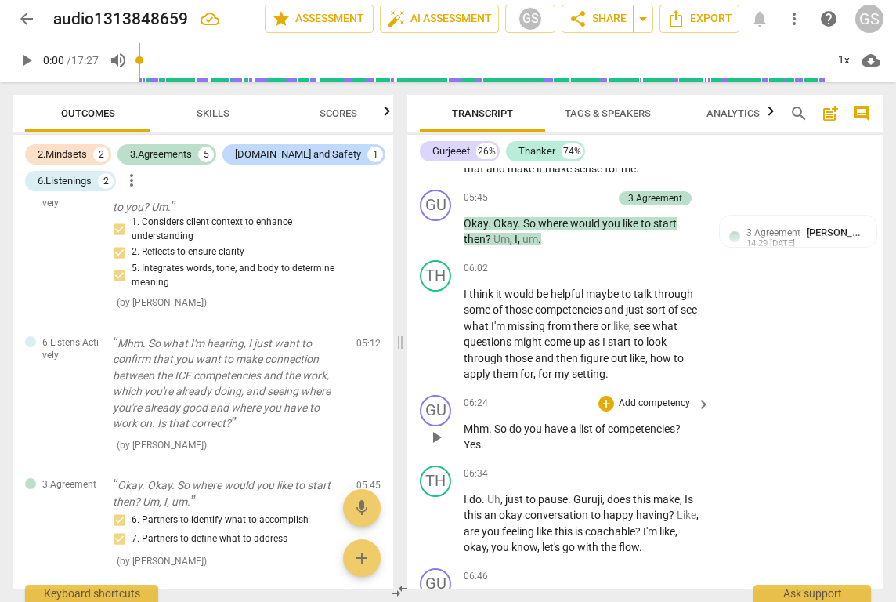
click at [612, 396] on div "+ Add competency" at bounding box center [645, 404] width 93 height 16
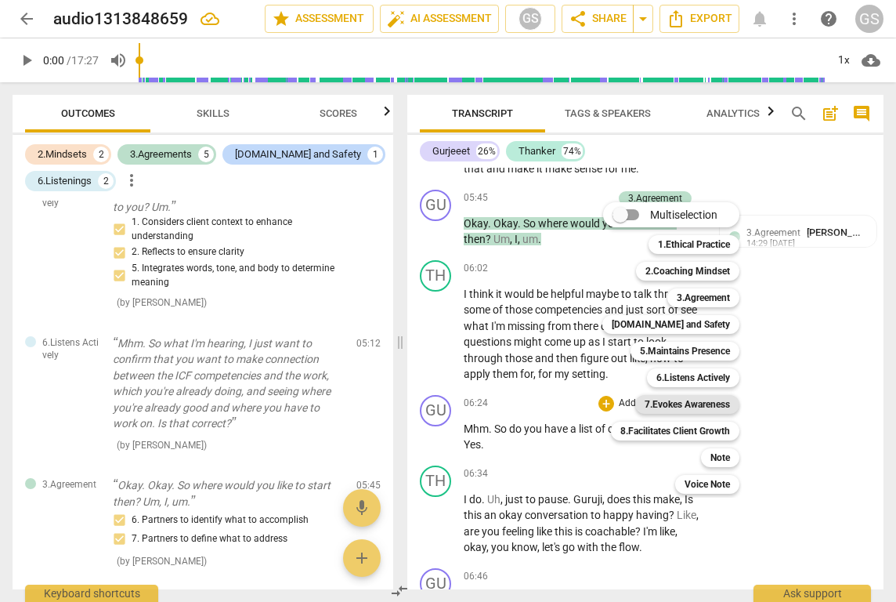
click at [670, 404] on b "7.Evokes Awareness" at bounding box center [687, 404] width 85 height 19
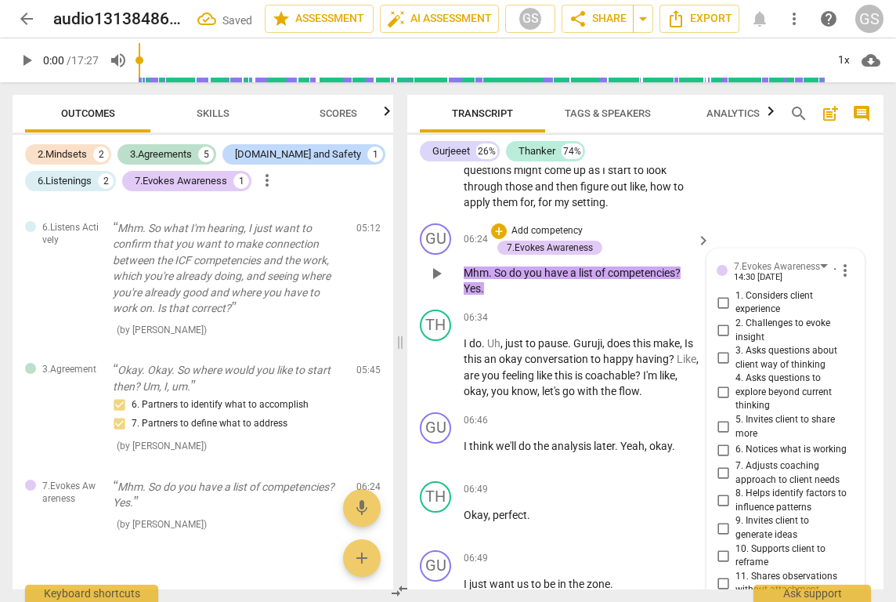
scroll to position [3235, 0]
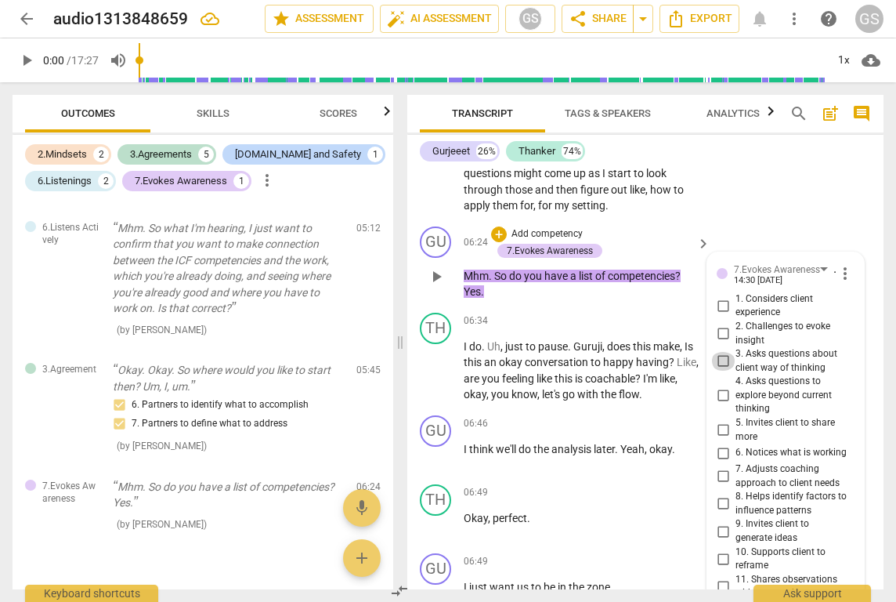
click at [720, 352] on input "3. Asks questions about client way of thinking" at bounding box center [723, 361] width 25 height 19
checkbox input "true"
click at [717, 386] on input "4. Asks questions to explore beyond current thinking" at bounding box center [723, 395] width 25 height 19
checkbox input "true"
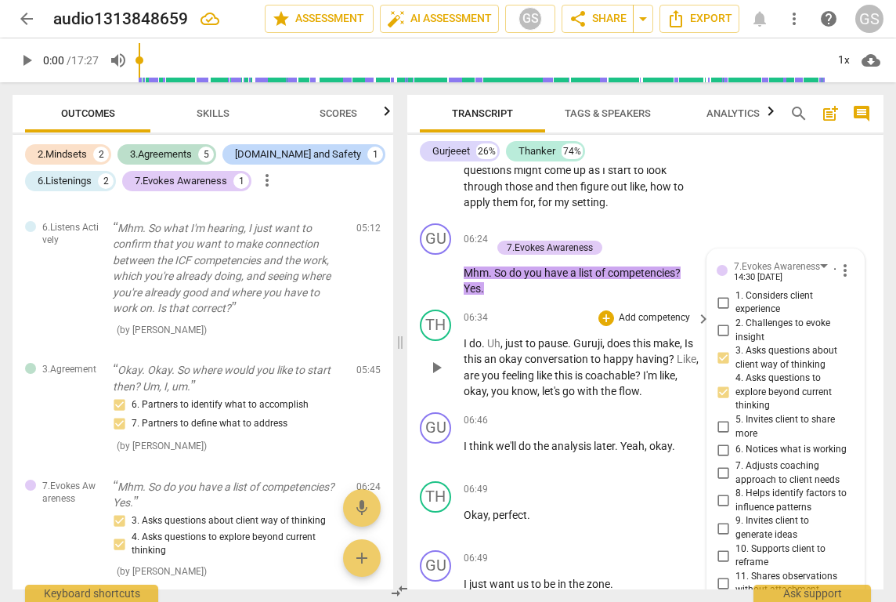
scroll to position [3236, 0]
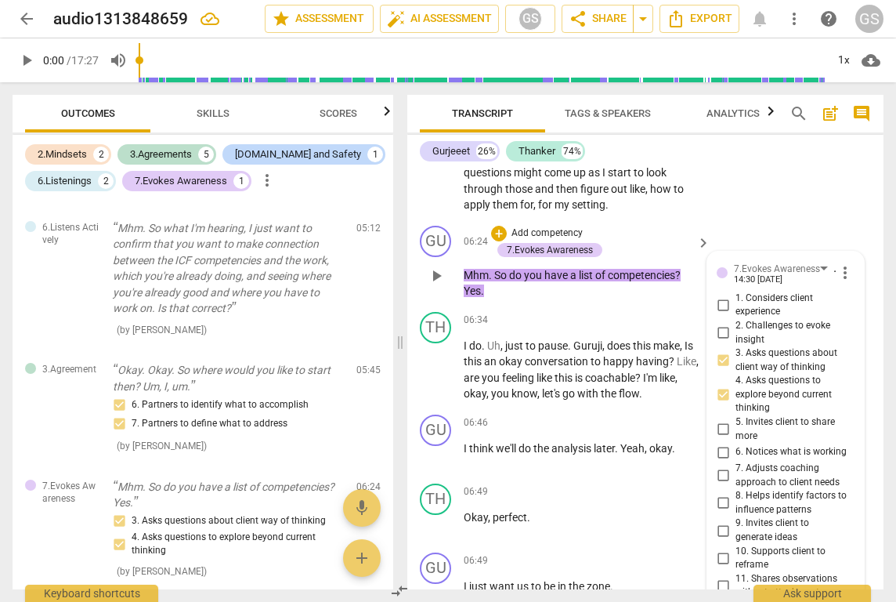
click at [545, 248] on div "GU play_arrow pause 06:24 + Add competency 7.Evokes Awareness keyboard_arrow_ri…" at bounding box center [645, 262] width 476 height 86
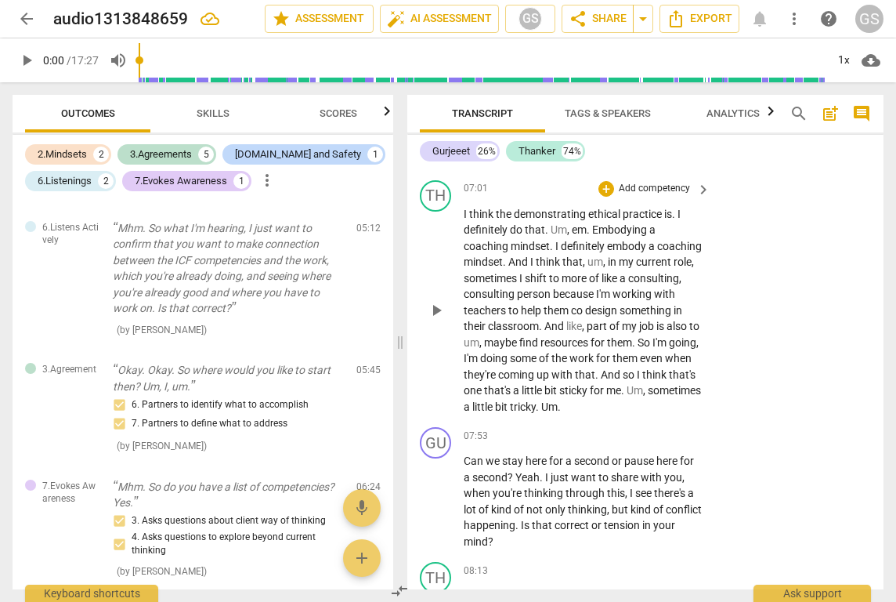
scroll to position [3859, 0]
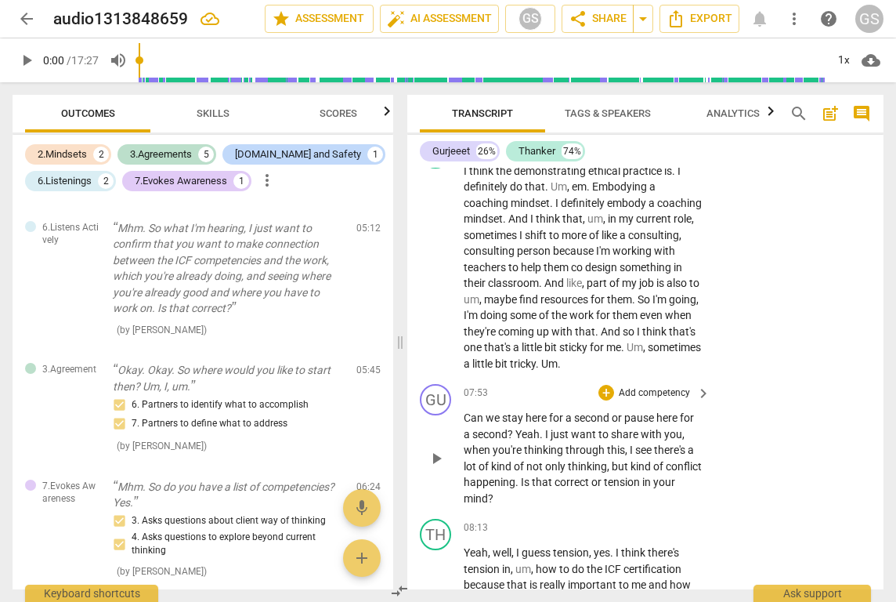
click at [657, 386] on p "Add competency" at bounding box center [654, 393] width 74 height 14
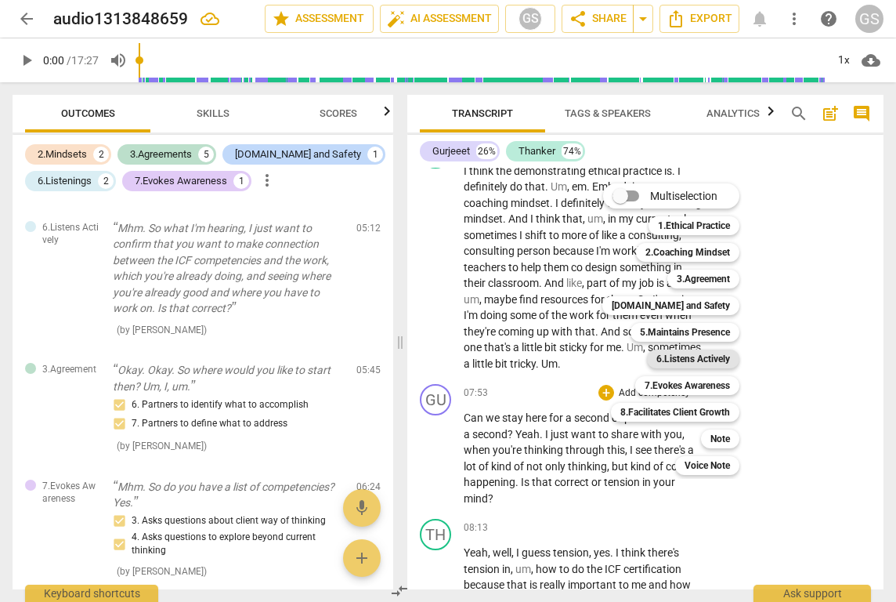
click at [678, 363] on b "6.Listens Actively" at bounding box center [694, 358] width 74 height 19
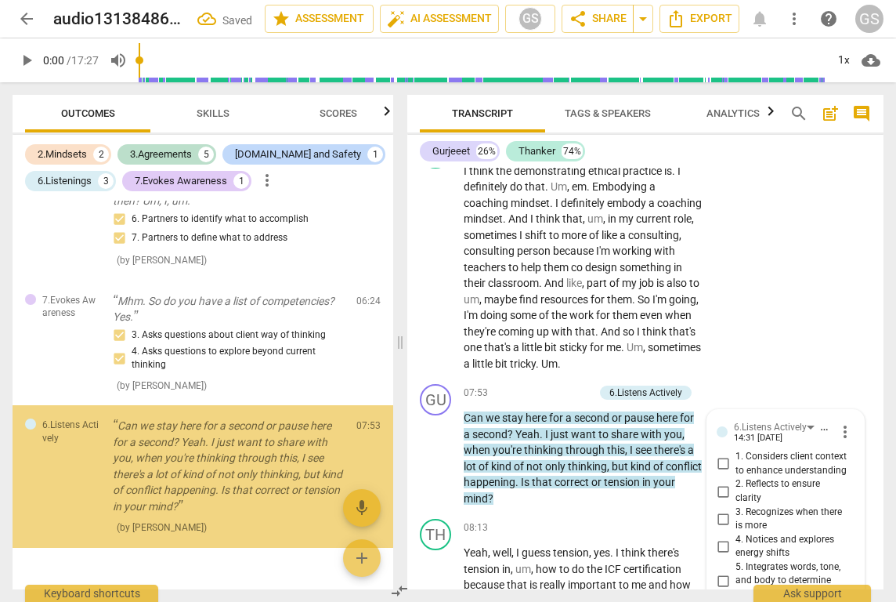
scroll to position [4080, 0]
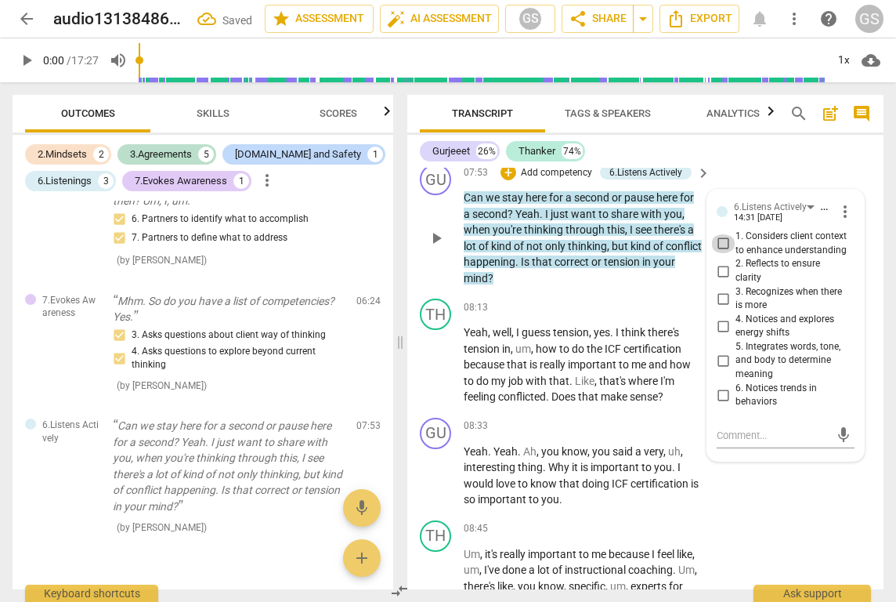
click at [721, 234] on input "1. Considers client context to enhance understanding" at bounding box center [723, 243] width 25 height 19
checkbox input "true"
click at [726, 262] on input "2. Reflects to ensure clarity" at bounding box center [723, 271] width 25 height 19
checkbox input "true"
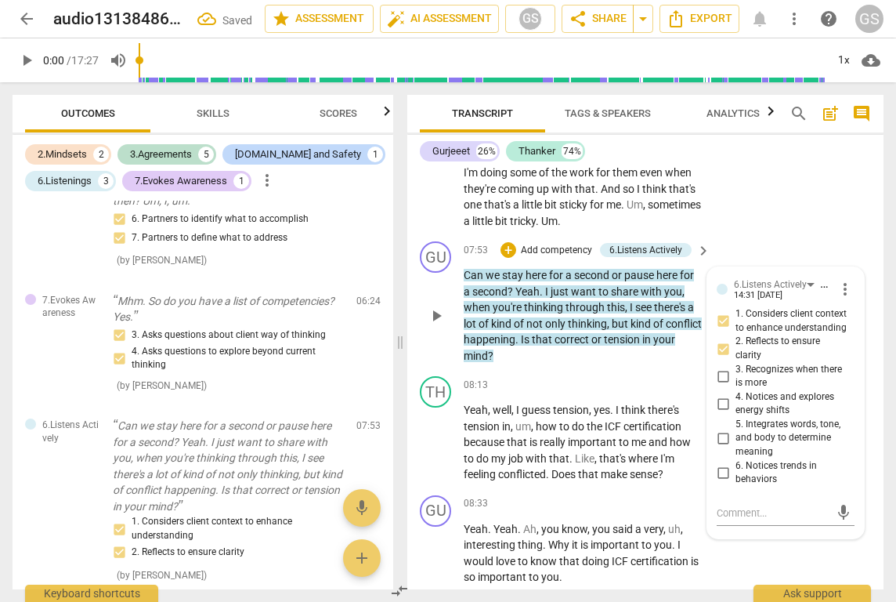
scroll to position [4000, 0]
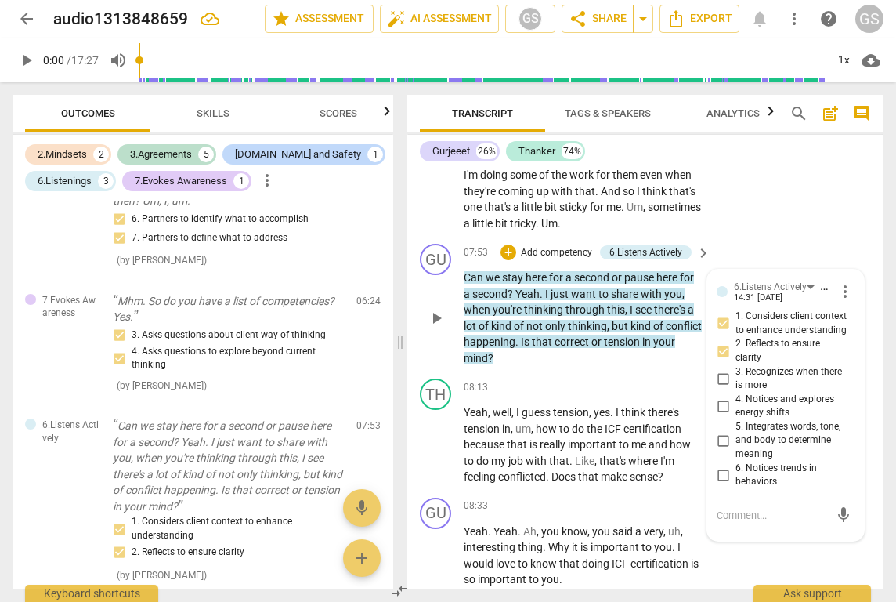
click at [725, 396] on input "4. Notices and explores energy shifts" at bounding box center [723, 405] width 25 height 19
checkbox input "true"
click at [724, 465] on input "6. Notices trends in behaviors" at bounding box center [723, 474] width 25 height 19
checkbox input "true"
click at [722, 431] on input "5. Integrates words, tone, and body to determine meaning" at bounding box center [723, 440] width 25 height 19
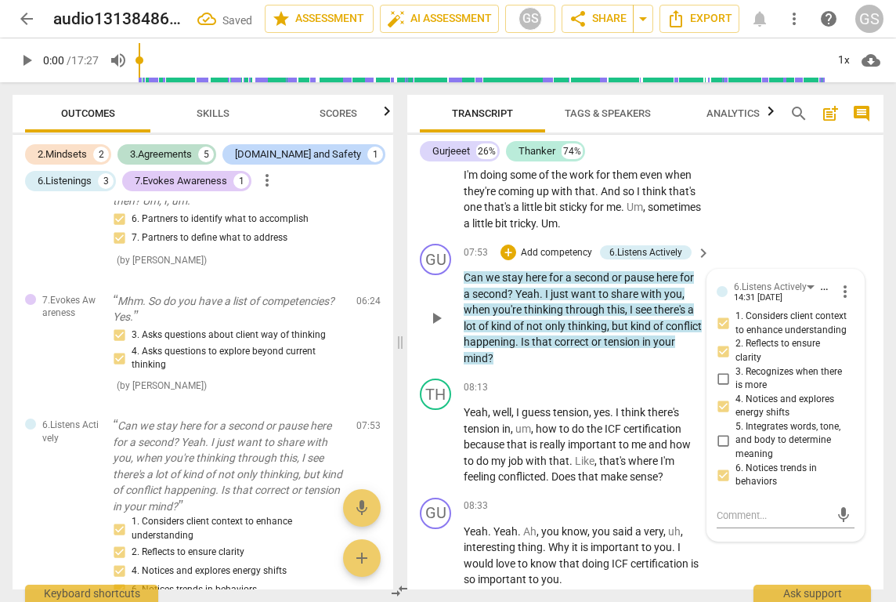
checkbox input "true"
click at [551, 320] on span "only" at bounding box center [556, 326] width 23 height 13
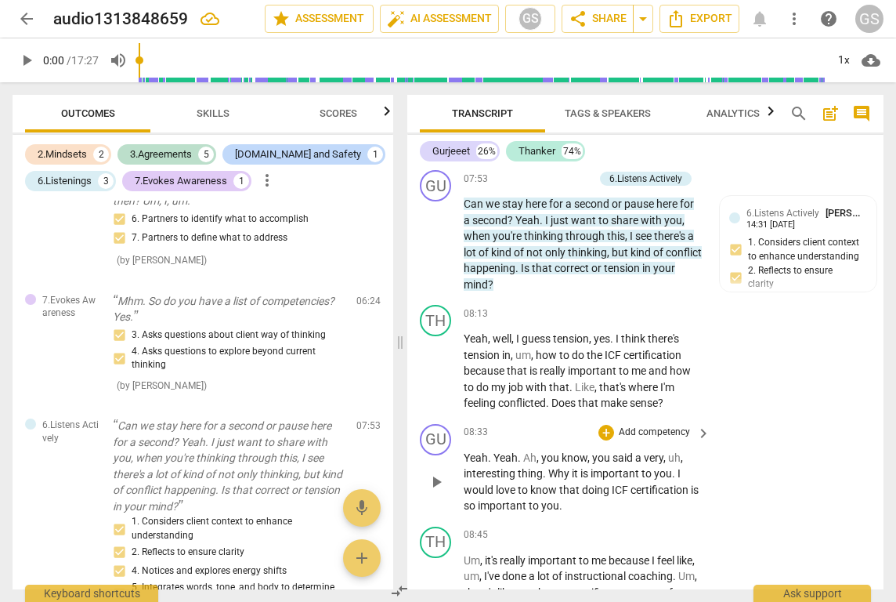
scroll to position [4076, 0]
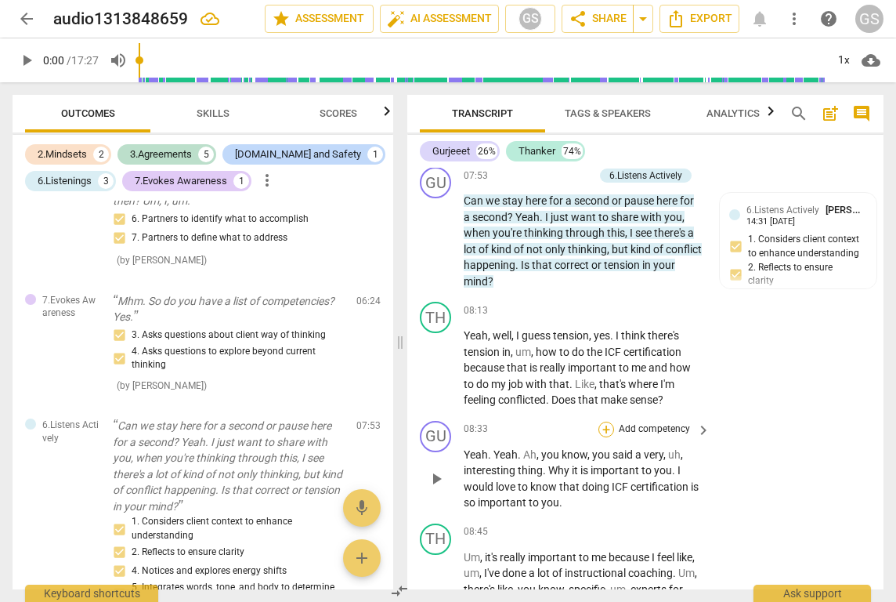
click at [610, 422] on div "+" at bounding box center [607, 430] width 16 height 16
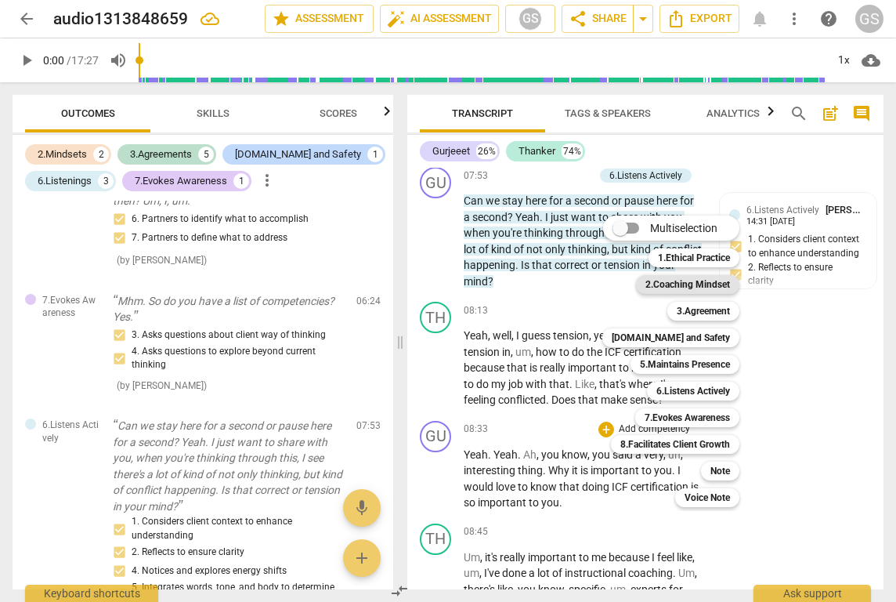
click at [686, 280] on b "2.Coaching Mindset" at bounding box center [688, 284] width 85 height 19
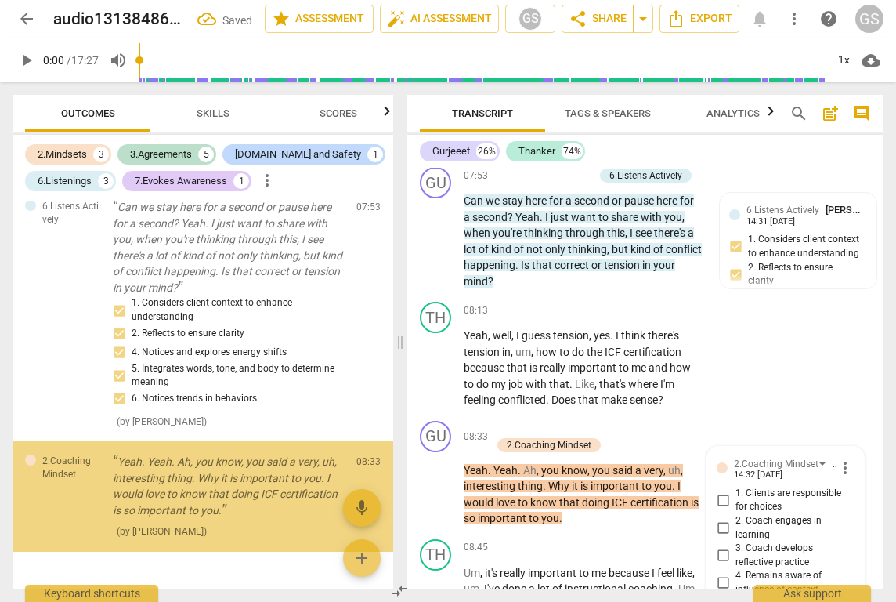
scroll to position [4340, 0]
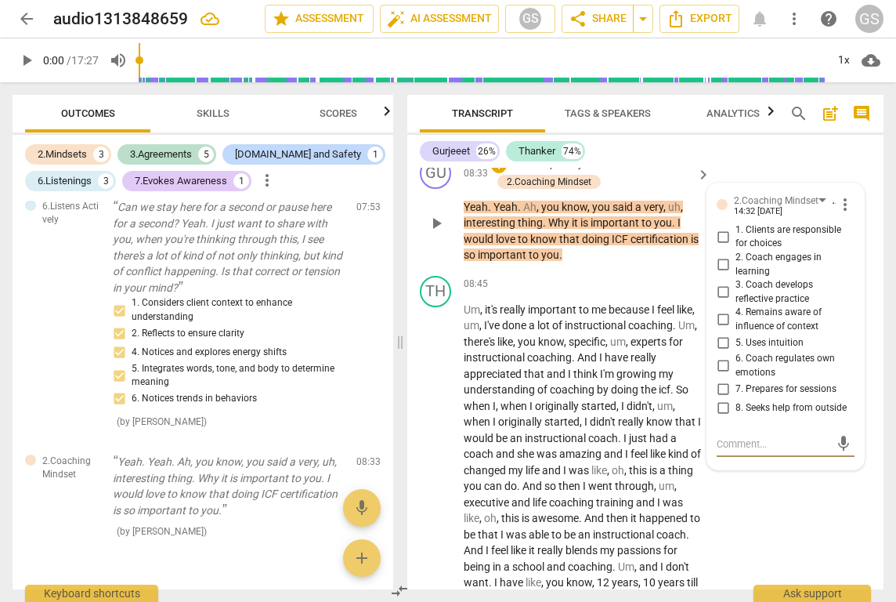
click at [722, 333] on input "5. Uses intuition" at bounding box center [723, 342] width 25 height 19
checkbox input "true"
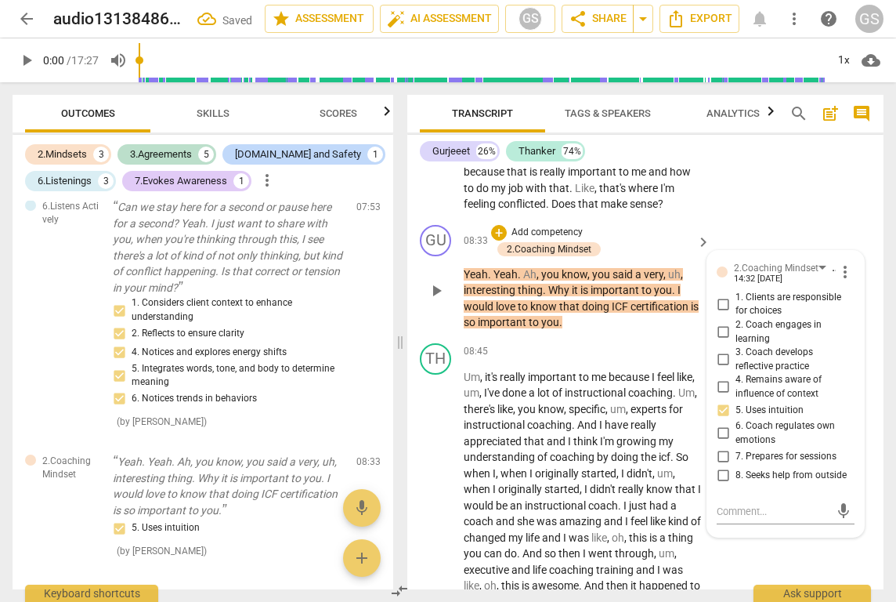
scroll to position [4271, 0]
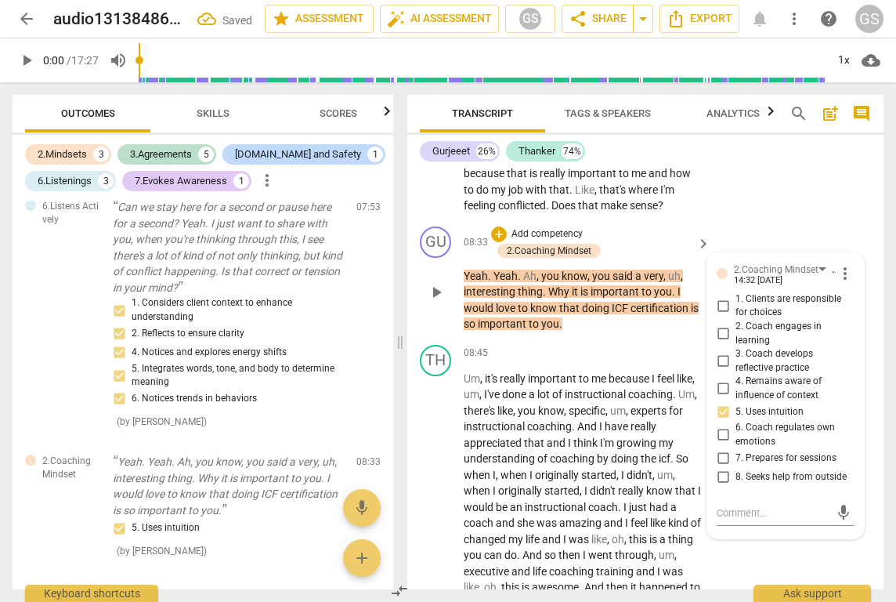
click at [724, 352] on input "3. Coach develops reflective practice" at bounding box center [723, 361] width 25 height 19
checkbox input "true"
click at [724, 324] on input "2. Coach engages in learning" at bounding box center [723, 333] width 25 height 19
checkbox input "true"
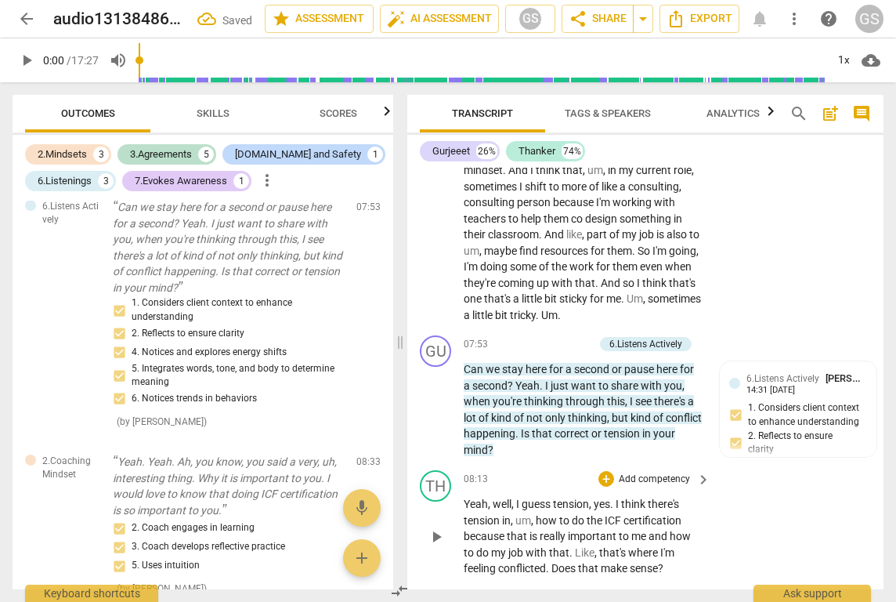
scroll to position [3907, 0]
click at [508, 337] on div "+" at bounding box center [509, 345] width 16 height 16
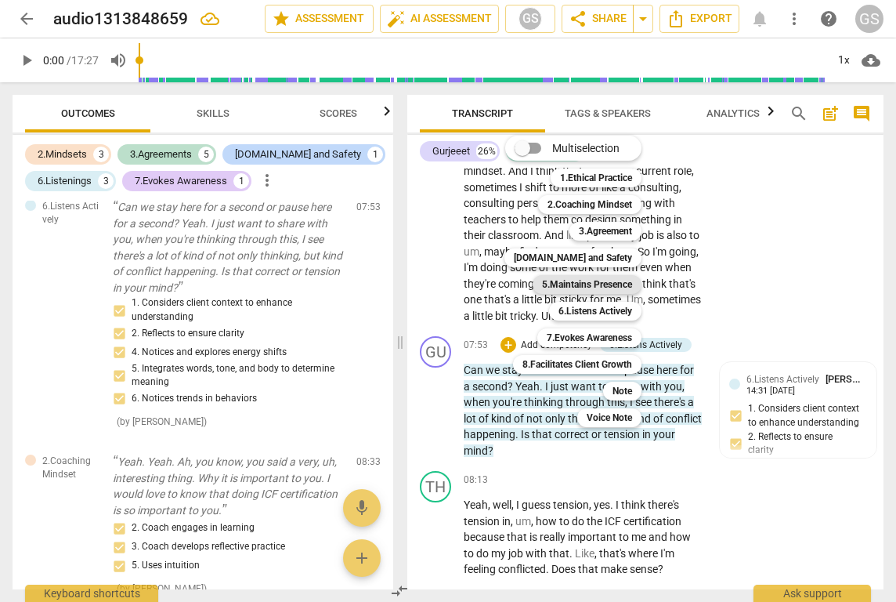
click at [581, 279] on b "5.Maintains Presence" at bounding box center [587, 284] width 90 height 19
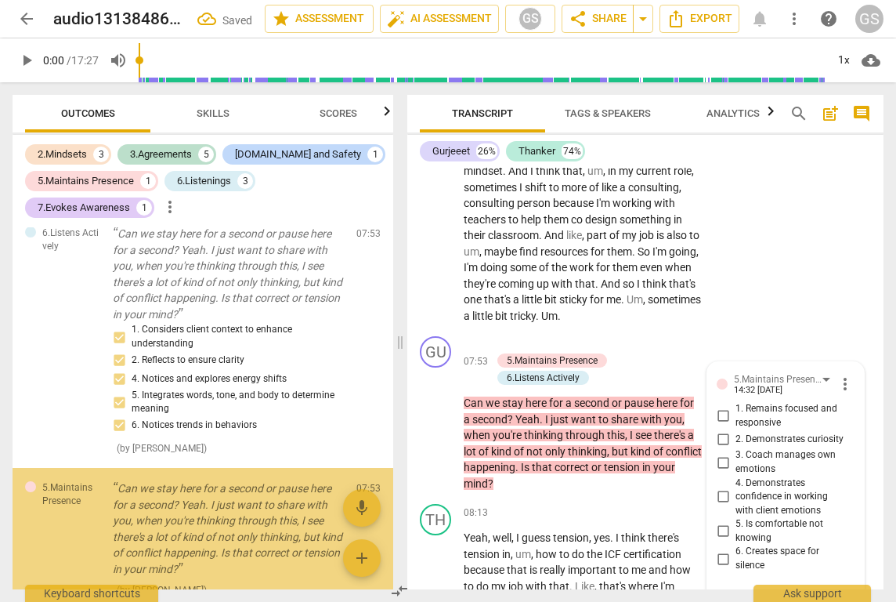
scroll to position [1805, 0]
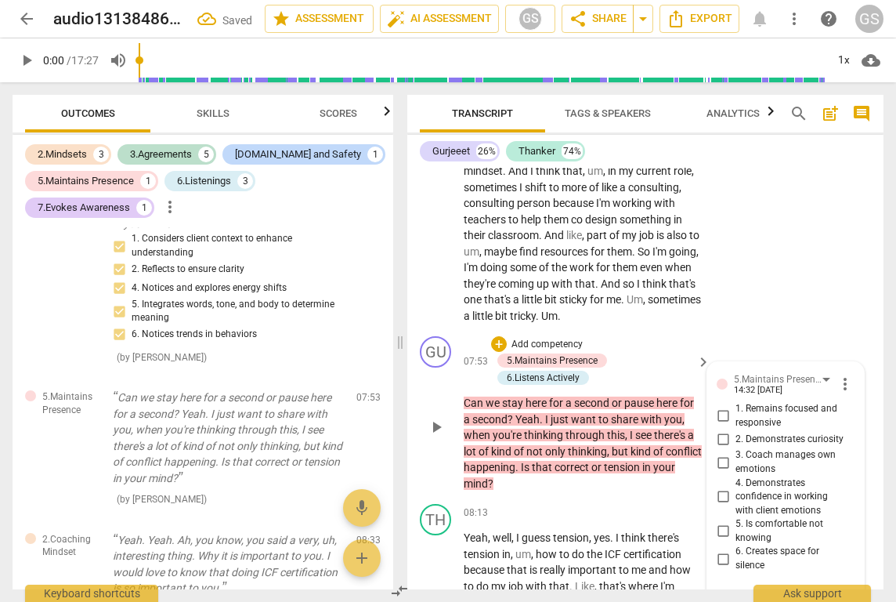
click at [719, 407] on input "1. Remains focused and responsive" at bounding box center [723, 416] width 25 height 19
checkbox input "true"
click at [725, 429] on input "2. Demonstrates curiosity" at bounding box center [723, 438] width 25 height 19
checkbox input "true"
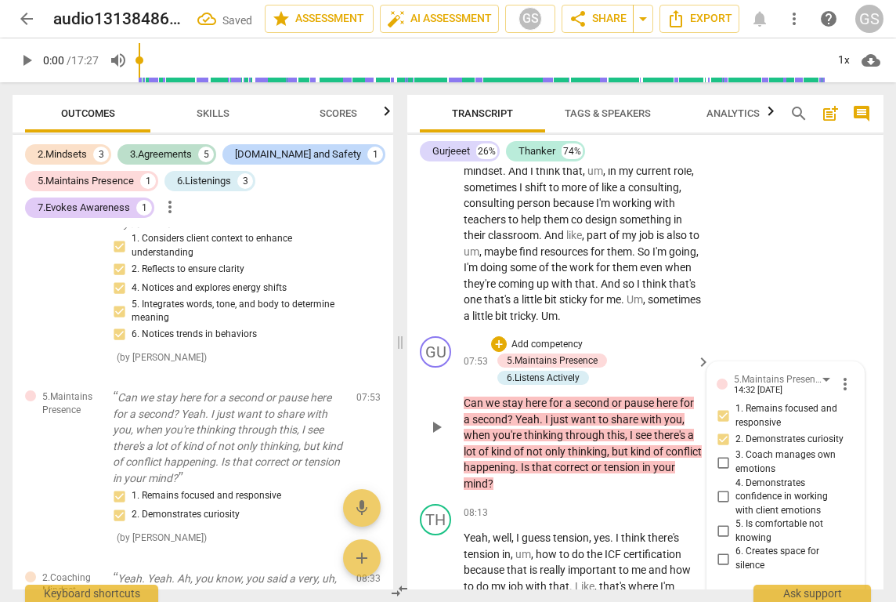
click at [719, 487] on input "4. Demonstrates confidence in working with client emotions" at bounding box center [723, 496] width 25 height 19
checkbox input "true"
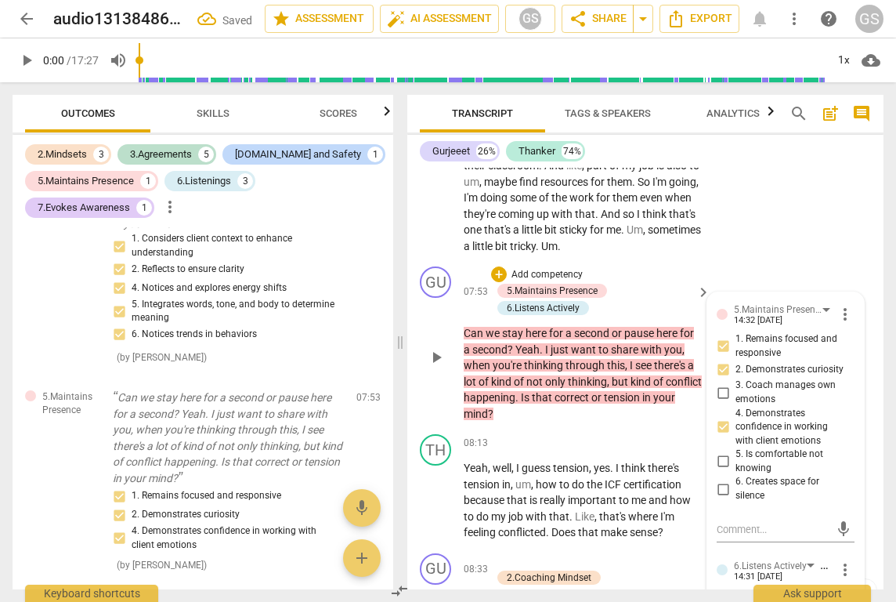
scroll to position [3975, 0]
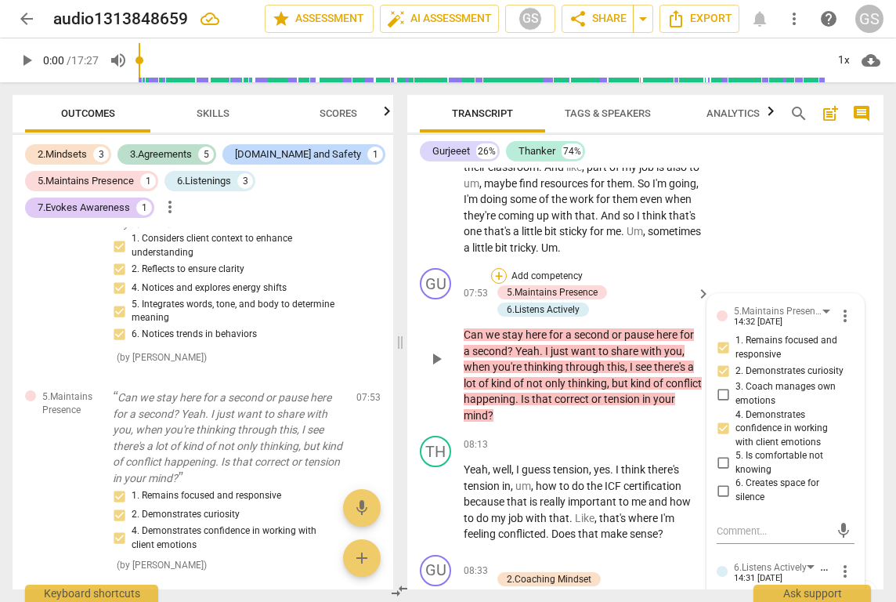
click at [496, 268] on div "+" at bounding box center [499, 276] width 16 height 16
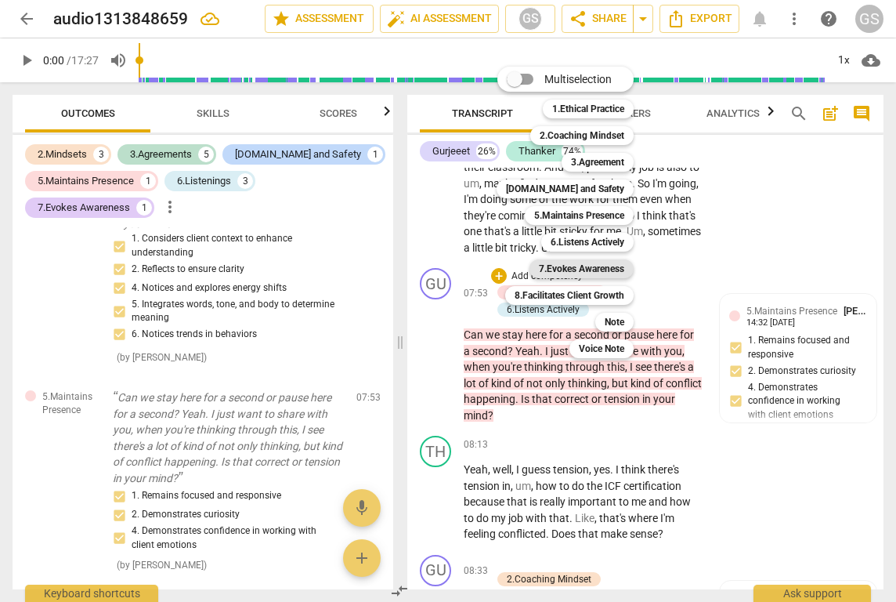
click at [558, 267] on b "7.Evokes Awareness" at bounding box center [581, 268] width 85 height 19
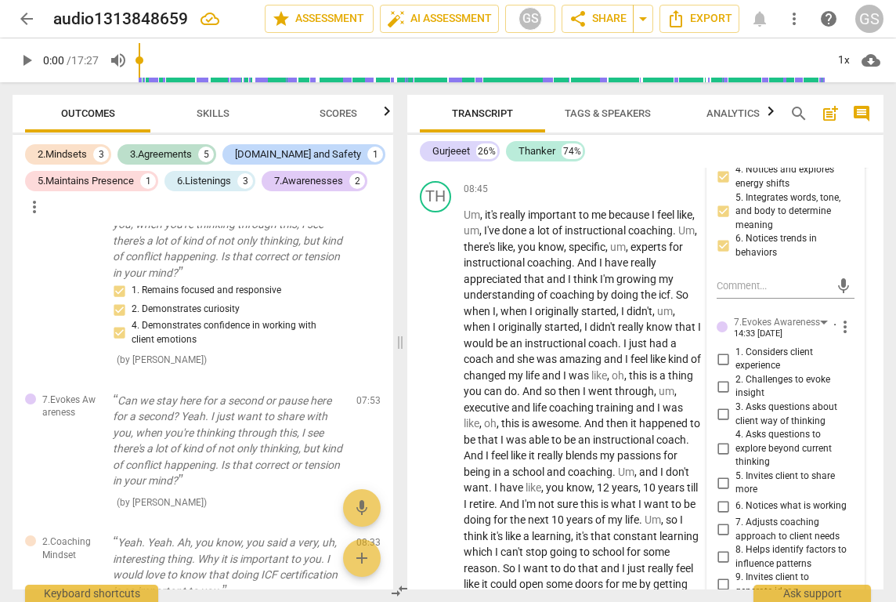
scroll to position [4498, 0]
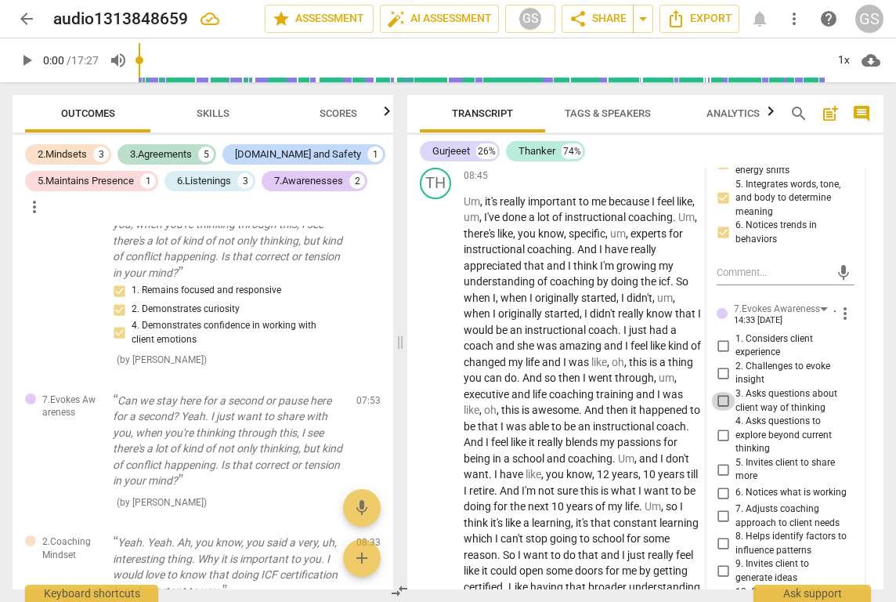
click at [722, 392] on input "3. Asks questions about client way of thinking" at bounding box center [723, 401] width 25 height 19
checkbox input "true"
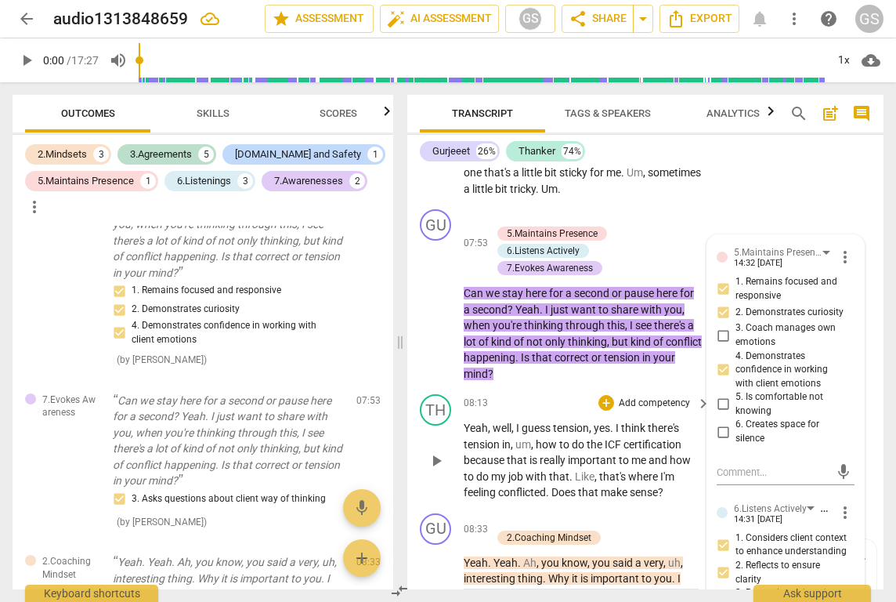
scroll to position [4023, 0]
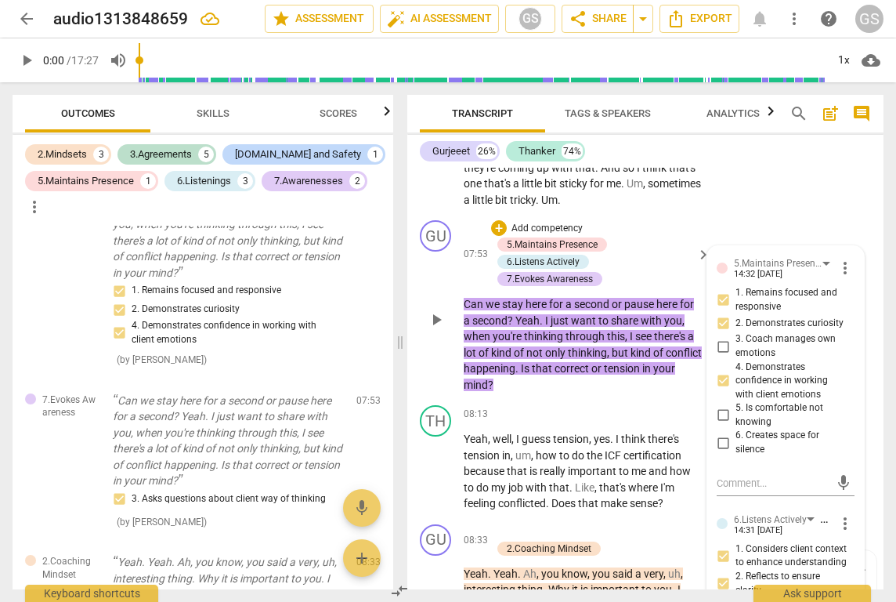
click at [421, 232] on div "GU play_arrow pause" at bounding box center [442, 306] width 44 height 172
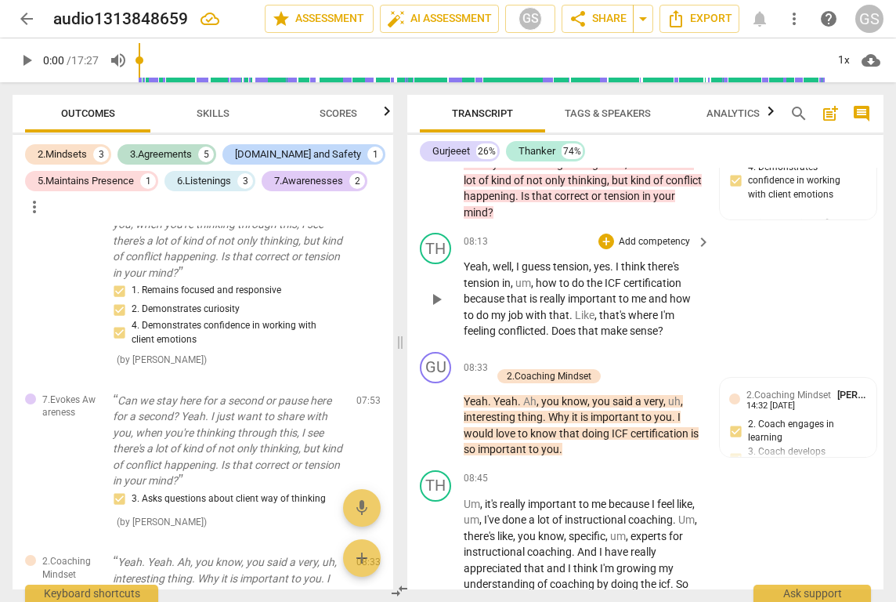
scroll to position [4197, 0]
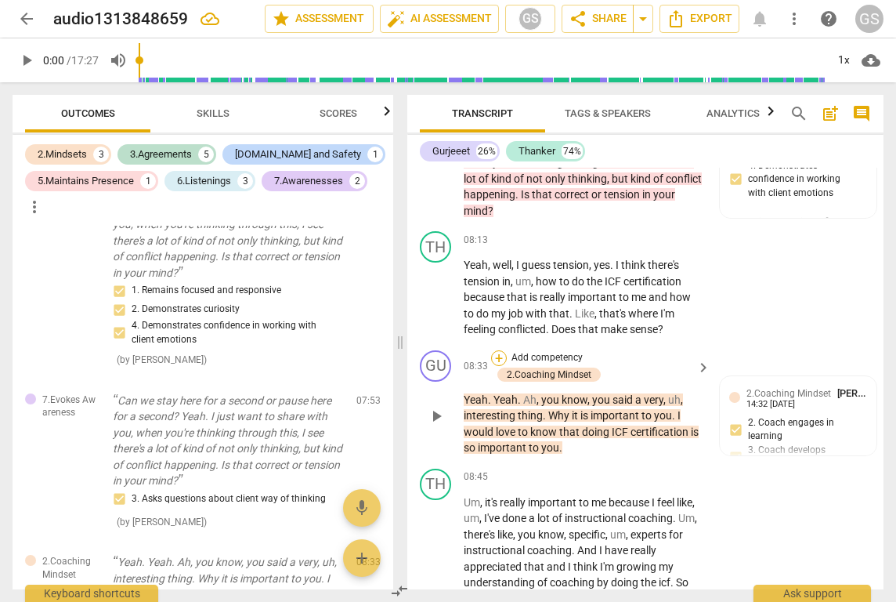
click at [501, 350] on div "+" at bounding box center [499, 358] width 16 height 16
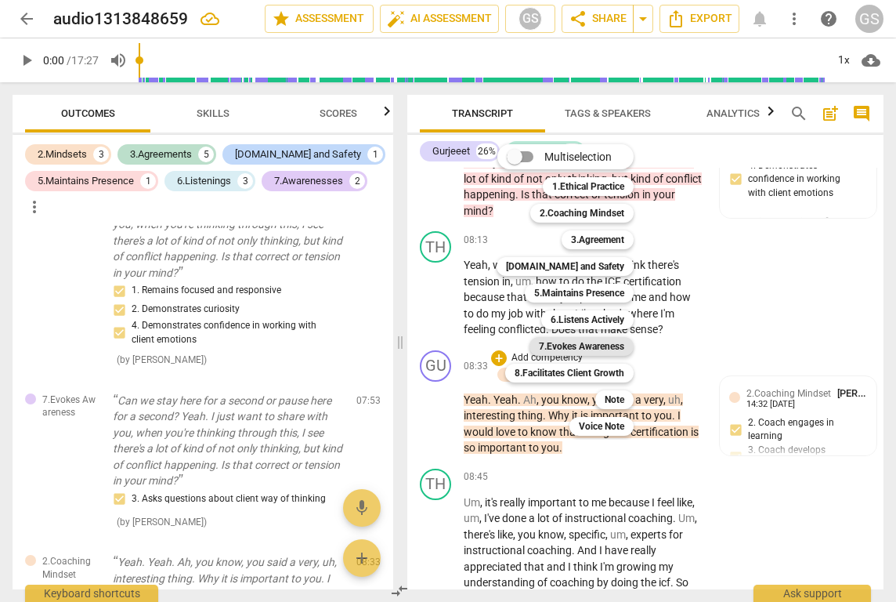
click at [563, 348] on b "7.Evokes Awareness" at bounding box center [581, 346] width 85 height 19
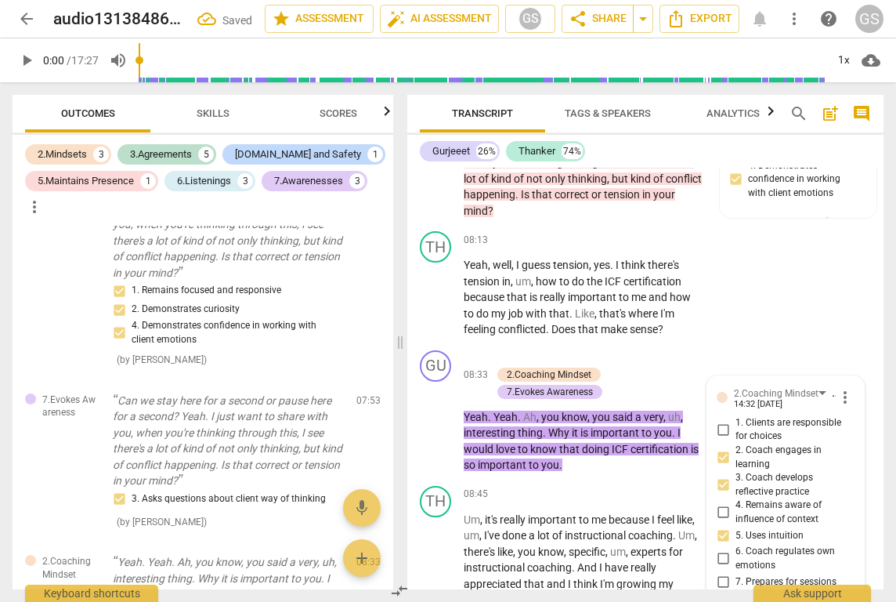
scroll to position [2268, 0]
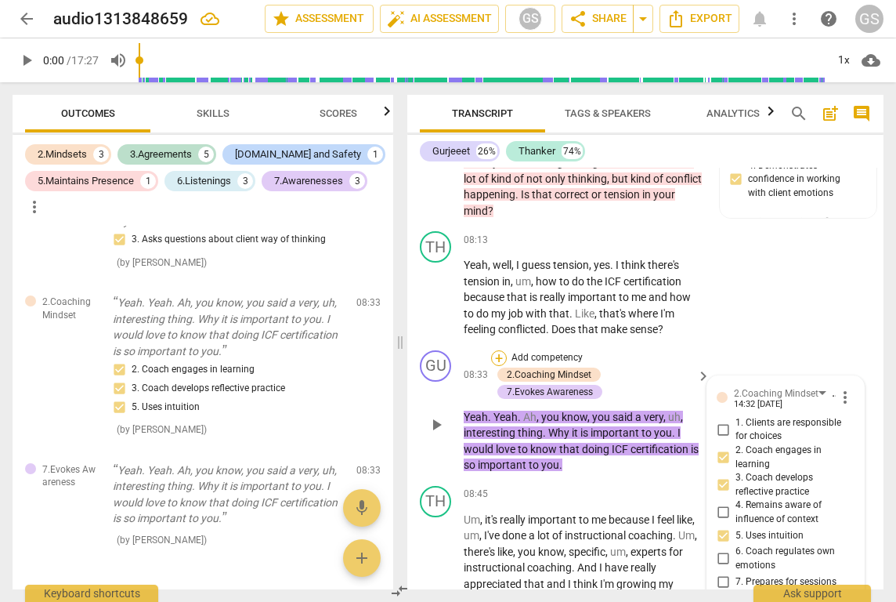
click at [492, 350] on div "+" at bounding box center [499, 358] width 16 height 16
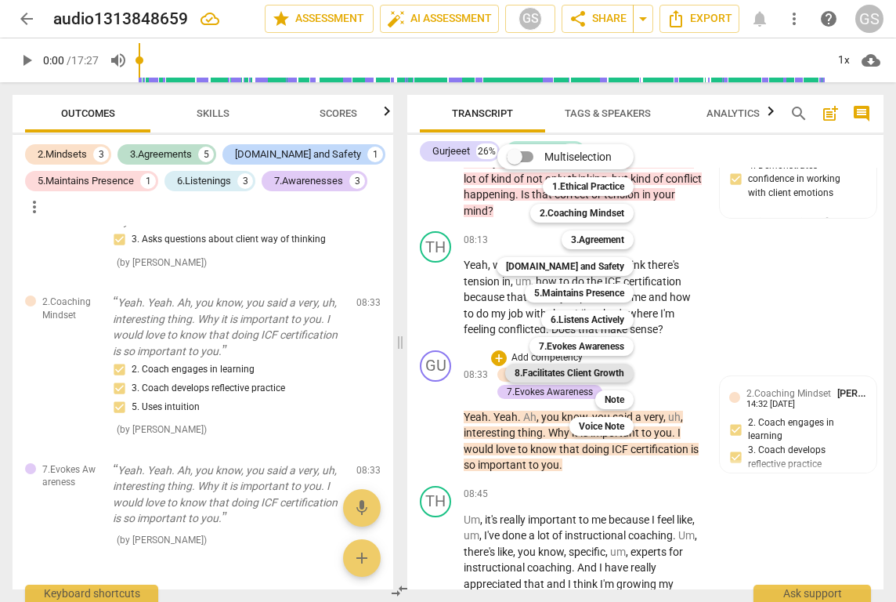
click at [577, 368] on b "8.Facilitates Client Growth" at bounding box center [570, 373] width 110 height 19
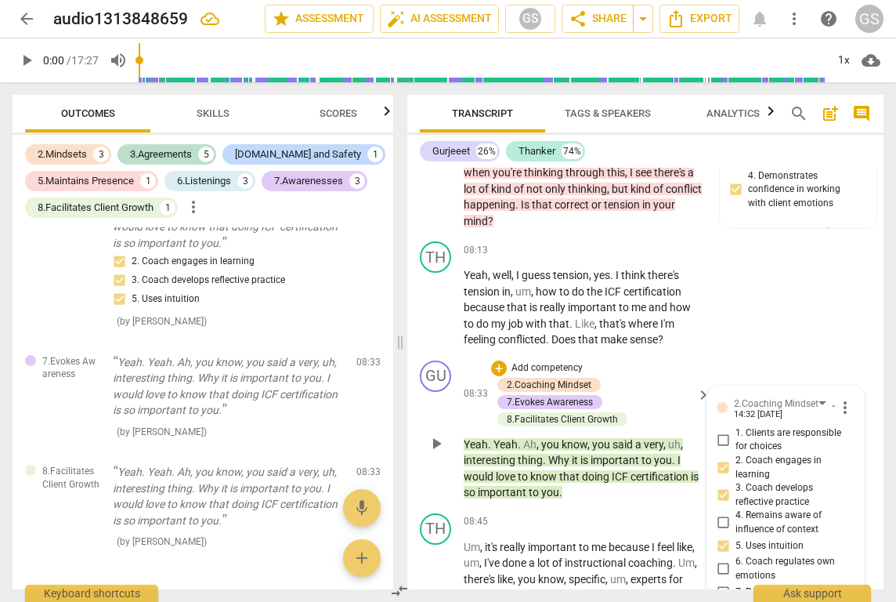
scroll to position [4183, 0]
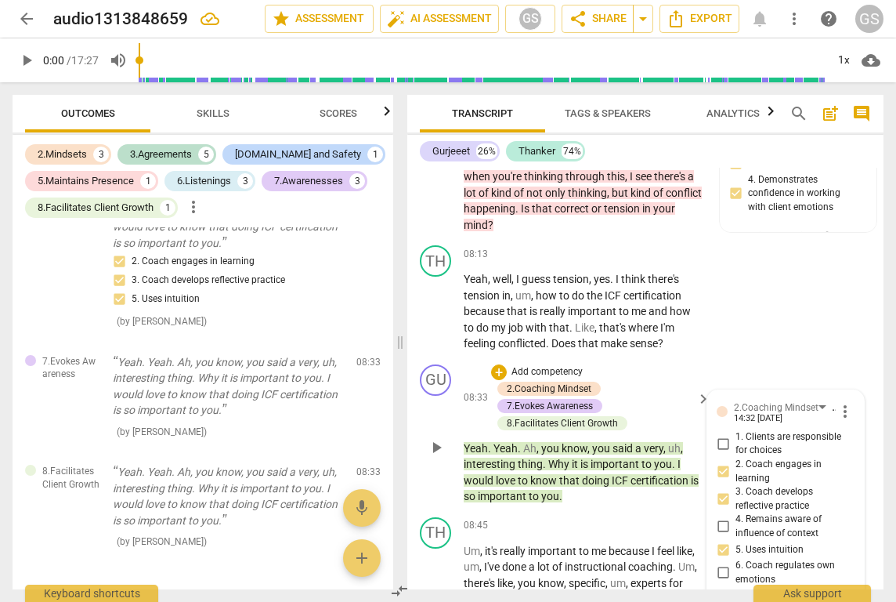
click at [657, 364] on div "+ Add competency 2.Coaching Mindset 7.Evokes Awareness 8.Facilitates Client Gro…" at bounding box center [591, 397] width 201 height 67
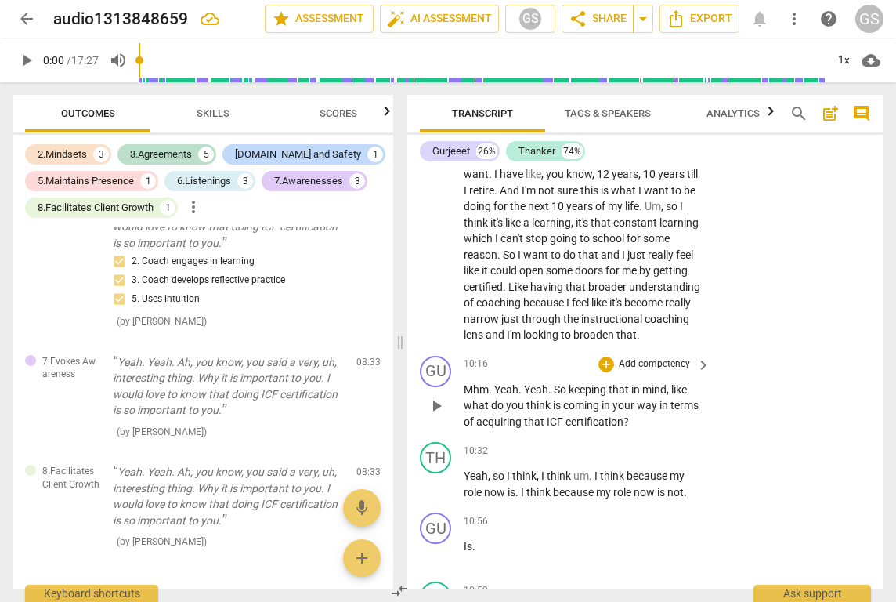
scroll to position [4833, 0]
click at [602, 356] on div "+" at bounding box center [607, 364] width 16 height 16
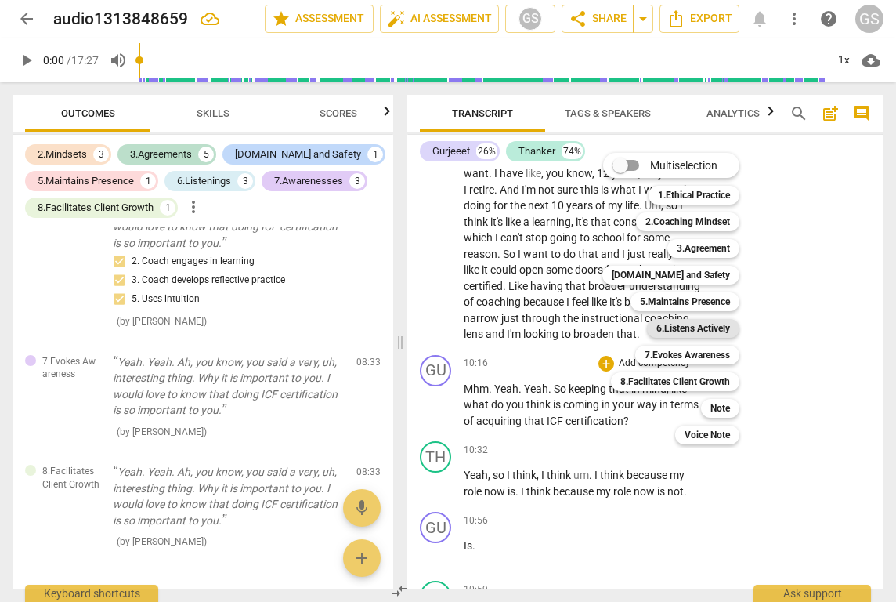
click at [668, 323] on b "6.Listens Actively" at bounding box center [694, 328] width 74 height 19
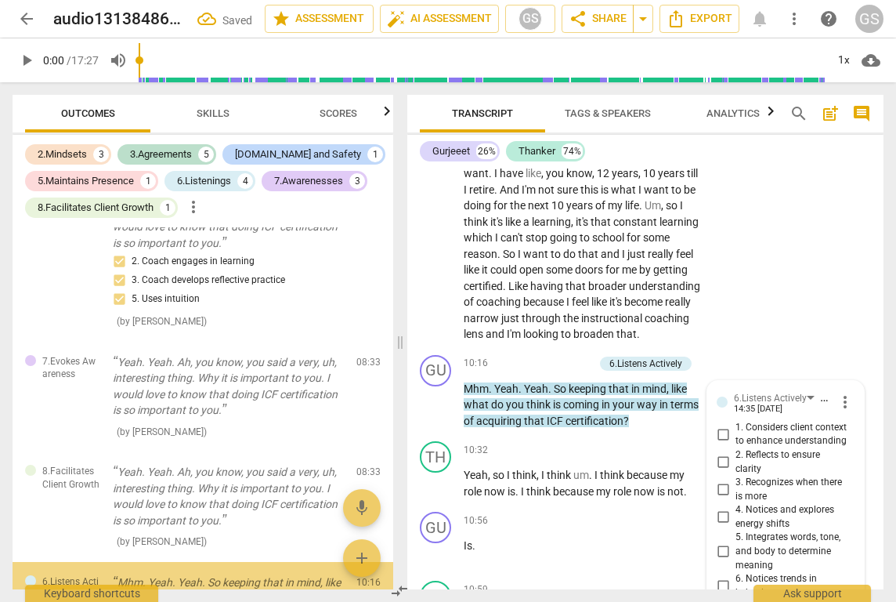
scroll to position [2470, 0]
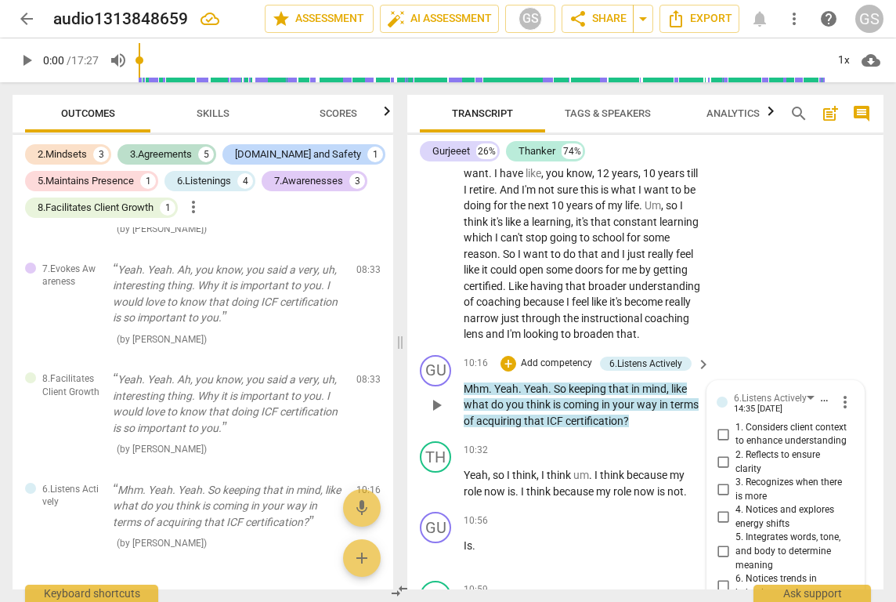
click at [723, 425] on input "1. Considers client context to enhance understanding" at bounding box center [723, 434] width 25 height 19
checkbox input "true"
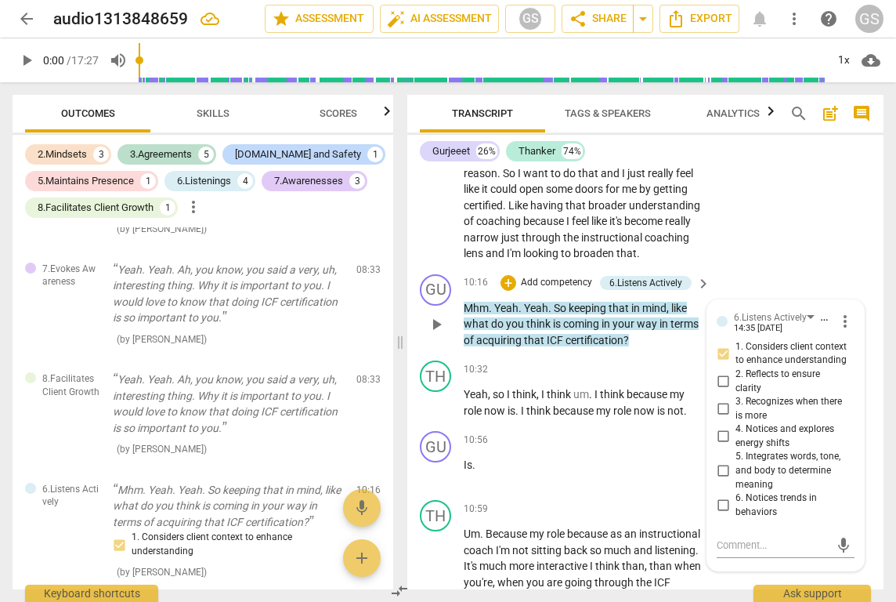
scroll to position [4912, 0]
click at [720, 498] on input "6. Notices trends in behaviors" at bounding box center [723, 507] width 25 height 19
checkbox input "true"
click at [504, 277] on div "+" at bounding box center [509, 285] width 16 height 16
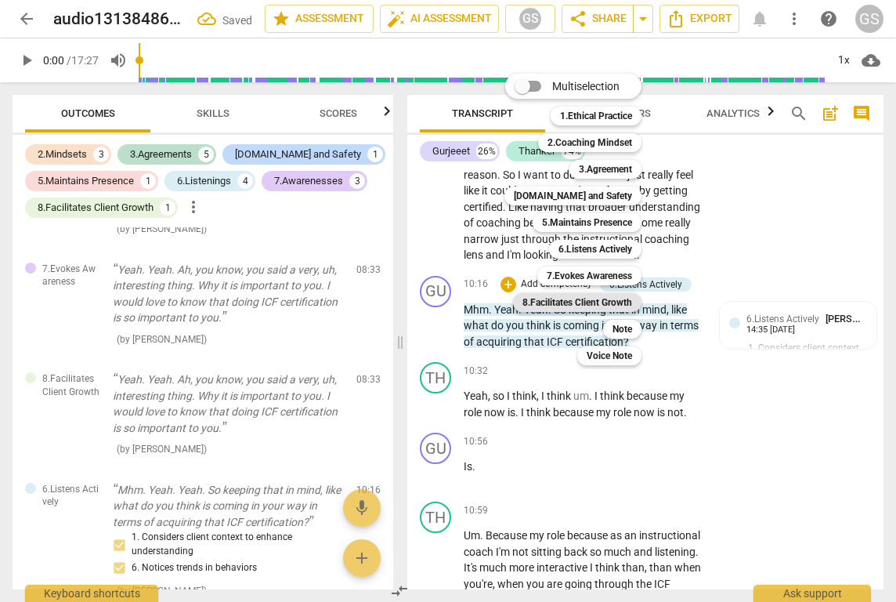
click at [584, 299] on b "8.Facilitates Client Growth" at bounding box center [578, 302] width 110 height 19
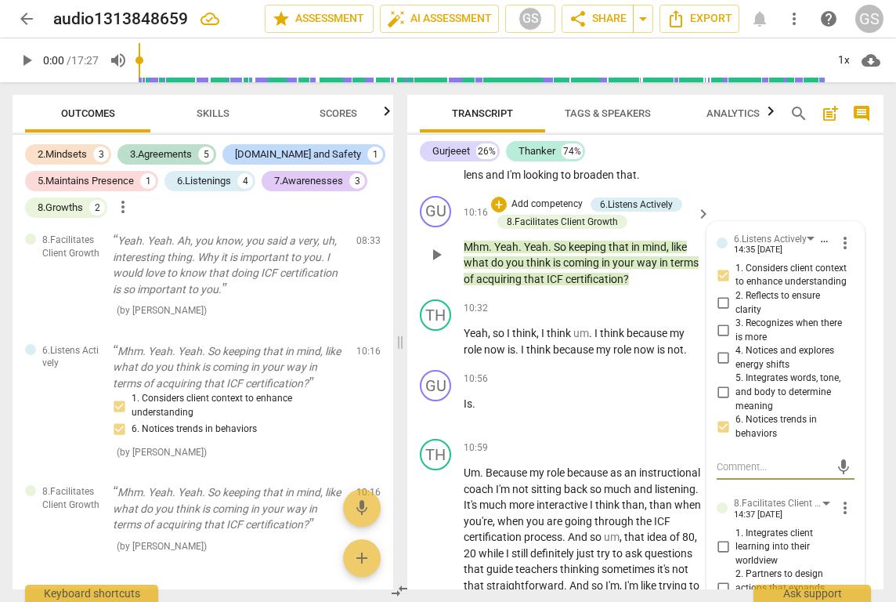
scroll to position [4999, 0]
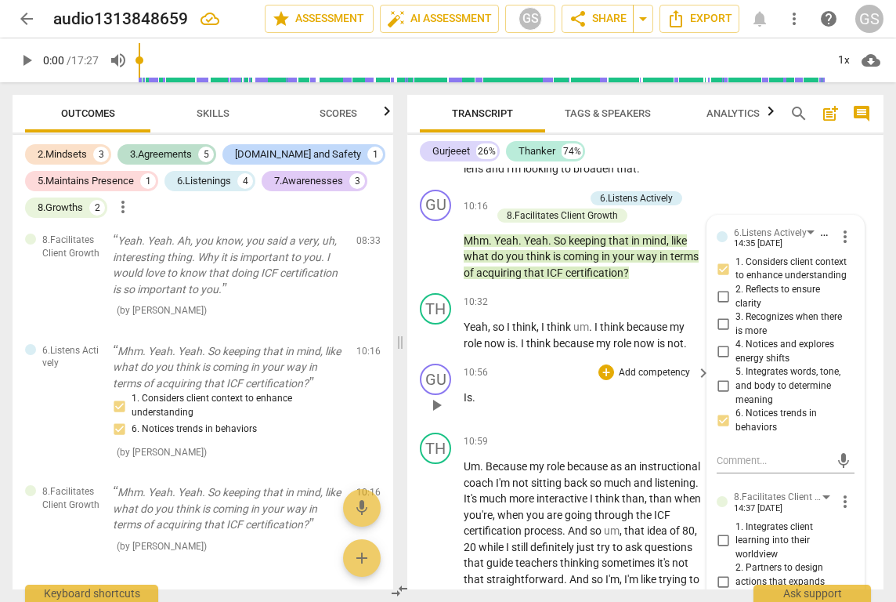
click at [562, 389] on p "Is ." at bounding box center [583, 397] width 239 height 16
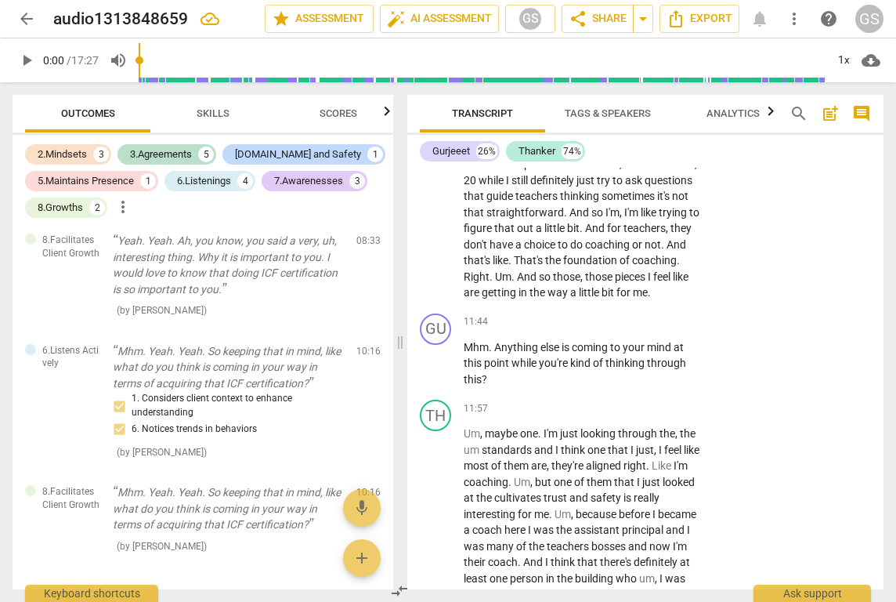
scroll to position [5367, 0]
click at [606, 313] on div "+" at bounding box center [607, 321] width 16 height 16
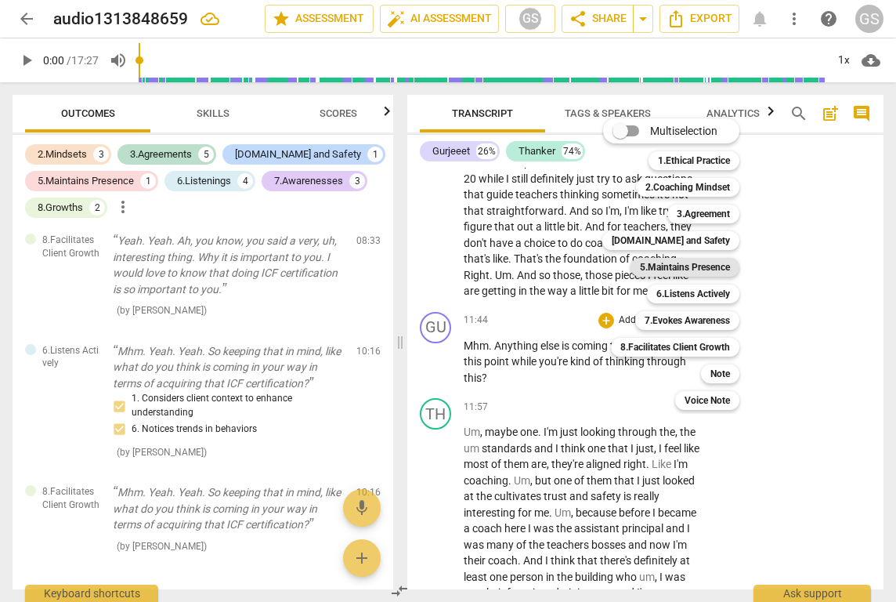
click at [711, 270] on b "5.Maintains Presence" at bounding box center [685, 267] width 90 height 19
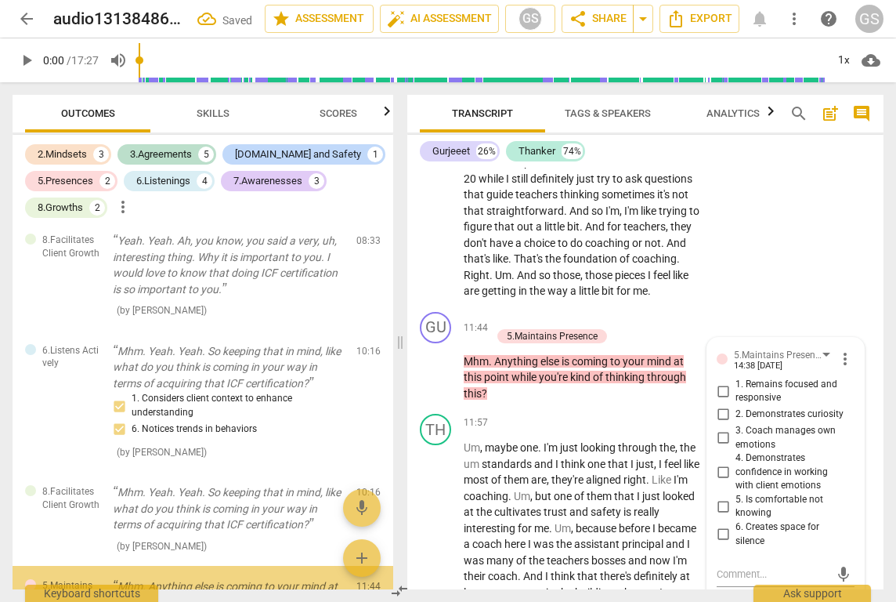
scroll to position [2701, 0]
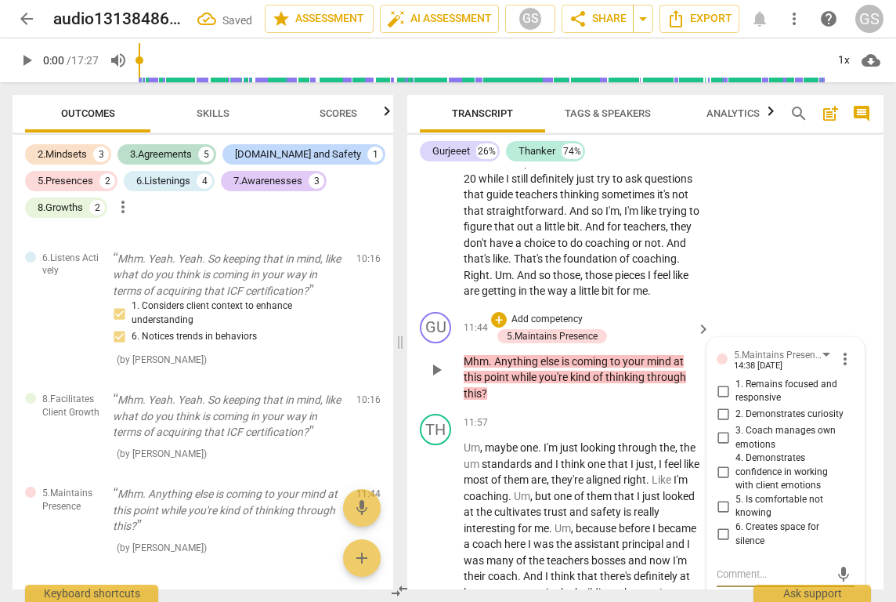
click at [718, 382] on input "1. Remains focused and responsive" at bounding box center [723, 391] width 25 height 19
checkbox input "true"
click at [720, 405] on input "2. Demonstrates curiosity" at bounding box center [723, 414] width 25 height 19
checkbox input "true"
click at [723, 462] on input "4. Demonstrates confidence in working with client emotions" at bounding box center [723, 471] width 25 height 19
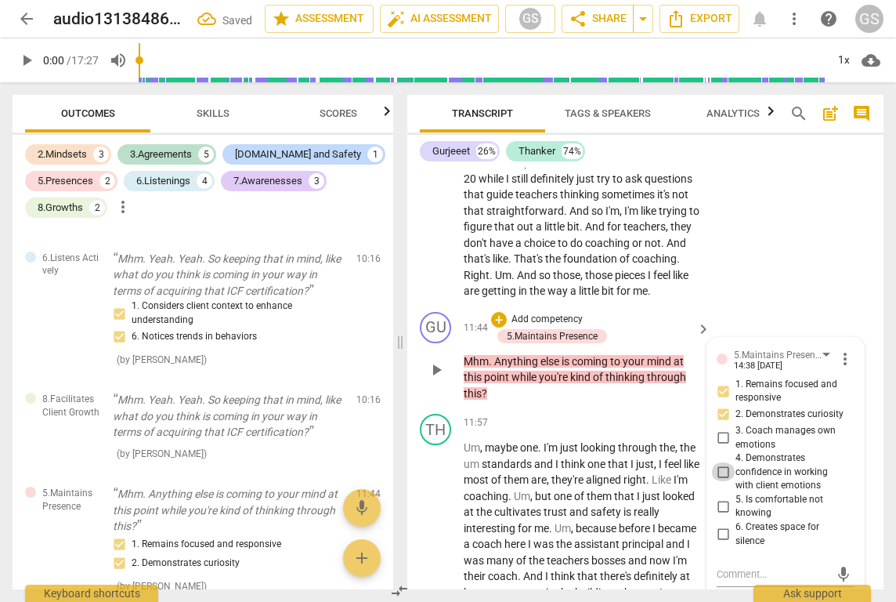
checkbox input "true"
click at [727, 525] on input "6. Creates space for silence" at bounding box center [723, 534] width 25 height 19
checkbox input "true"
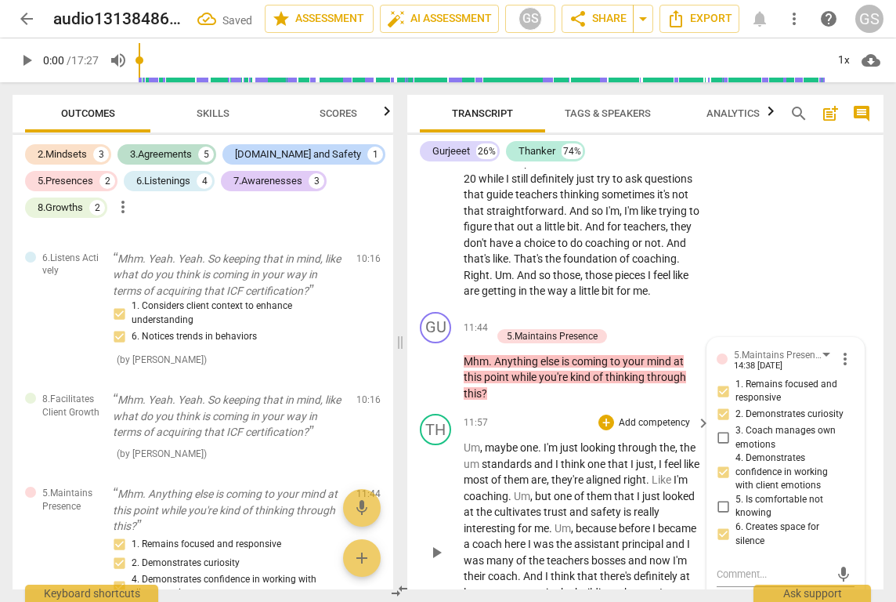
click at [451, 445] on div "play_arrow pause" at bounding box center [444, 552] width 40 height 215
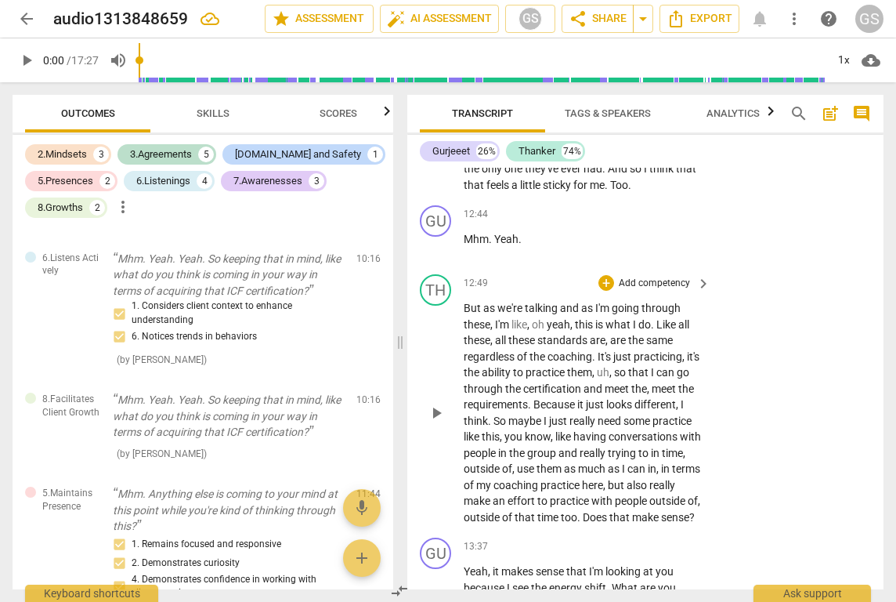
scroll to position [5844, 0]
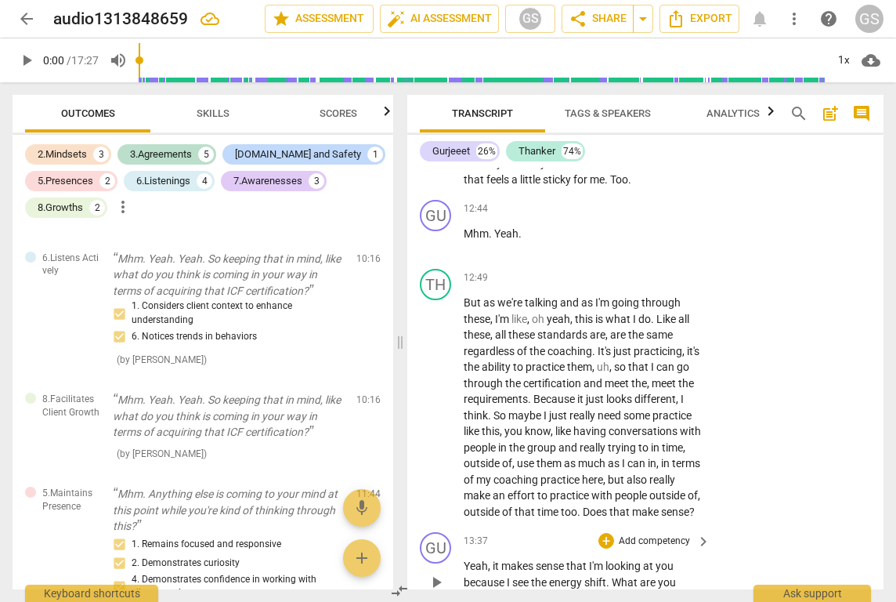
click at [648, 534] on p "Add competency" at bounding box center [654, 541] width 74 height 14
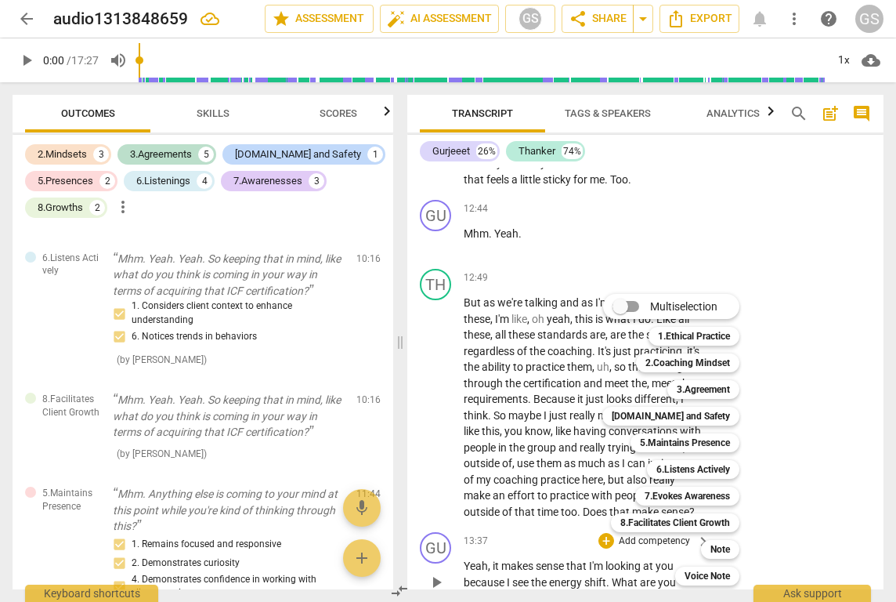
click at [648, 490] on b "7.Evokes Awareness" at bounding box center [687, 496] width 85 height 19
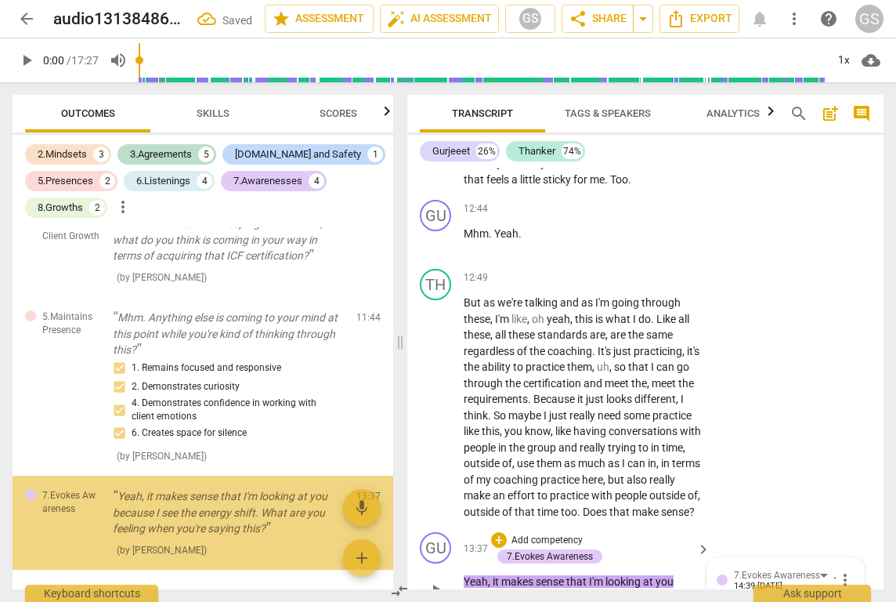
scroll to position [6335, 0]
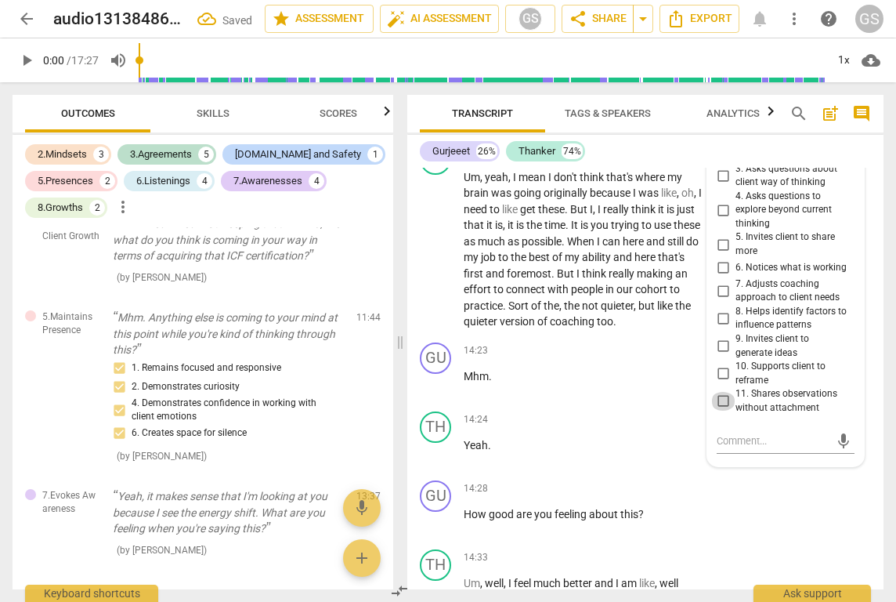
click at [722, 392] on input "11. Shares observations without attachment" at bounding box center [723, 401] width 25 height 19
checkbox input "true"
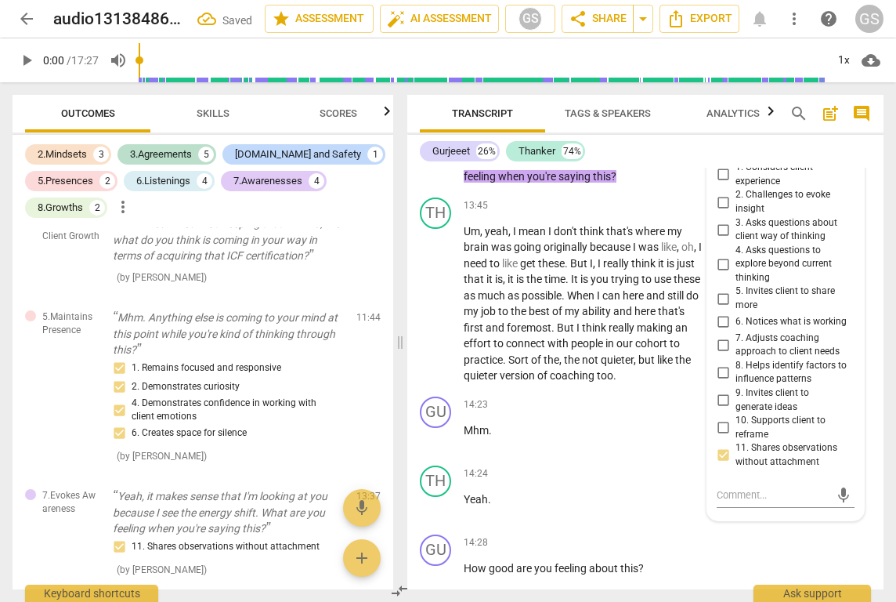
scroll to position [6280, 0]
click at [726, 290] on input "5. Invites client to share more" at bounding box center [723, 299] width 25 height 19
checkbox input "true"
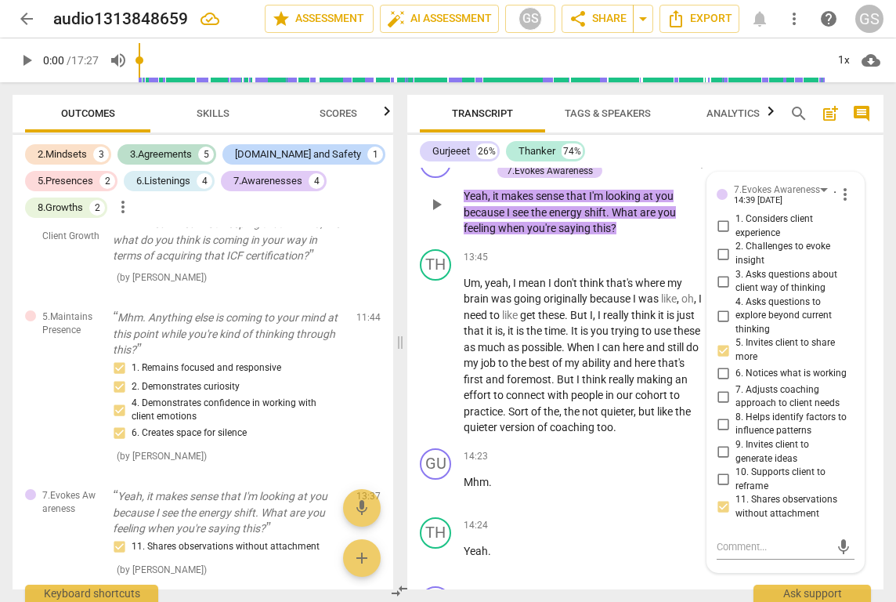
scroll to position [6229, 0]
click at [723, 307] on input "4. Asks questions to explore beyond current thinking" at bounding box center [723, 316] width 25 height 19
checkbox input "true"
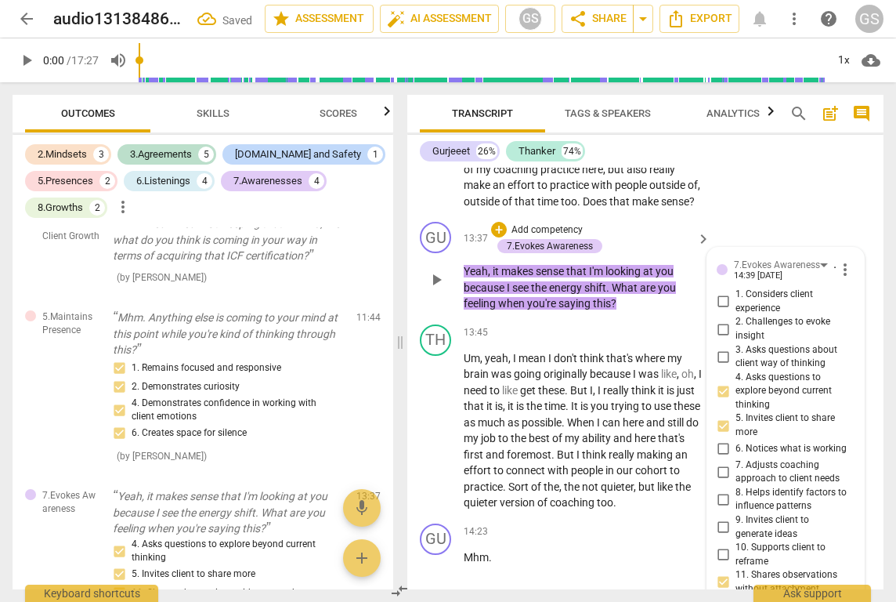
scroll to position [6155, 0]
click at [503, 221] on div "+" at bounding box center [499, 229] width 16 height 16
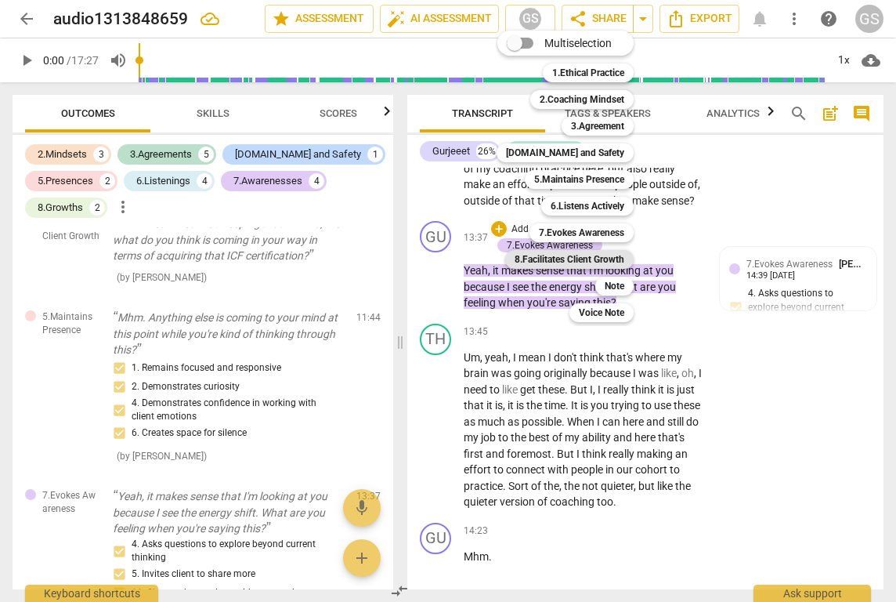
click at [610, 253] on b "8.Facilitates Client Growth" at bounding box center [570, 259] width 110 height 19
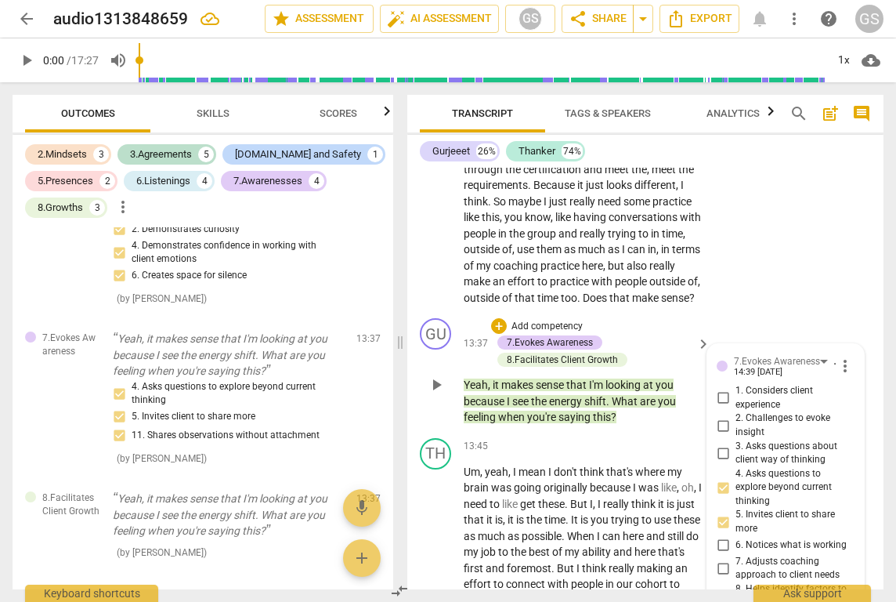
scroll to position [6055, 0]
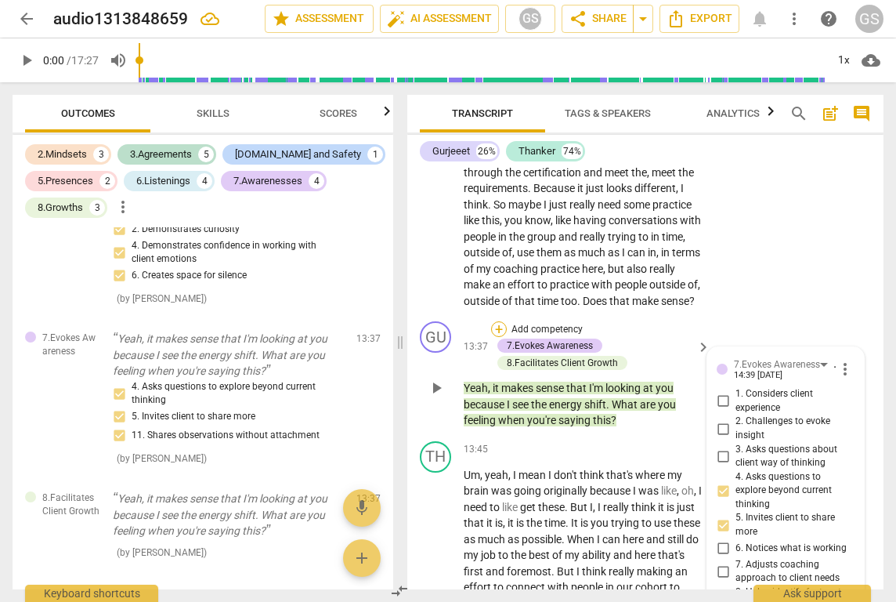
click at [503, 321] on div "+" at bounding box center [499, 329] width 16 height 16
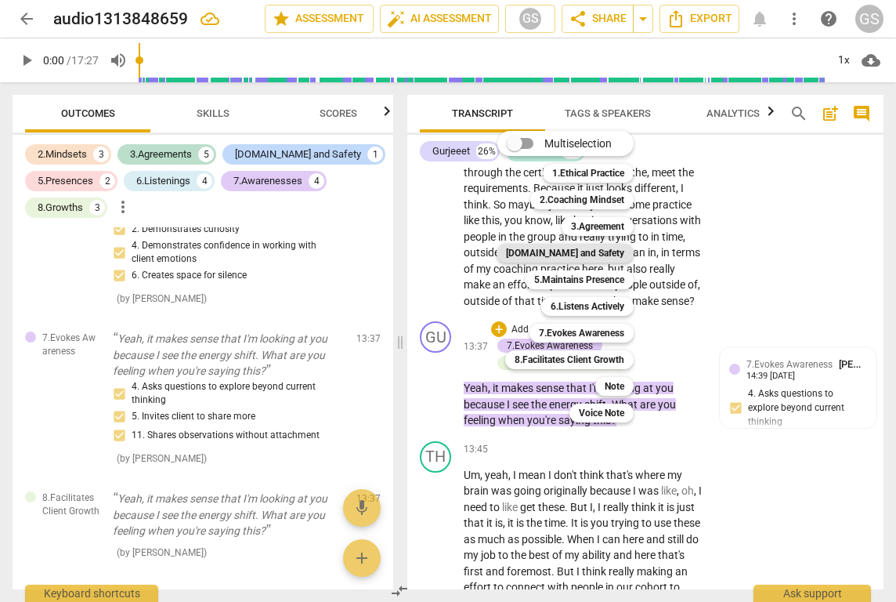
click at [591, 261] on b "[DOMAIN_NAME] and Safety" at bounding box center [565, 253] width 118 height 19
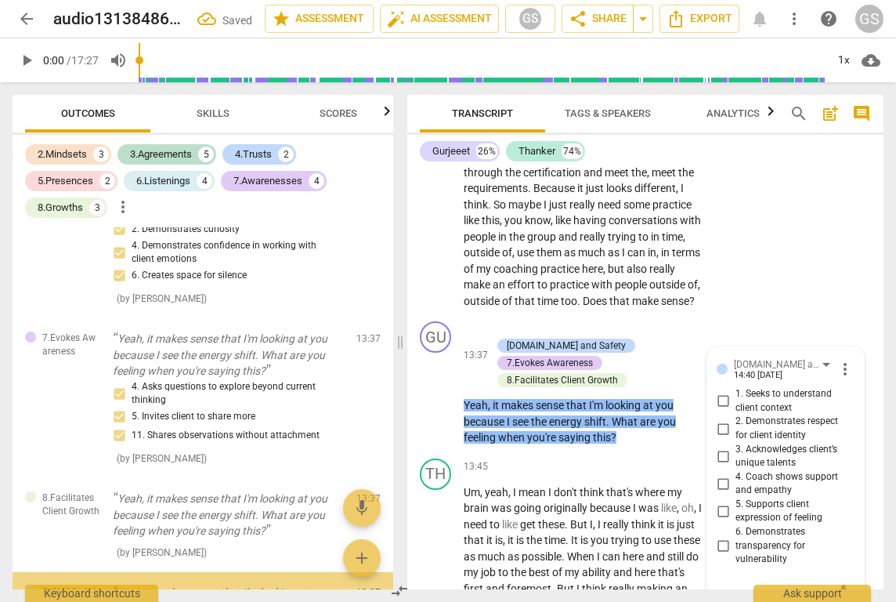
scroll to position [3128, 0]
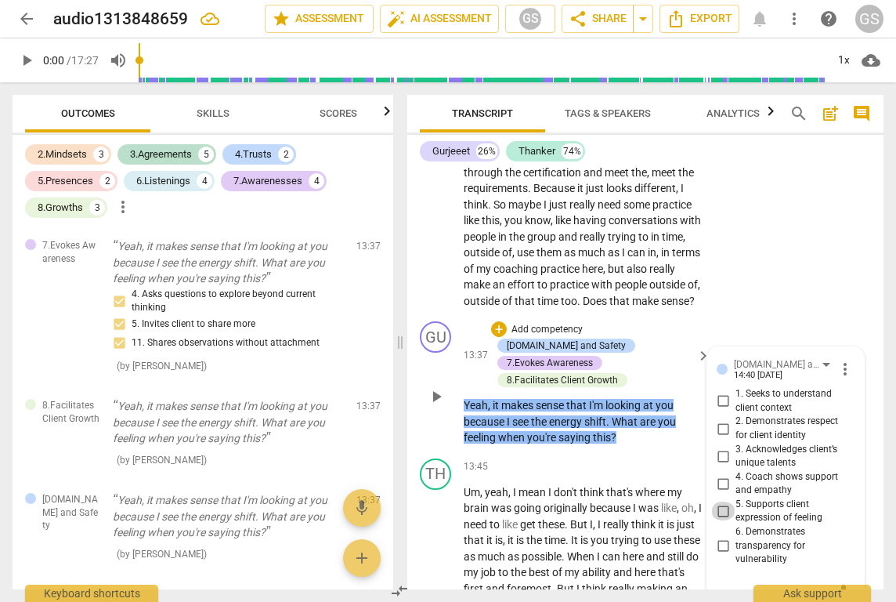
click at [716, 501] on input "5. Supports client expression of feeling" at bounding box center [723, 510] width 25 height 19
checkbox input "true"
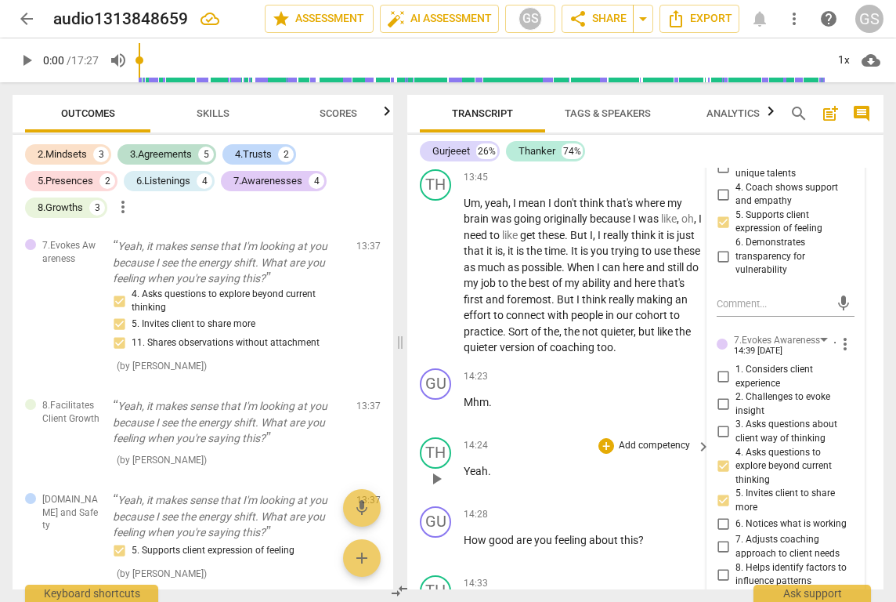
scroll to position [6349, 0]
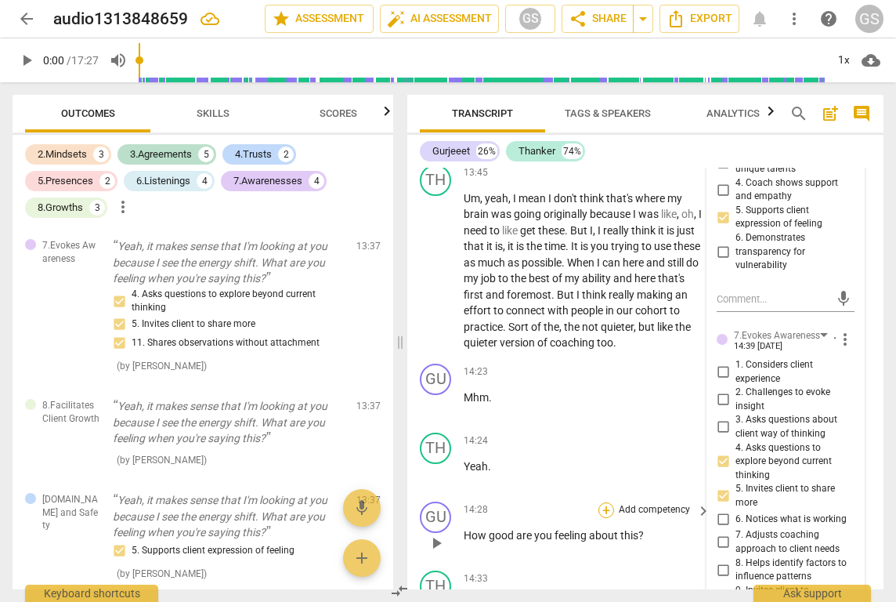
click at [601, 502] on div "+" at bounding box center [607, 510] width 16 height 16
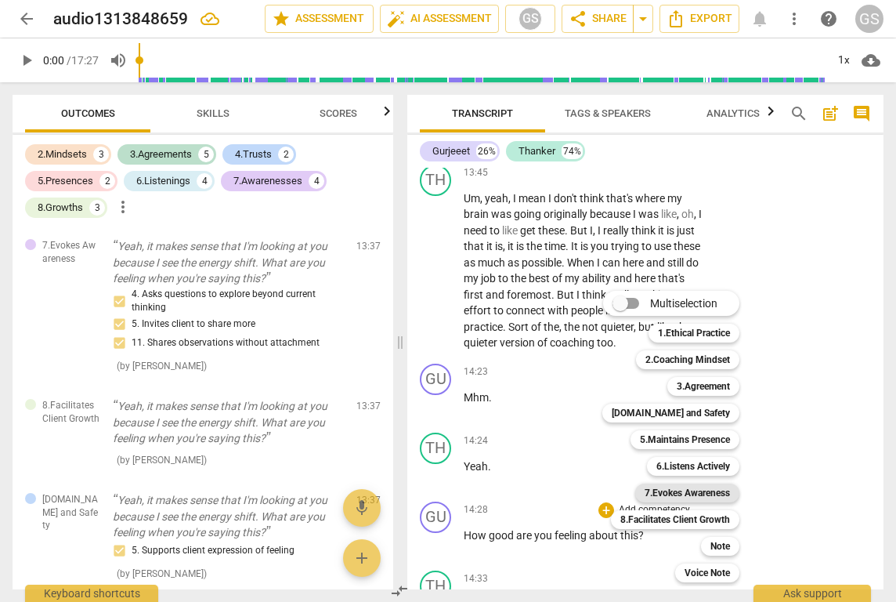
click at [664, 494] on b "7.Evokes Awareness" at bounding box center [687, 492] width 85 height 19
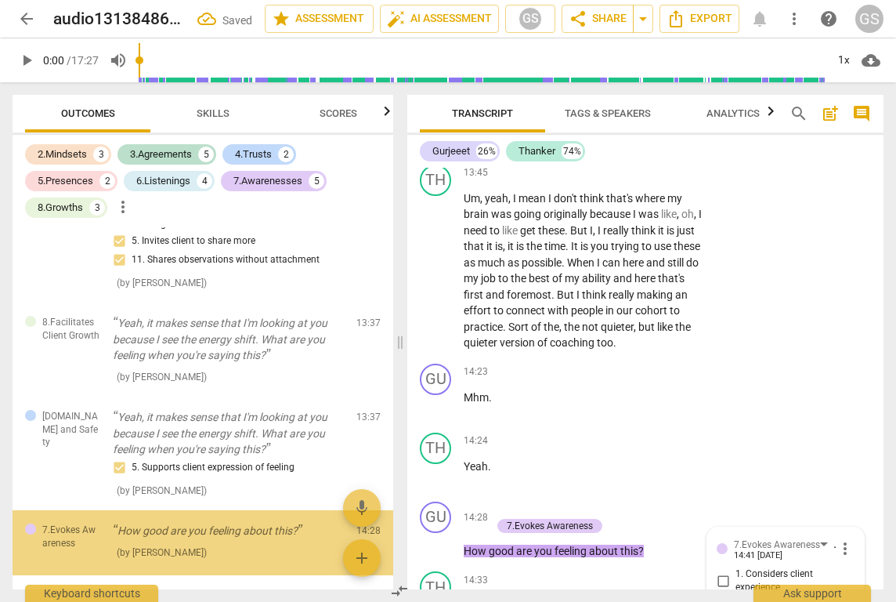
scroll to position [6788, 0]
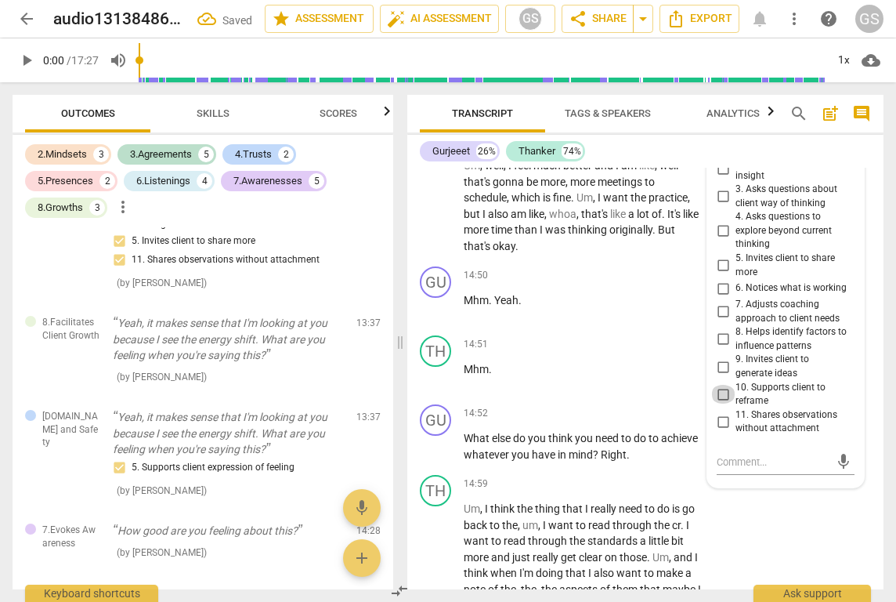
click at [726, 385] on input "10. Supports client to reframe" at bounding box center [723, 394] width 25 height 19
checkbox input "true"
click at [722, 256] on input "5. Invites client to share more" at bounding box center [723, 265] width 25 height 19
checkbox input "true"
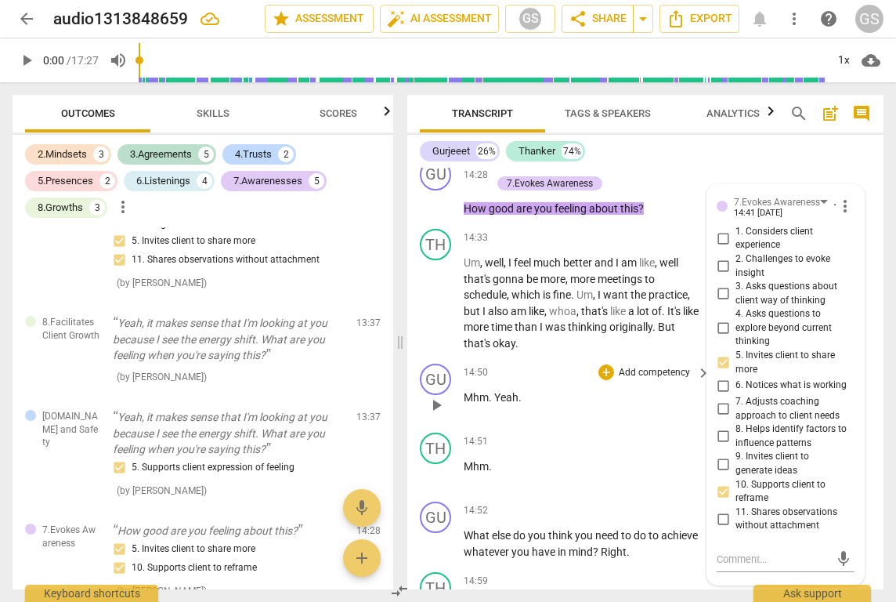
scroll to position [6702, 0]
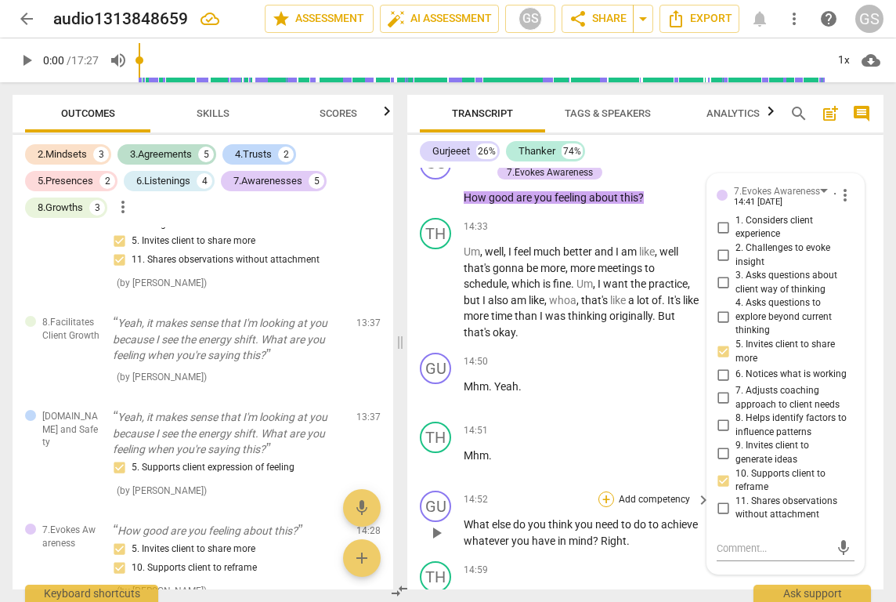
click at [606, 491] on div "+" at bounding box center [607, 499] width 16 height 16
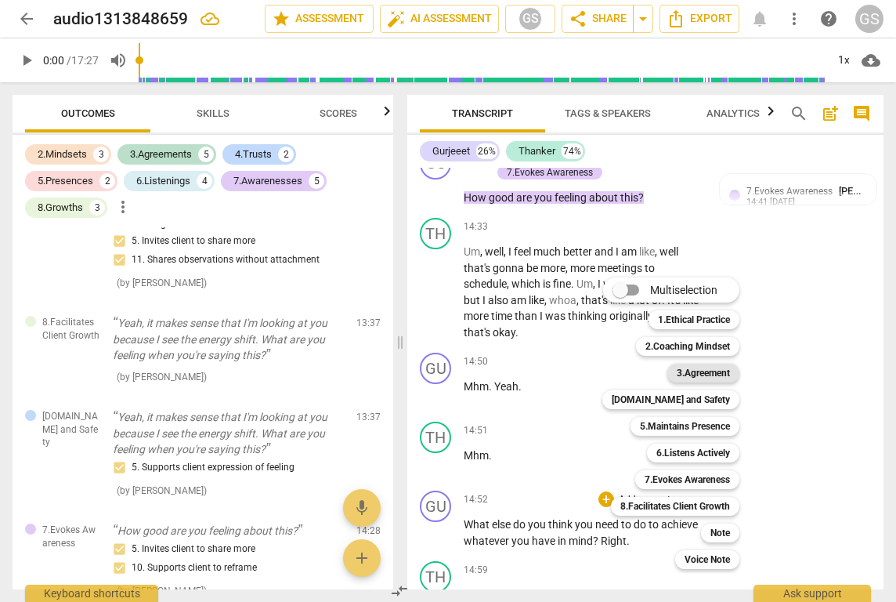
click at [698, 369] on b "3.Agreement" at bounding box center [703, 373] width 53 height 19
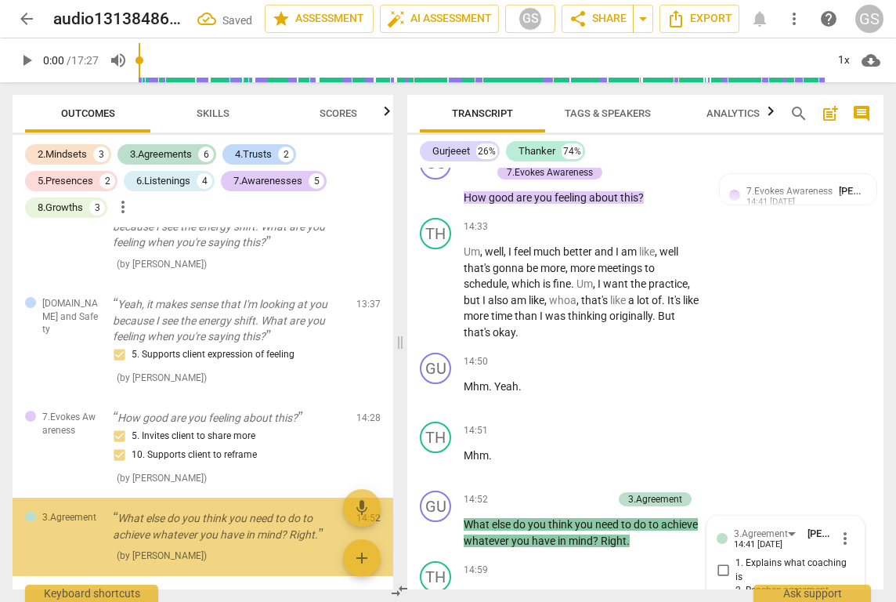
scroll to position [7123, 0]
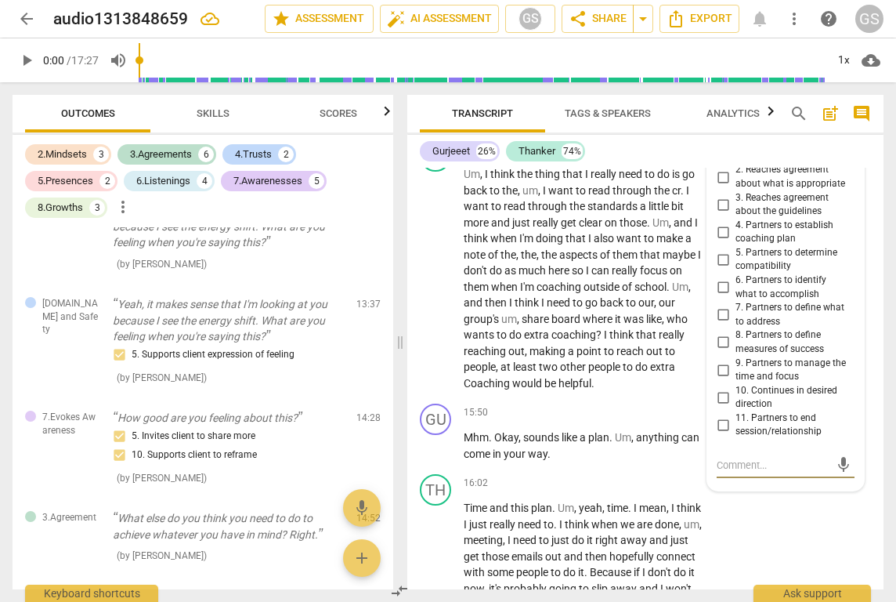
click at [723, 388] on input "10. Continues in desired direction" at bounding box center [723, 397] width 25 height 19
checkbox input "true"
click at [718, 306] on input "7. Partners to define what to address" at bounding box center [723, 315] width 25 height 19
checkbox input "true"
click at [721, 278] on input "6. Partners to identify what to accomplish" at bounding box center [723, 287] width 25 height 19
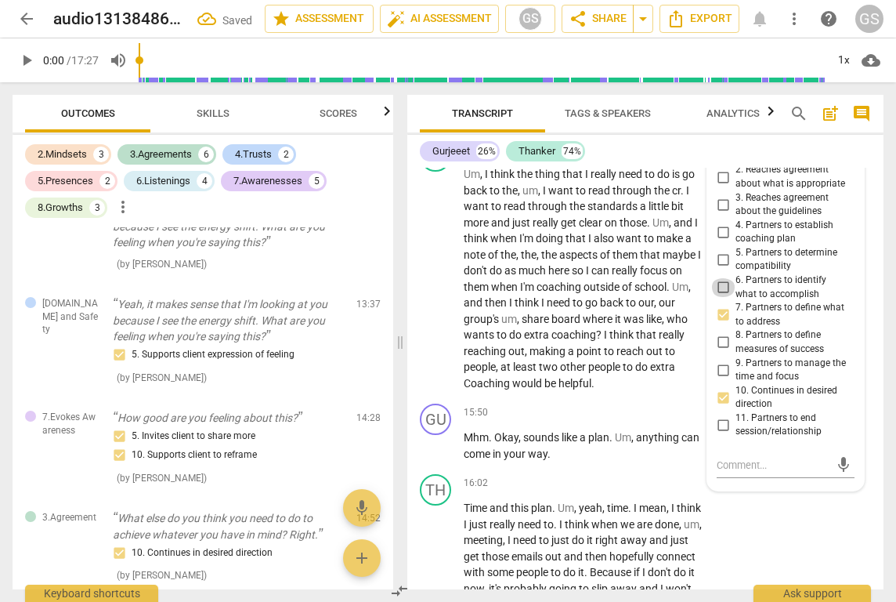
checkbox input "true"
click at [429, 282] on div "play_arrow pause" at bounding box center [444, 279] width 40 height 215
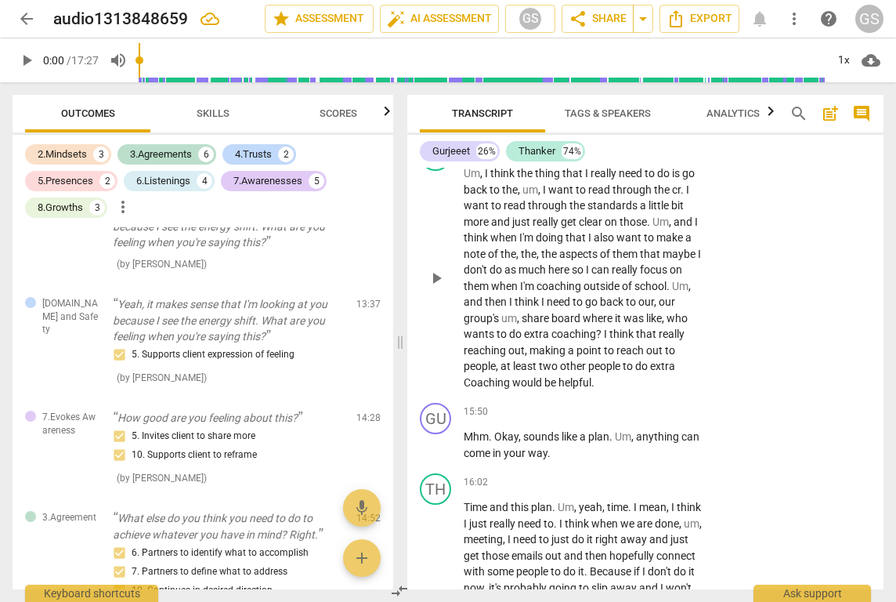
scroll to position [7124, 0]
click at [601, 403] on div "+" at bounding box center [607, 411] width 16 height 16
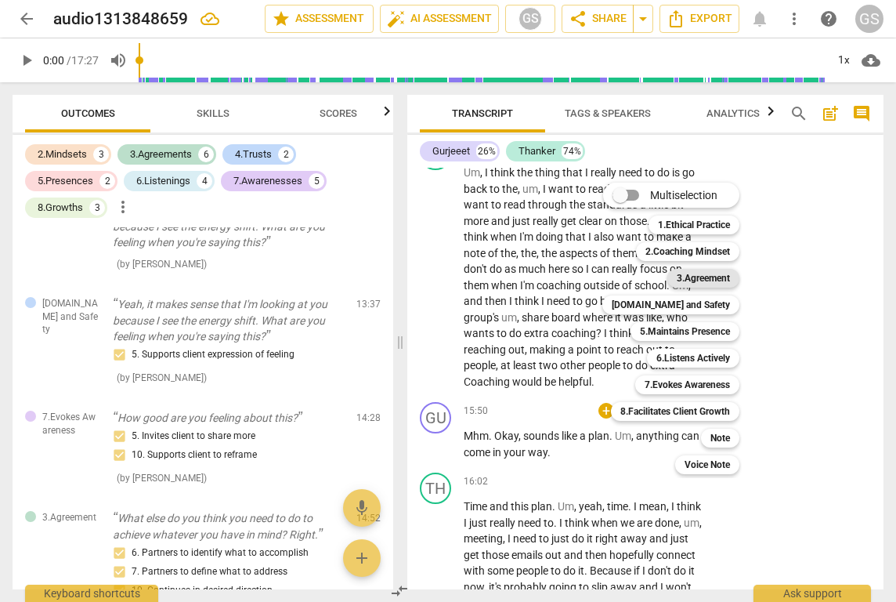
click at [709, 277] on b "3.Agreement" at bounding box center [703, 278] width 53 height 19
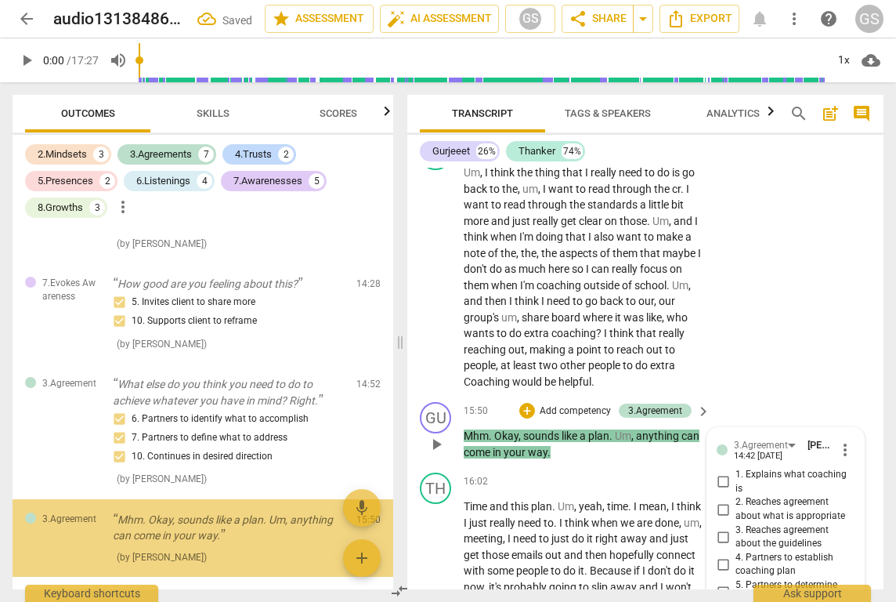
scroll to position [7450, 0]
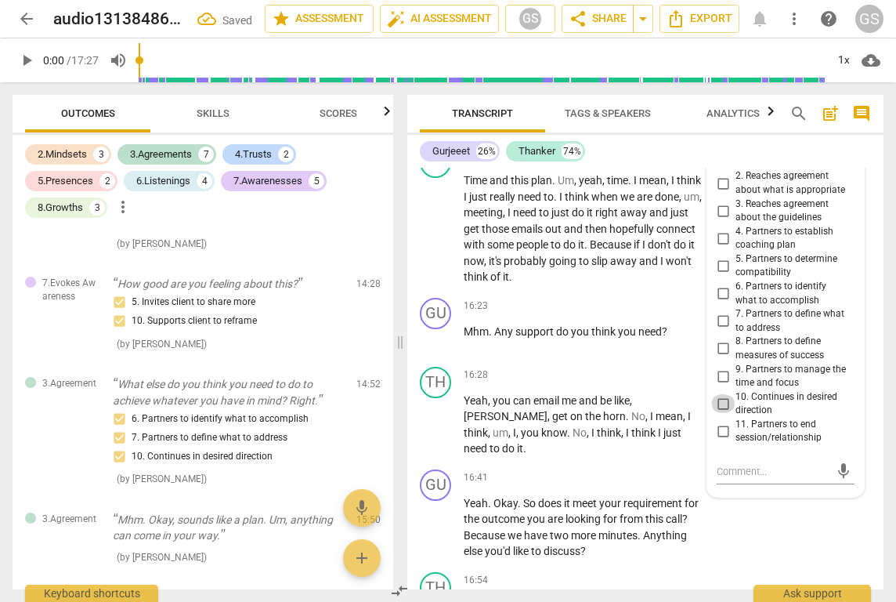
click at [718, 394] on input "10. Continues in desired direction" at bounding box center [723, 403] width 25 height 19
checkbox input "true"
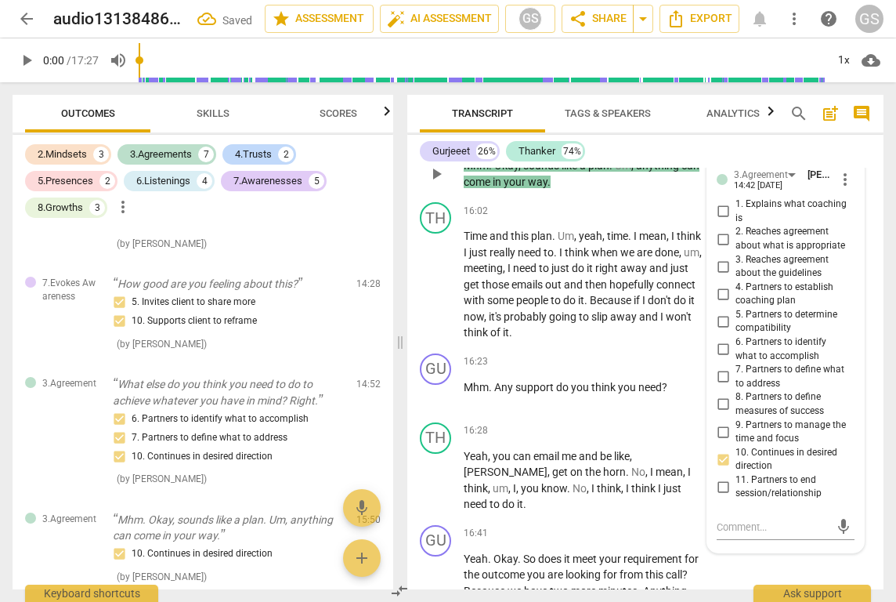
scroll to position [7393, 0]
click at [721, 369] on input "7. Partners to define what to address" at bounding box center [723, 378] width 25 height 19
checkbox input "true"
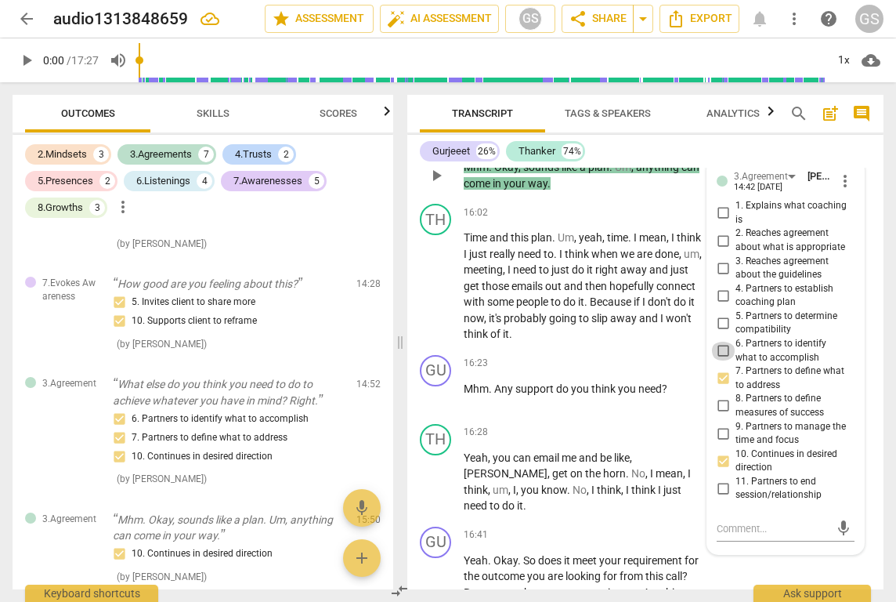
click at [722, 342] on input "6. Partners to identify what to accomplish" at bounding box center [723, 351] width 25 height 19
checkbox input "true"
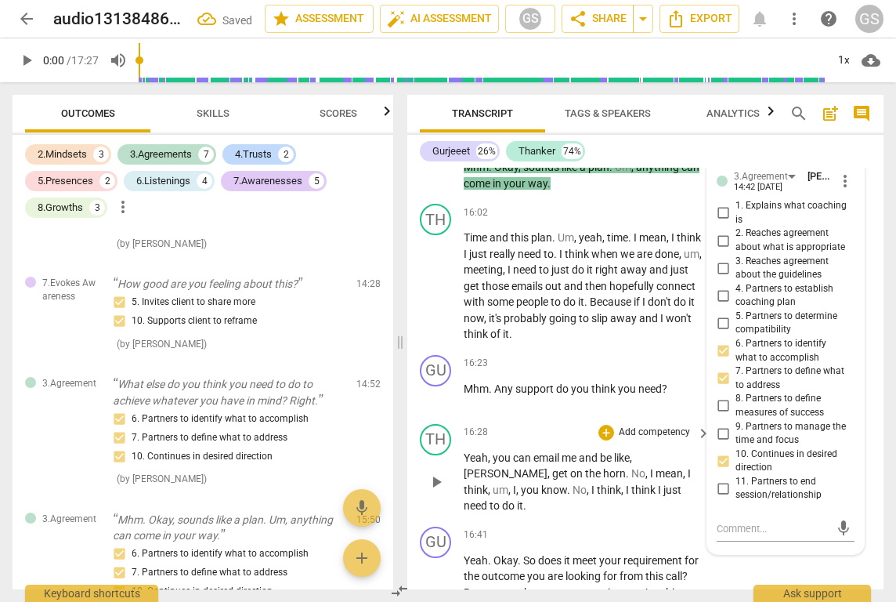
click at [571, 451] on span "me" at bounding box center [570, 457] width 17 height 13
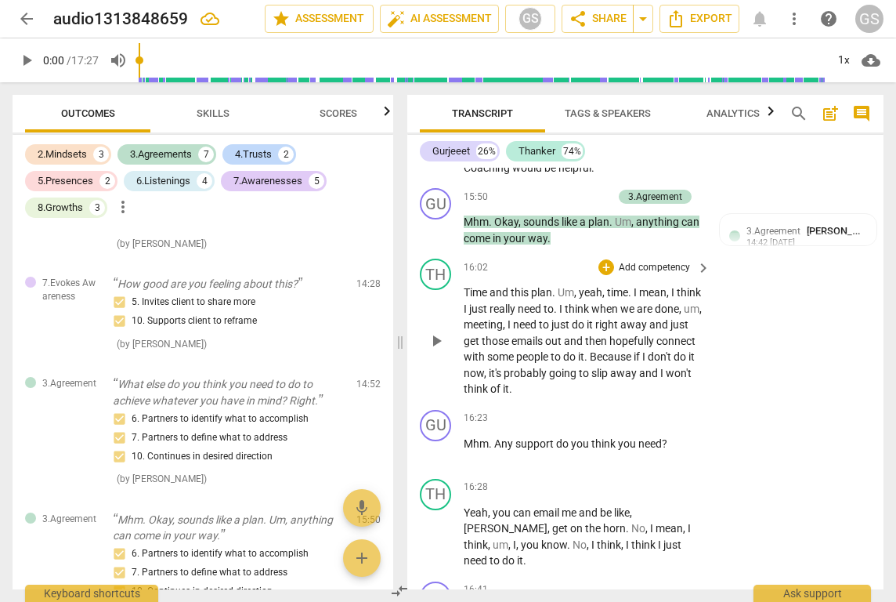
scroll to position [7340, 0]
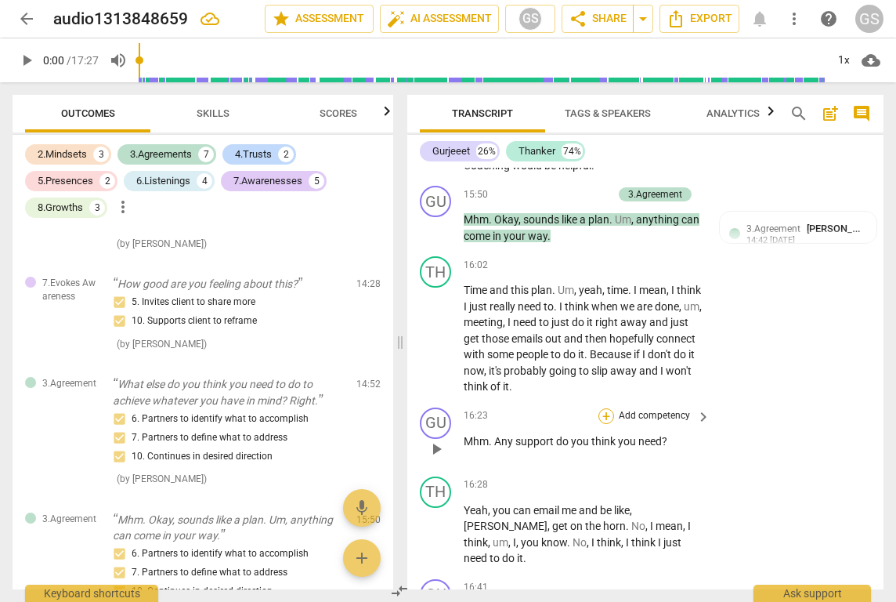
click at [607, 408] on div "+" at bounding box center [607, 416] width 16 height 16
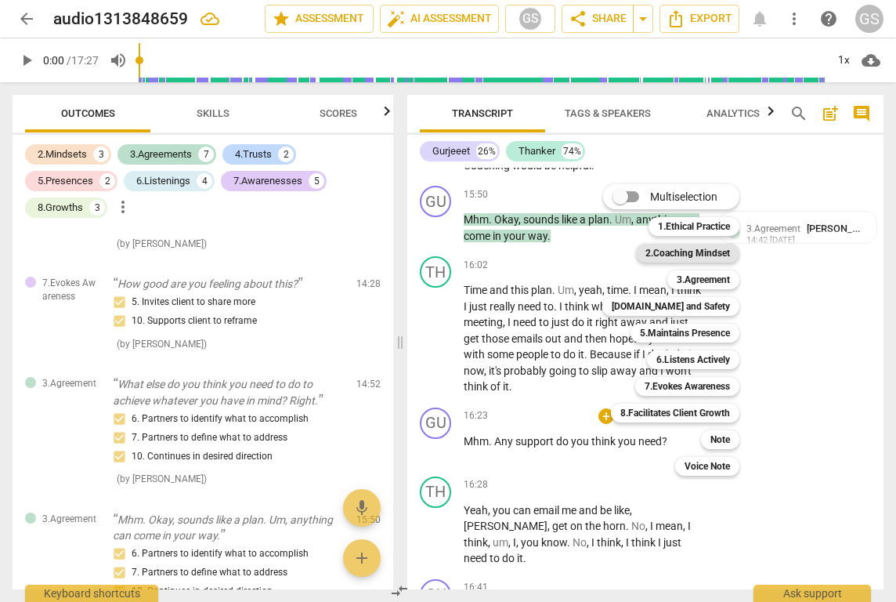
click at [697, 254] on b "2.Coaching Mindset" at bounding box center [688, 253] width 85 height 19
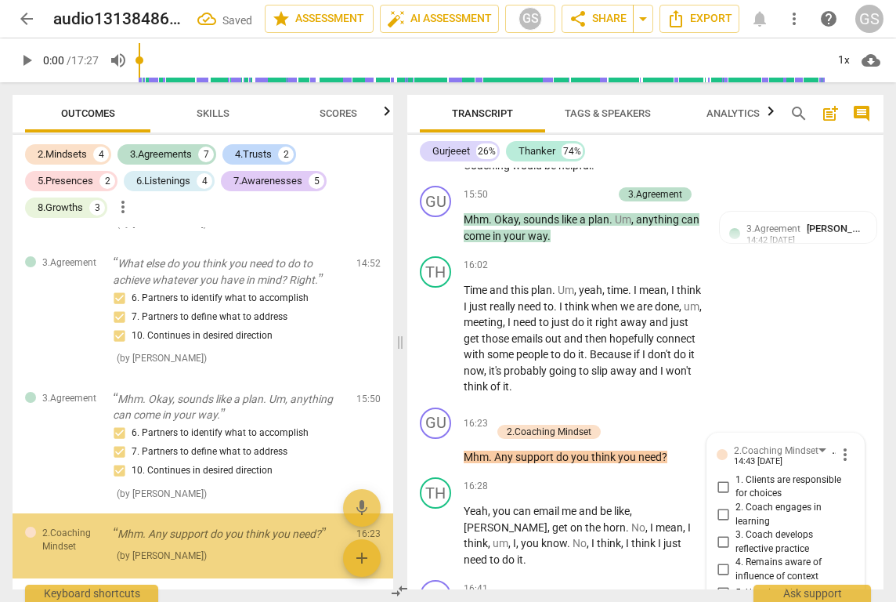
scroll to position [7572, 0]
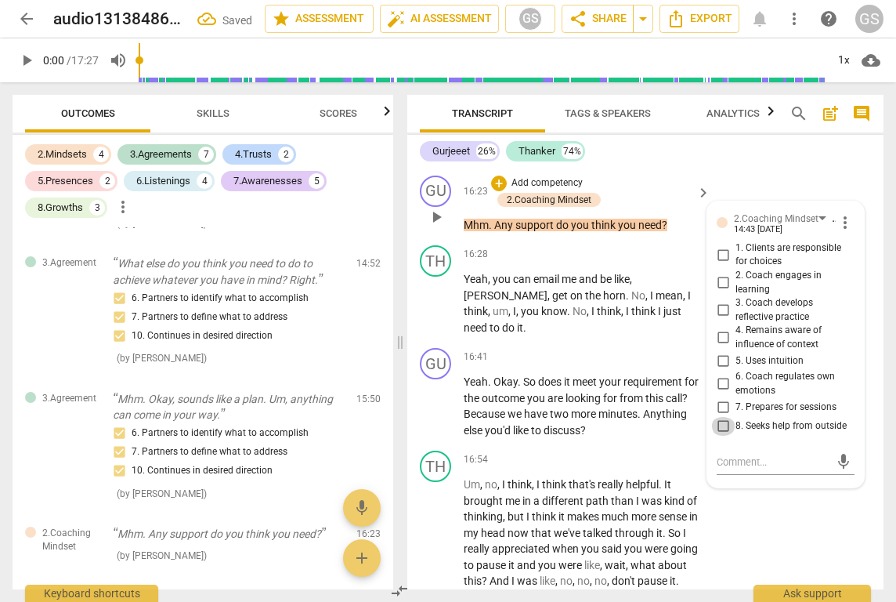
click at [724, 417] on input "8. Seeks help from outside" at bounding box center [723, 426] width 25 height 19
click at [721, 417] on input "8. Seeks help from outside" at bounding box center [723, 426] width 25 height 19
checkbox input "false"
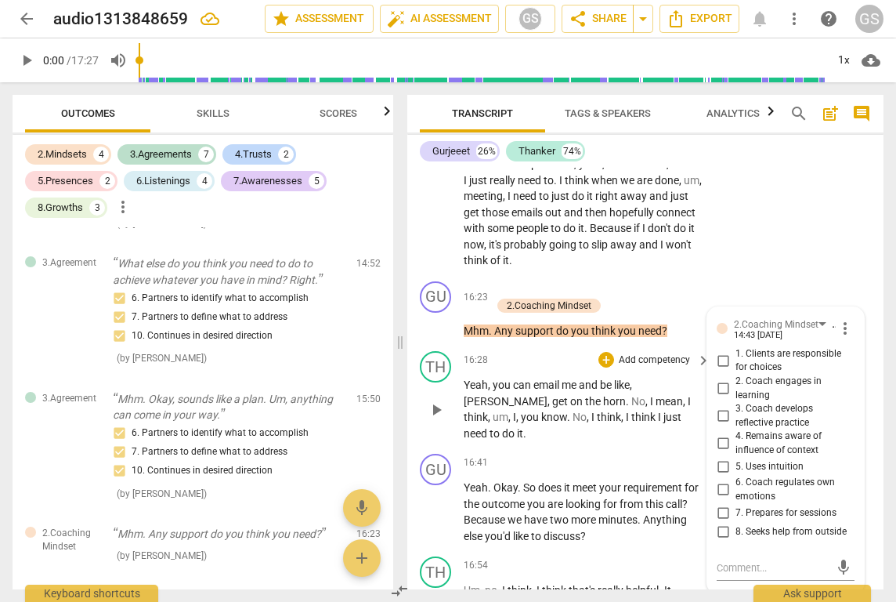
scroll to position [7453, 0]
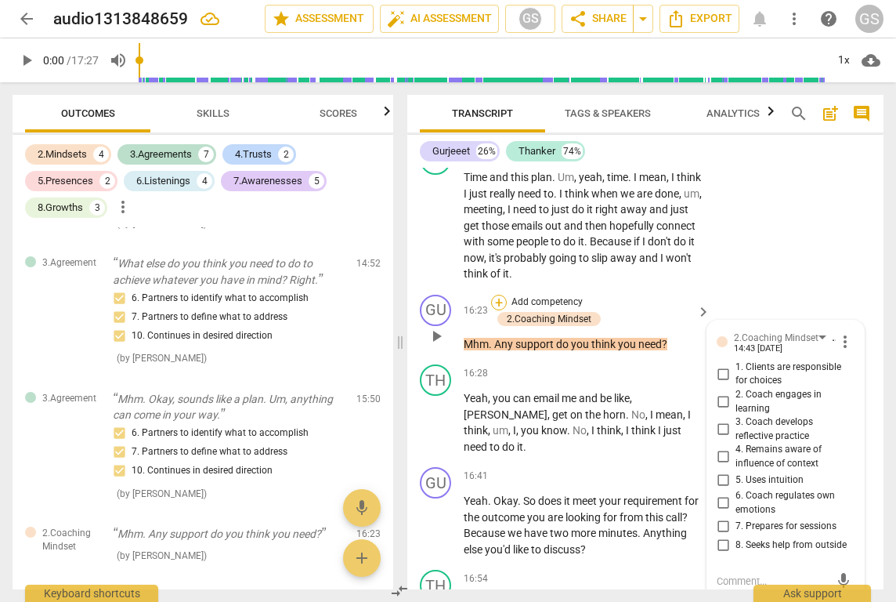
click at [500, 295] on div "+" at bounding box center [499, 303] width 16 height 16
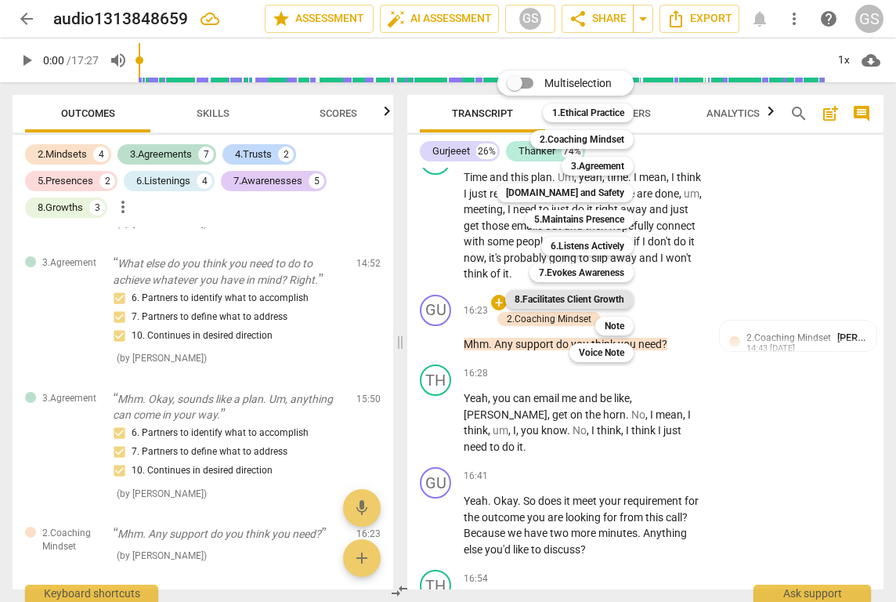
click at [577, 302] on b "8.Facilitates Client Growth" at bounding box center [570, 299] width 110 height 19
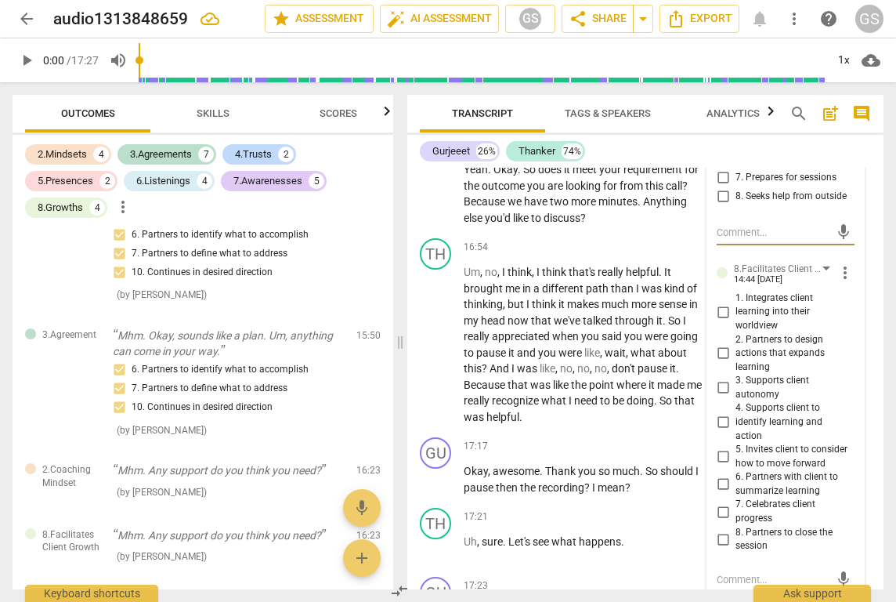
scroll to position [7800, 0]
click at [718, 346] on input "2. Partners to design actions that expands learning" at bounding box center [723, 355] width 25 height 19
checkbox input "true"
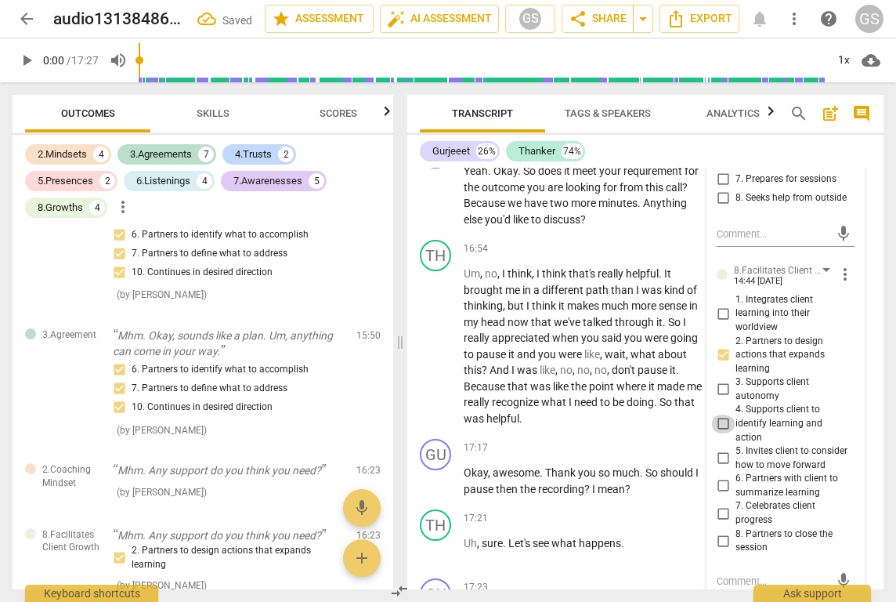
click at [724, 414] on input "4. Supports client to identify learning and action" at bounding box center [723, 423] width 25 height 19
checkbox input "true"
click at [726, 449] on input "5. Invites client to consider how to move forward" at bounding box center [723, 458] width 25 height 19
checkbox input "true"
click at [598, 313] on p "Um , no , I think , I think that's really helpful . It brought me in a differen…" at bounding box center [583, 346] width 239 height 161
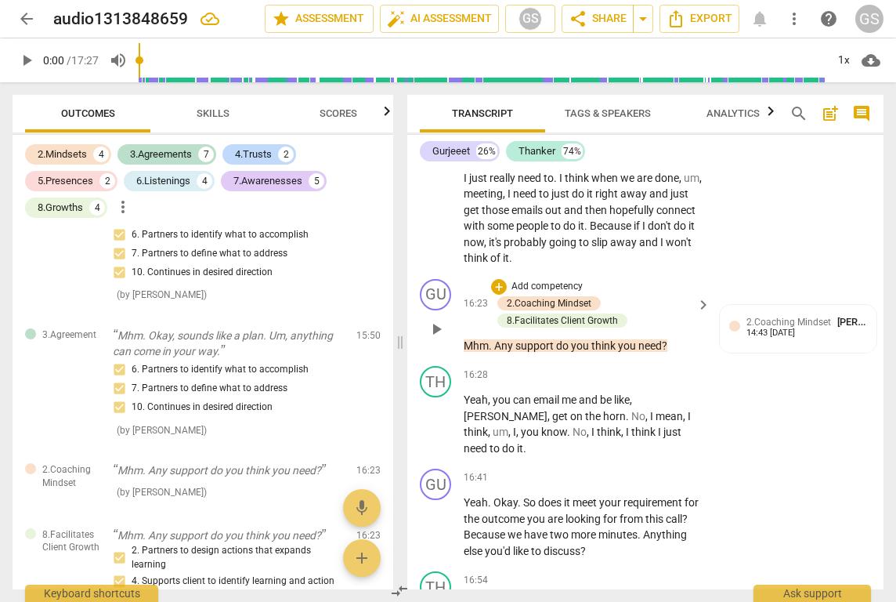
scroll to position [7480, 0]
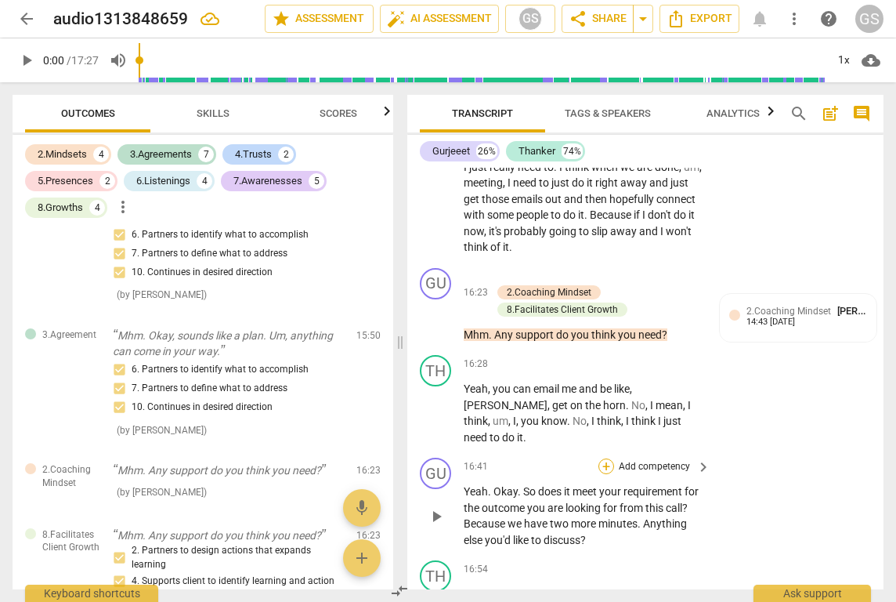
click at [611, 458] on div "+" at bounding box center [607, 466] width 16 height 16
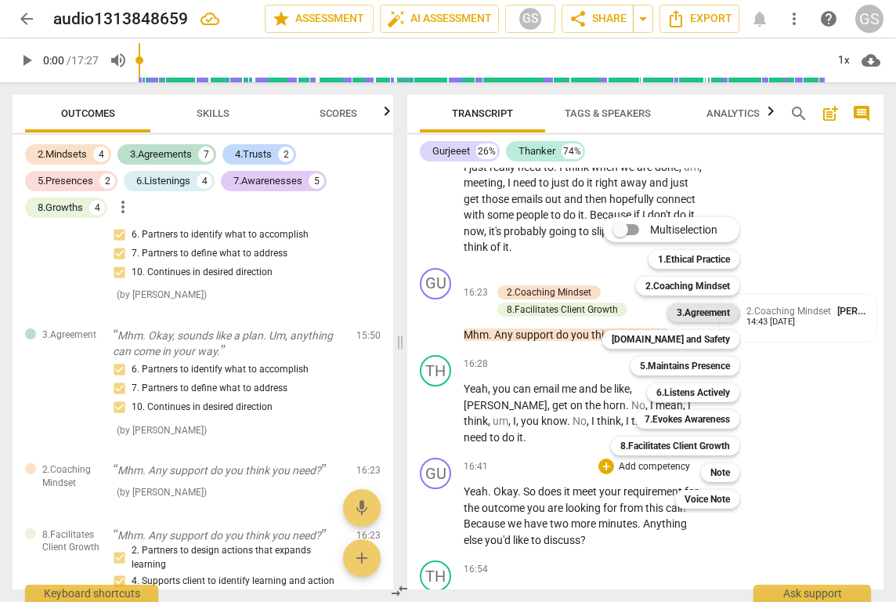
click at [690, 312] on b "3.Agreement" at bounding box center [703, 312] width 53 height 19
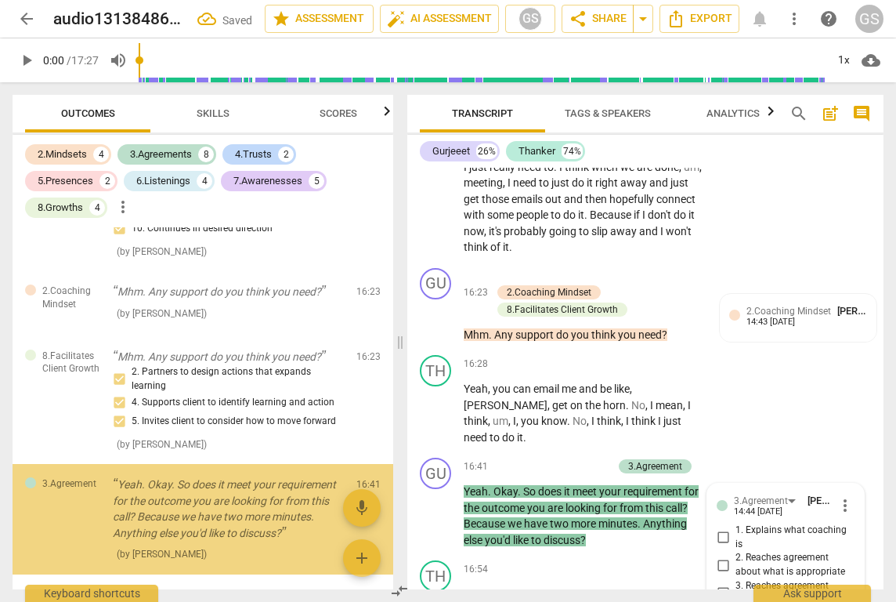
scroll to position [7800, 0]
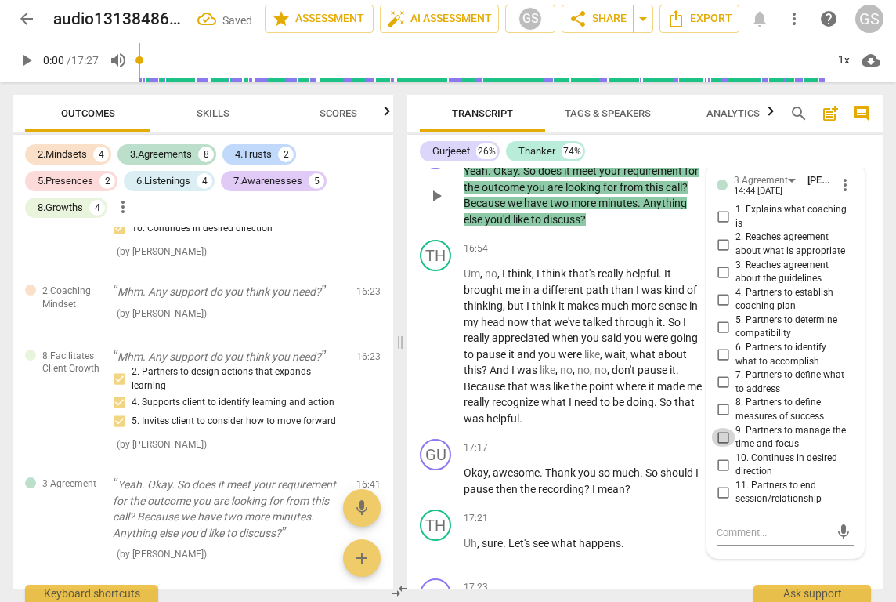
click at [720, 428] on input "9. Partners to manage the time and focus" at bounding box center [723, 437] width 25 height 19
checkbox input "true"
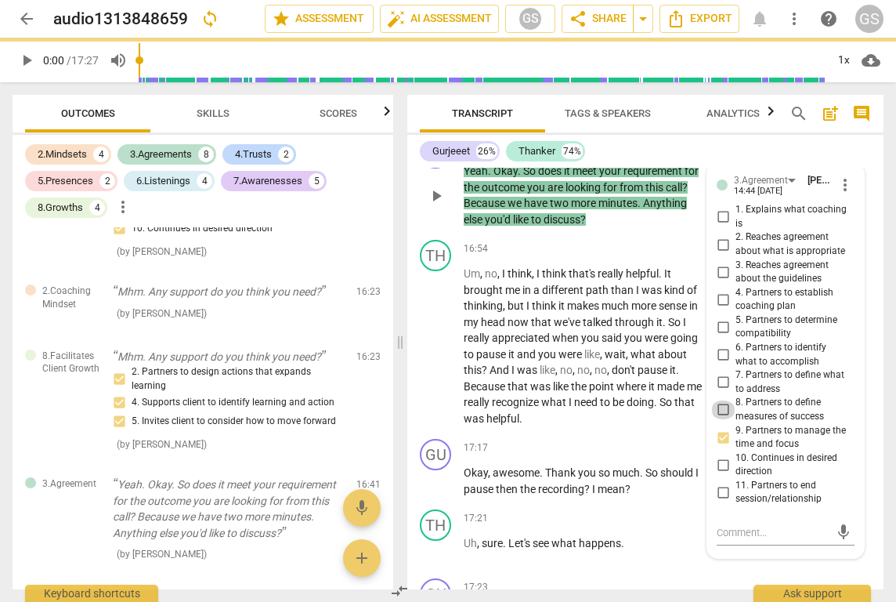
click at [716, 400] on input "8. Partners to define measures of success" at bounding box center [723, 409] width 25 height 19
checkbox input "true"
click at [721, 483] on input "11. Partners to end session/relationship" at bounding box center [723, 492] width 25 height 19
checkbox input "true"
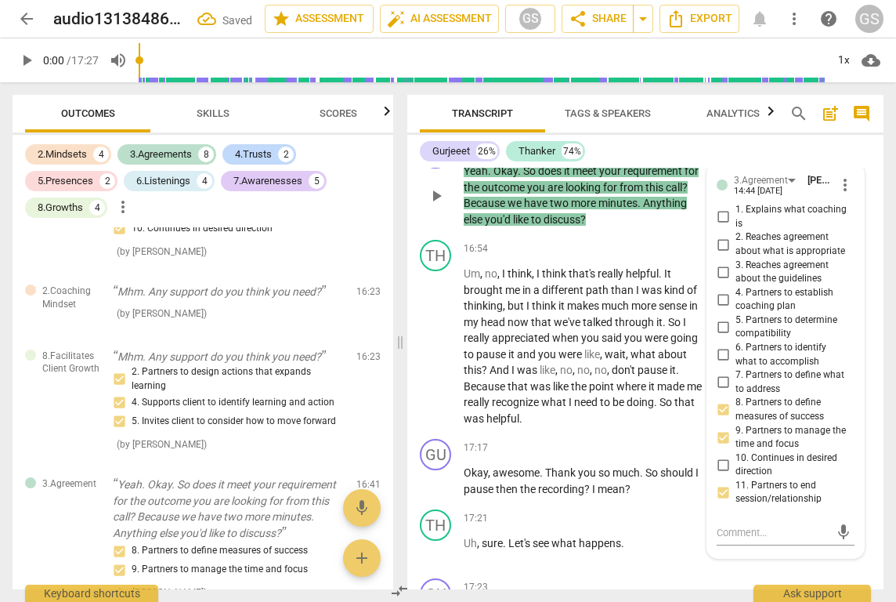
click at [718, 455] on input "10. Continues in desired direction" at bounding box center [723, 464] width 25 height 19
checkbox input "true"
click at [418, 258] on div "TH play_arrow pause 16:54 + Add competency keyboard_arrow_right Um , no , I thi…" at bounding box center [645, 332] width 476 height 199
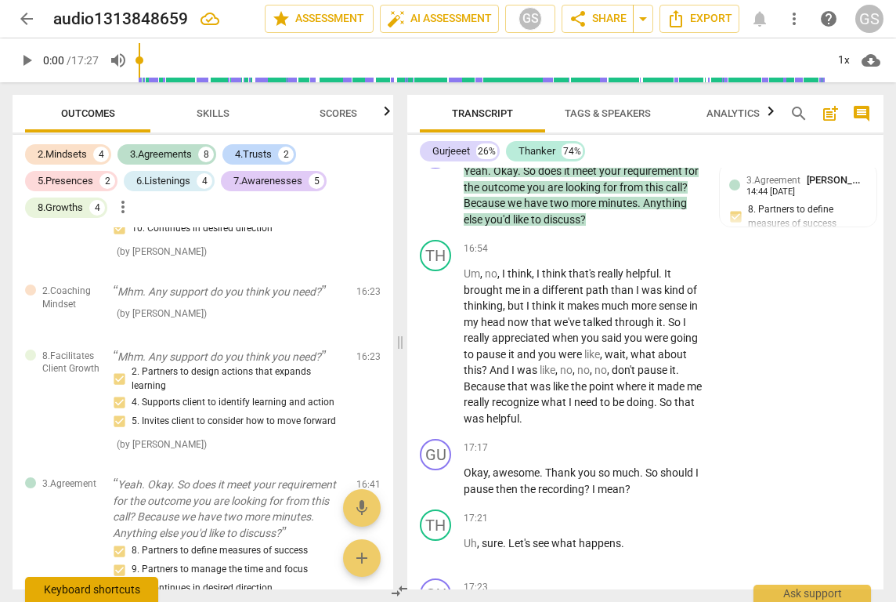
click at [110, 594] on div "Keyboard shortcuts" at bounding box center [91, 589] width 133 height 25
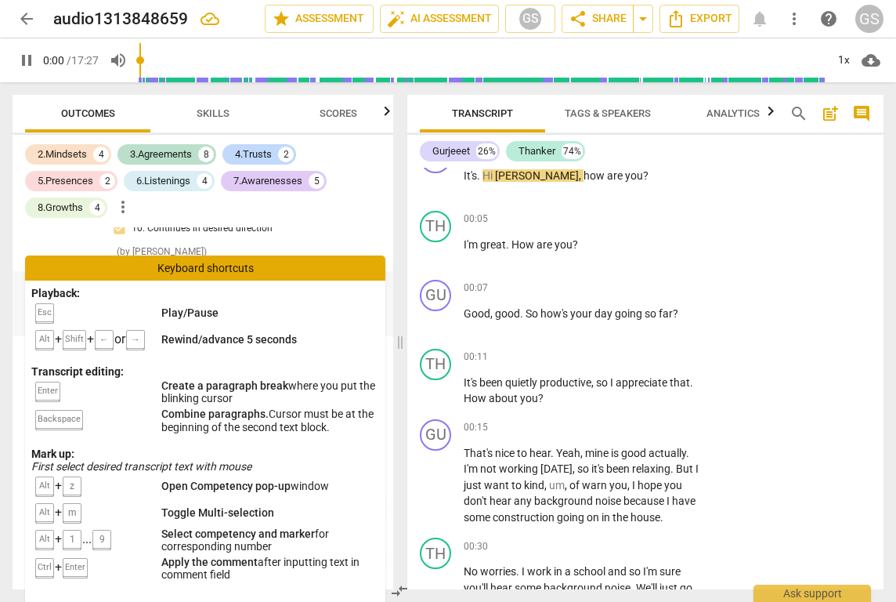
click at [315, 305] on div "( by [PERSON_NAME] )" at bounding box center [228, 313] width 231 height 16
click at [327, 259] on div "Keyboard shortcuts" at bounding box center [205, 267] width 360 height 25
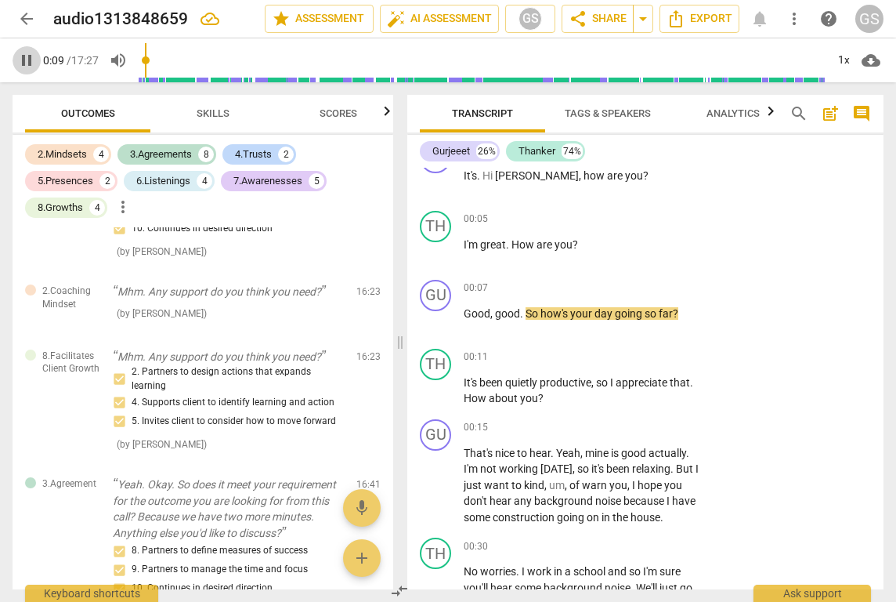
click at [26, 63] on span "pause" at bounding box center [26, 60] width 19 height 19
type input "9"
click at [436, 25] on span "auto_fix_high AI Assessment" at bounding box center [439, 18] width 105 height 19
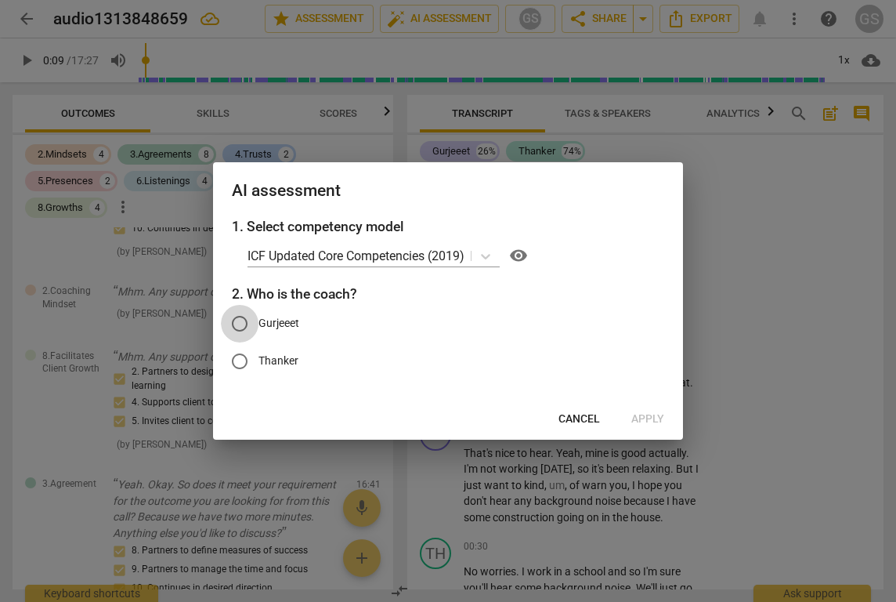
click at [239, 327] on input "Gurjeeet" at bounding box center [240, 324] width 38 height 38
radio input "true"
click at [494, 257] on icon at bounding box center [486, 256] width 16 height 16
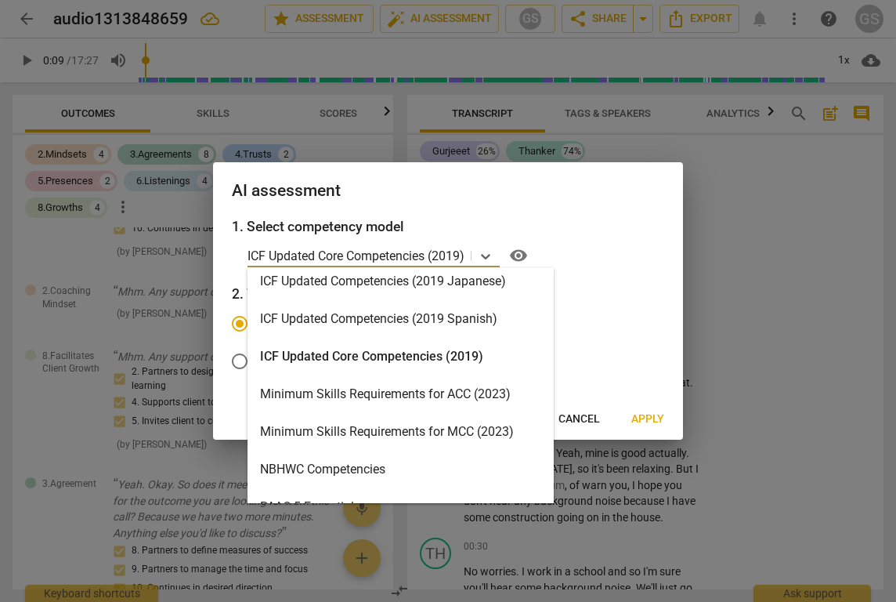
scroll to position [266, 0]
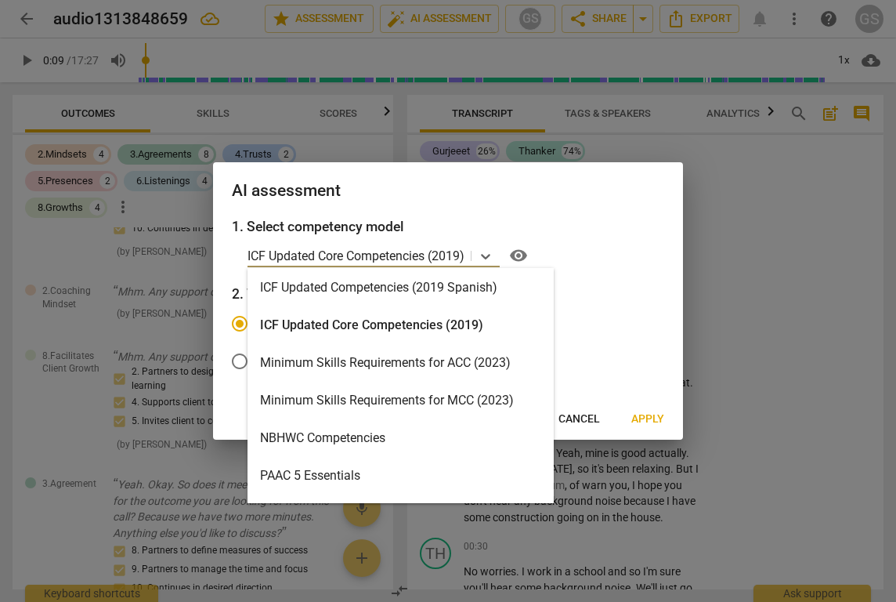
click at [427, 367] on div "Minimum Skills Requirements for ACC (2023)" at bounding box center [401, 363] width 306 height 38
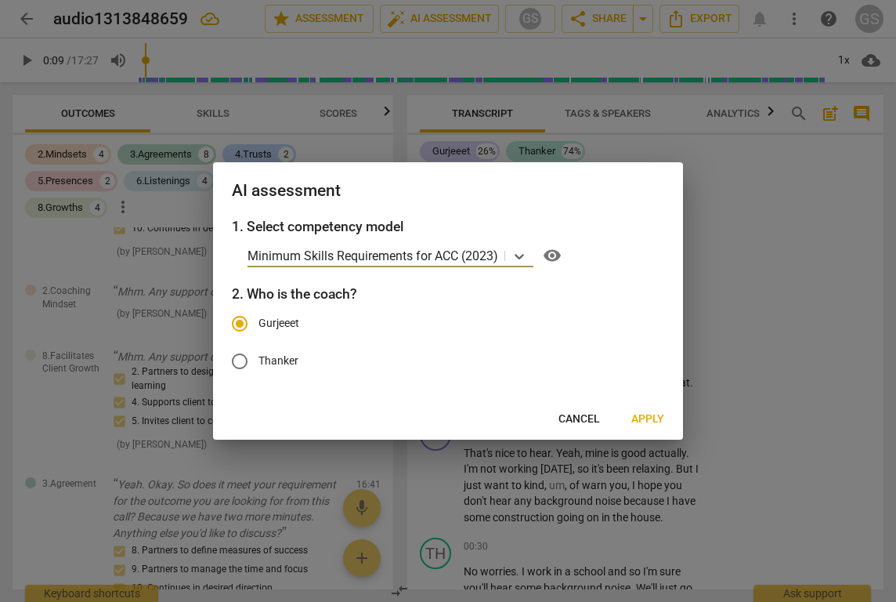
click at [643, 418] on span "Apply" at bounding box center [647, 419] width 33 height 16
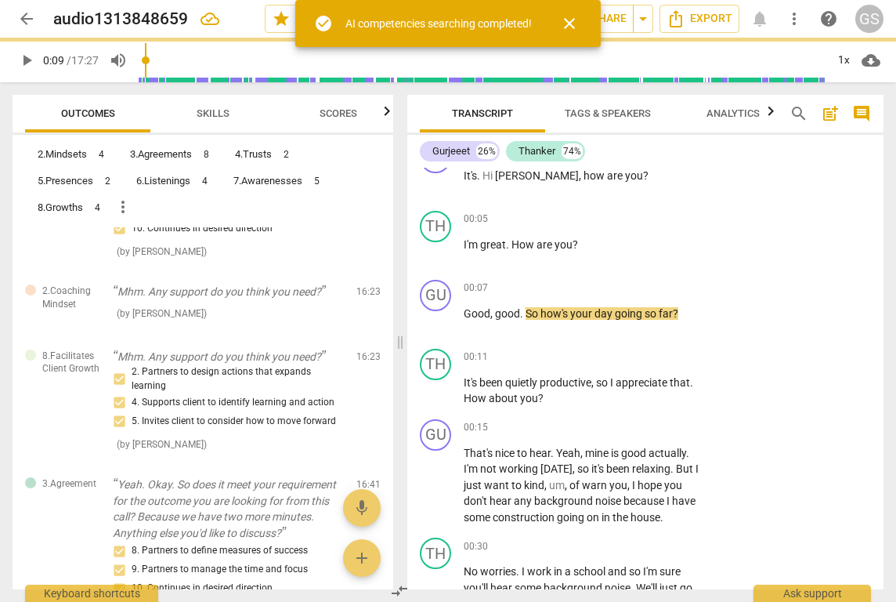
type input "9"
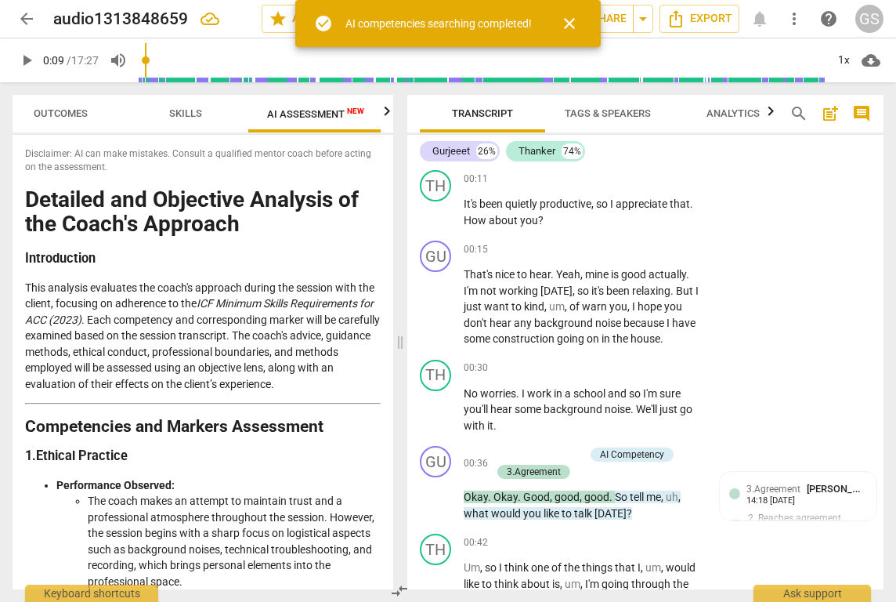
scroll to position [0, 29]
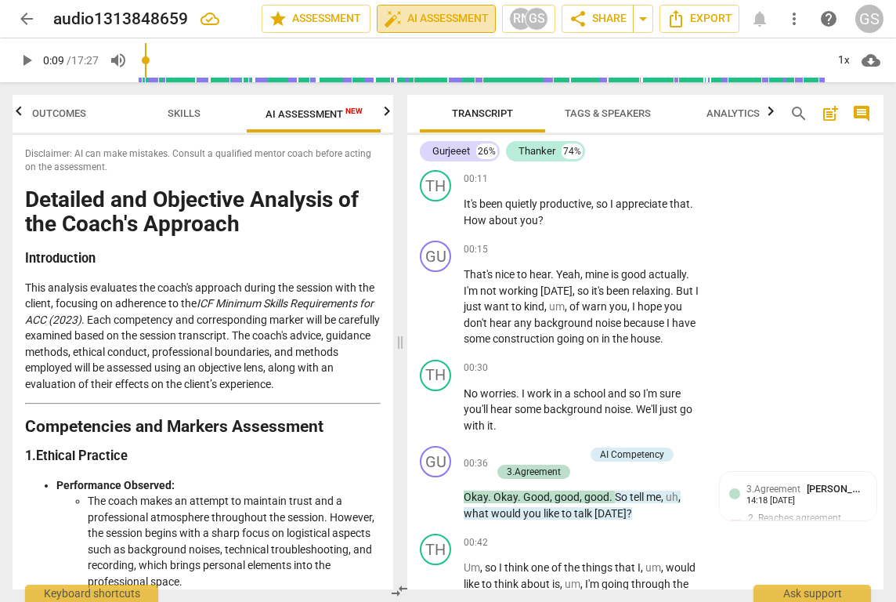
click at [446, 22] on span "auto_fix_high AI Assessment" at bounding box center [436, 18] width 105 height 19
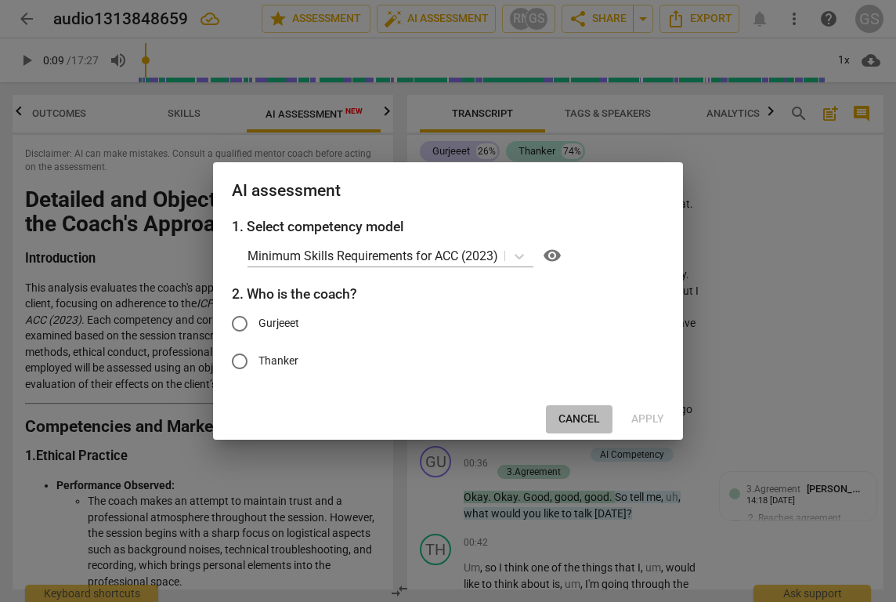
click at [591, 416] on span "Cancel" at bounding box center [580, 419] width 42 height 16
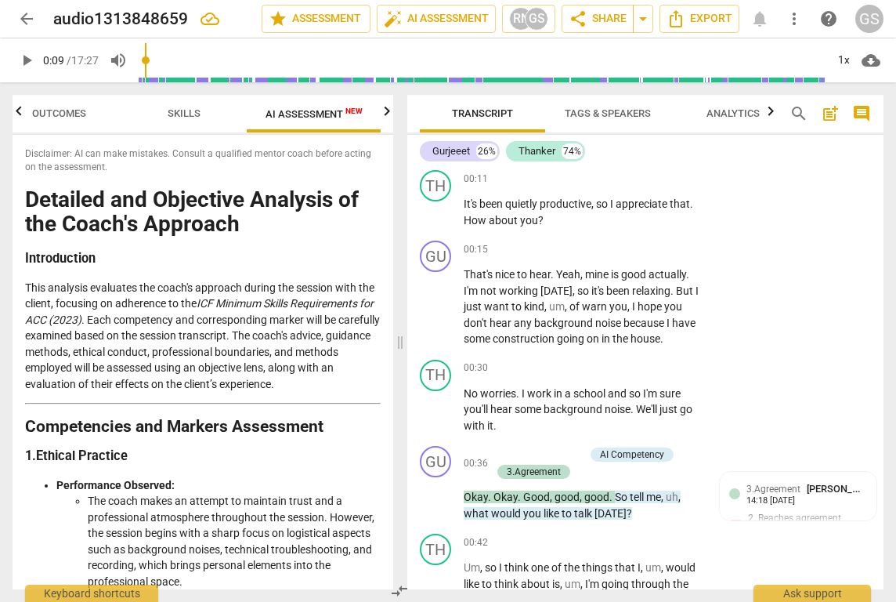
scroll to position [0, 0]
click at [306, 116] on span "AI Assessment New" at bounding box center [314, 114] width 97 height 12
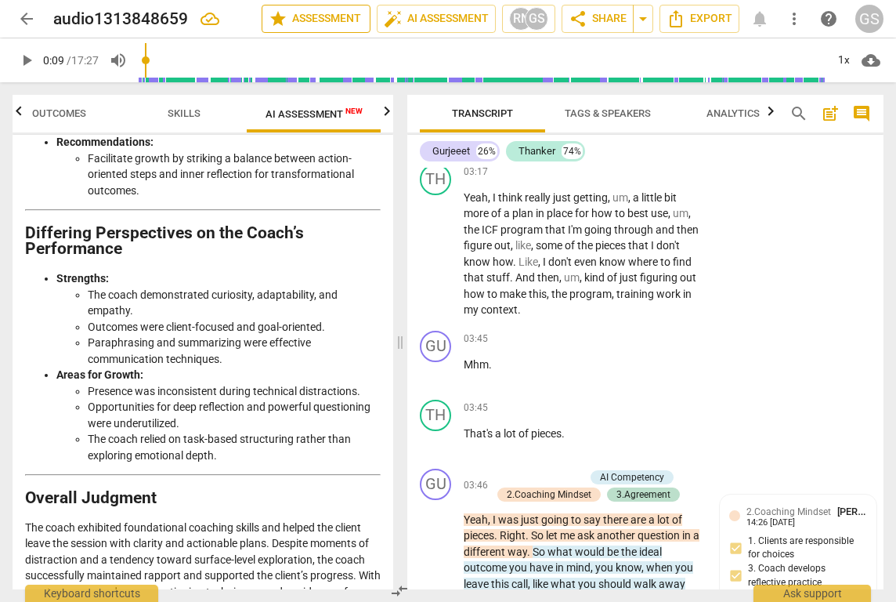
click at [302, 25] on span "star Assessment" at bounding box center [316, 18] width 95 height 19
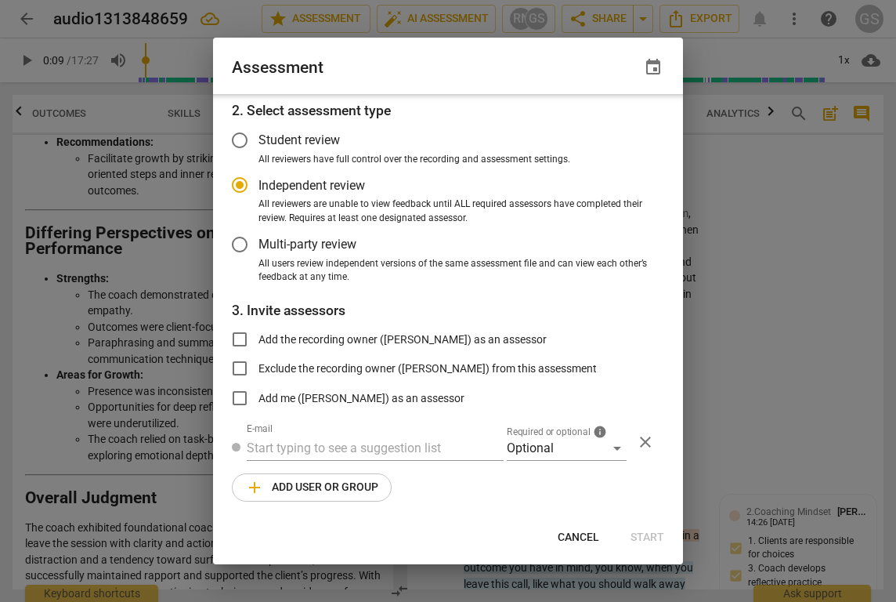
scroll to position [60, 0]
click at [586, 537] on span "Cancel" at bounding box center [579, 538] width 42 height 16
radio input "false"
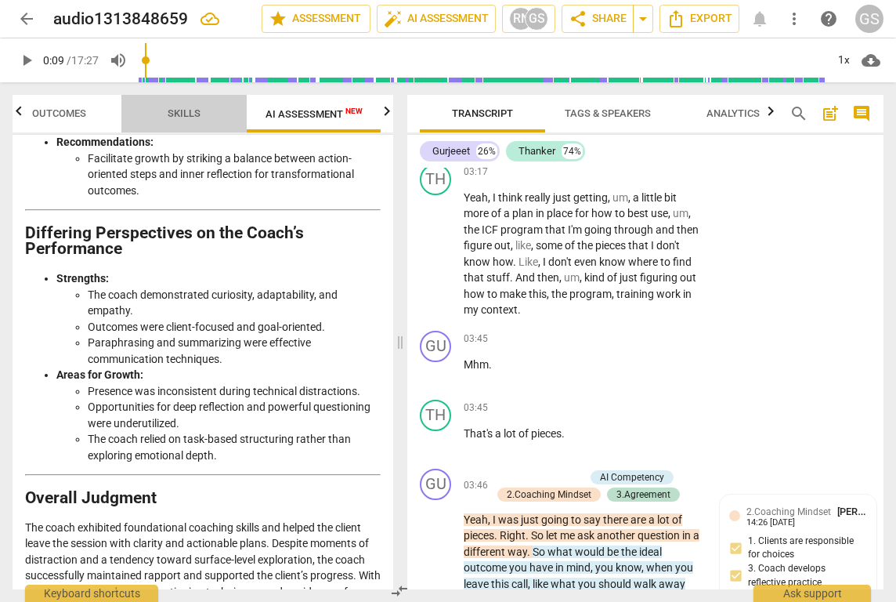
click at [192, 121] on span "Skills" at bounding box center [184, 113] width 71 height 21
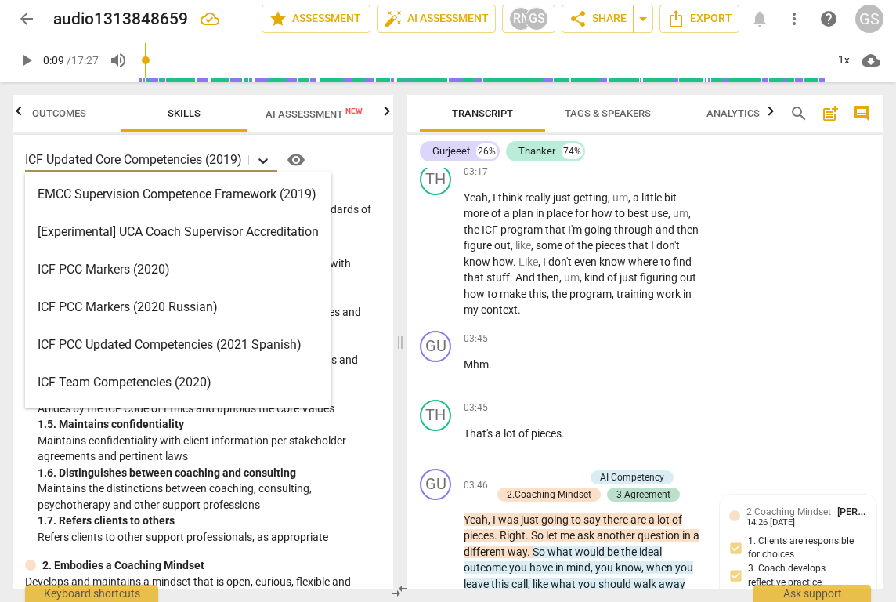
click at [266, 161] on icon at bounding box center [263, 160] width 9 height 5
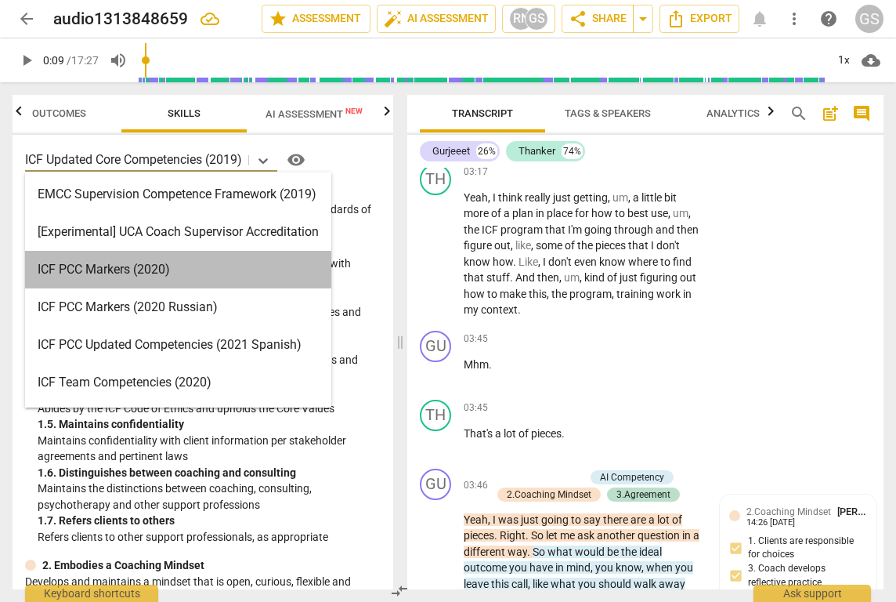
click at [181, 274] on div "ICF PCC Markers (2020)" at bounding box center [178, 270] width 306 height 38
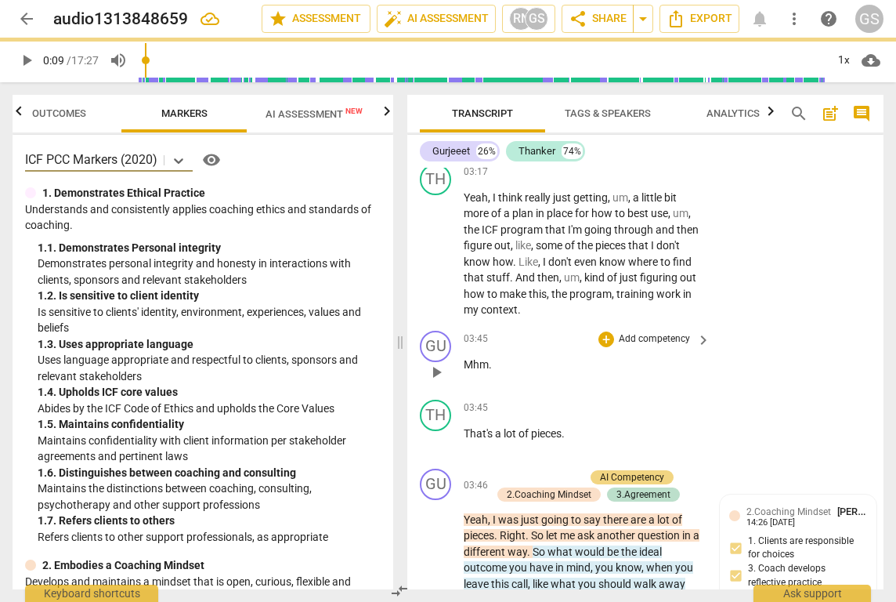
type input "9"
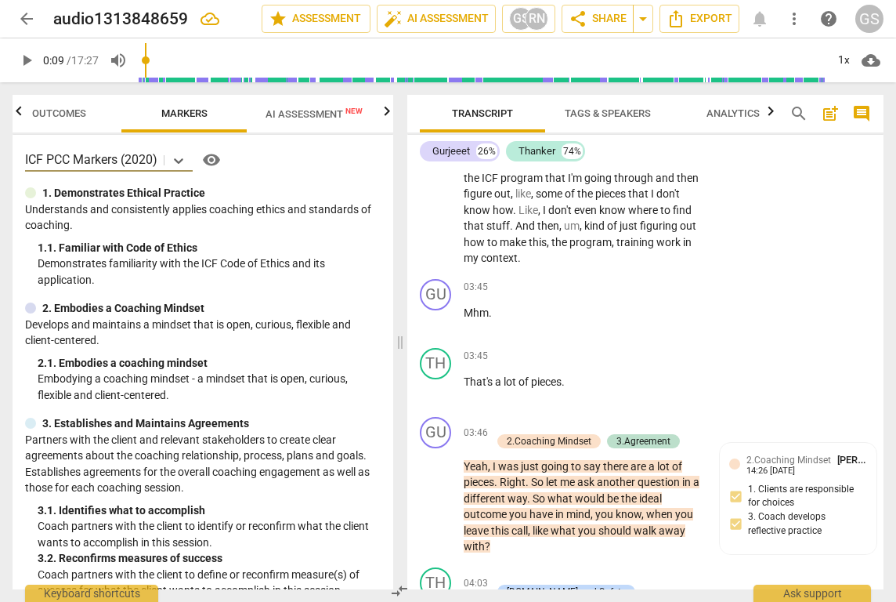
scroll to position [0, 0]
click at [30, 23] on span "arrow_back" at bounding box center [26, 18] width 19 height 19
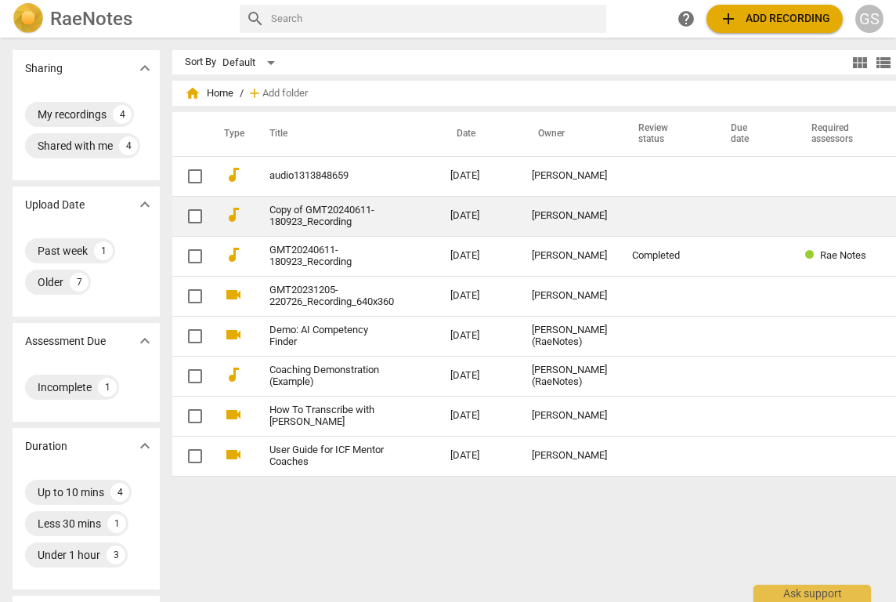
click at [270, 226] on link "Copy of GMT20240611-180923_Recording" at bounding box center [332, 216] width 125 height 24
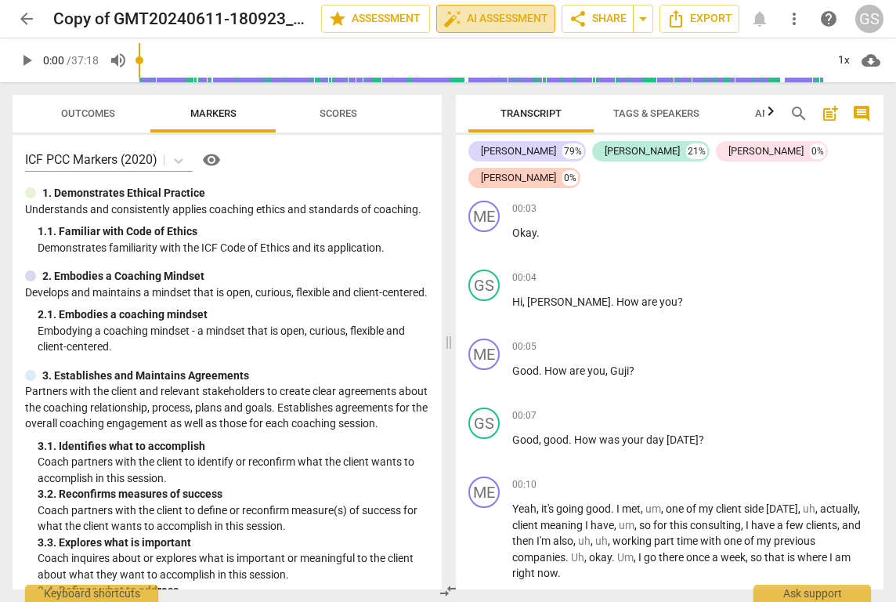
click at [469, 19] on span "auto_fix_high AI Assessment" at bounding box center [495, 18] width 105 height 19
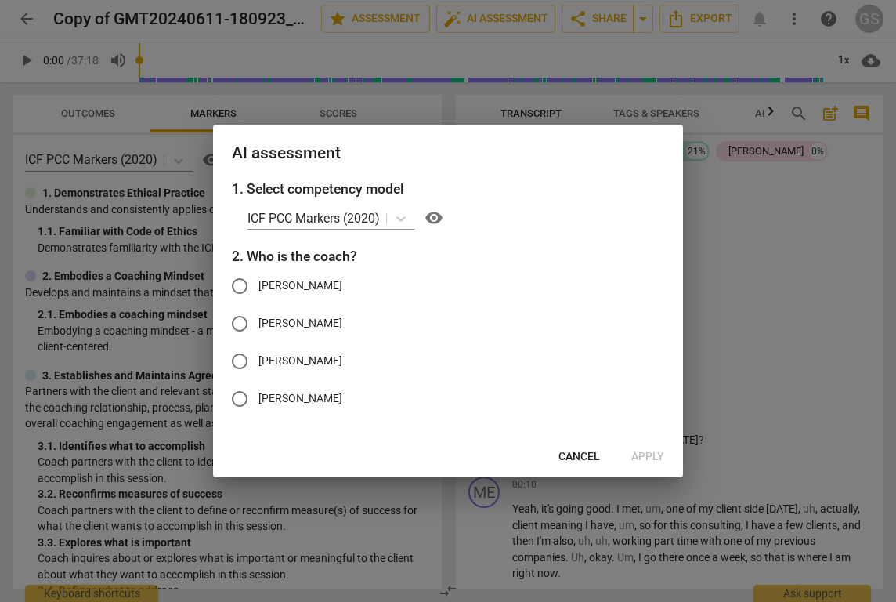
click at [244, 323] on input "[PERSON_NAME]" at bounding box center [240, 324] width 38 height 38
radio input "true"
click at [641, 453] on span "Apply" at bounding box center [647, 457] width 33 height 16
